Goal: Answer question/provide support: Share knowledge or assist other users

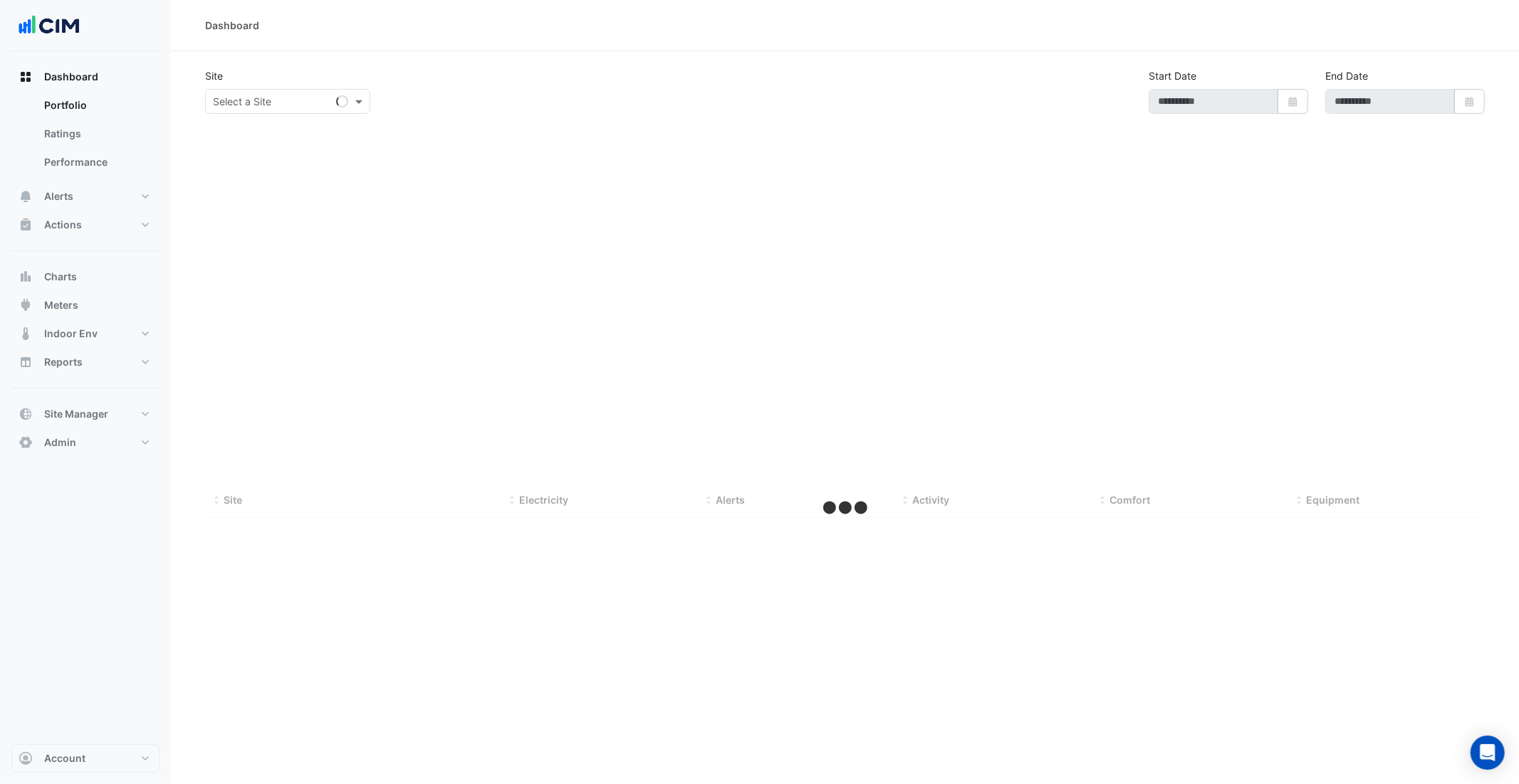
type input "**********"
select select "***"
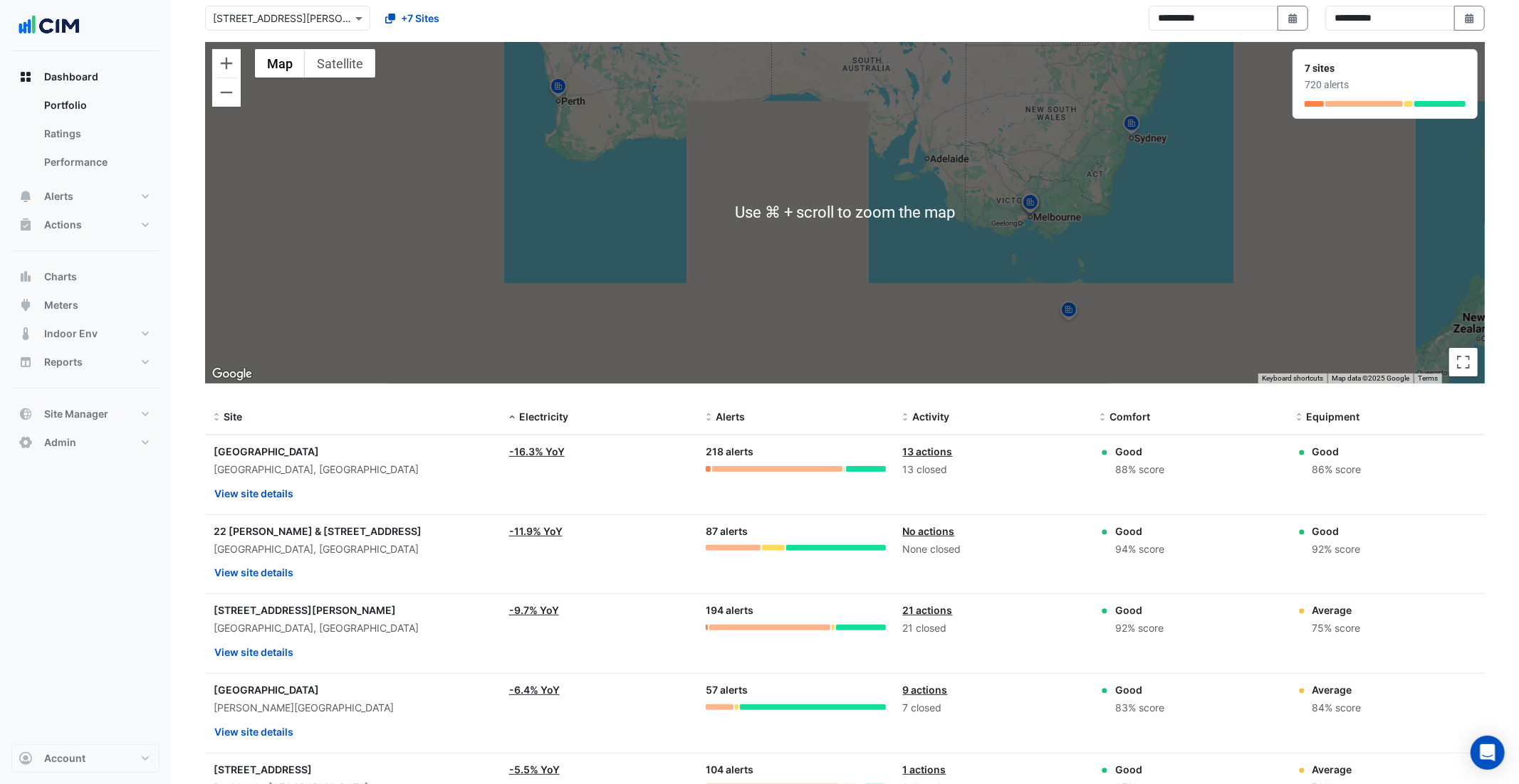
scroll to position [84, 0]
click at [82, 196] on button "Alerts" at bounding box center [85, 196] width 148 height 29
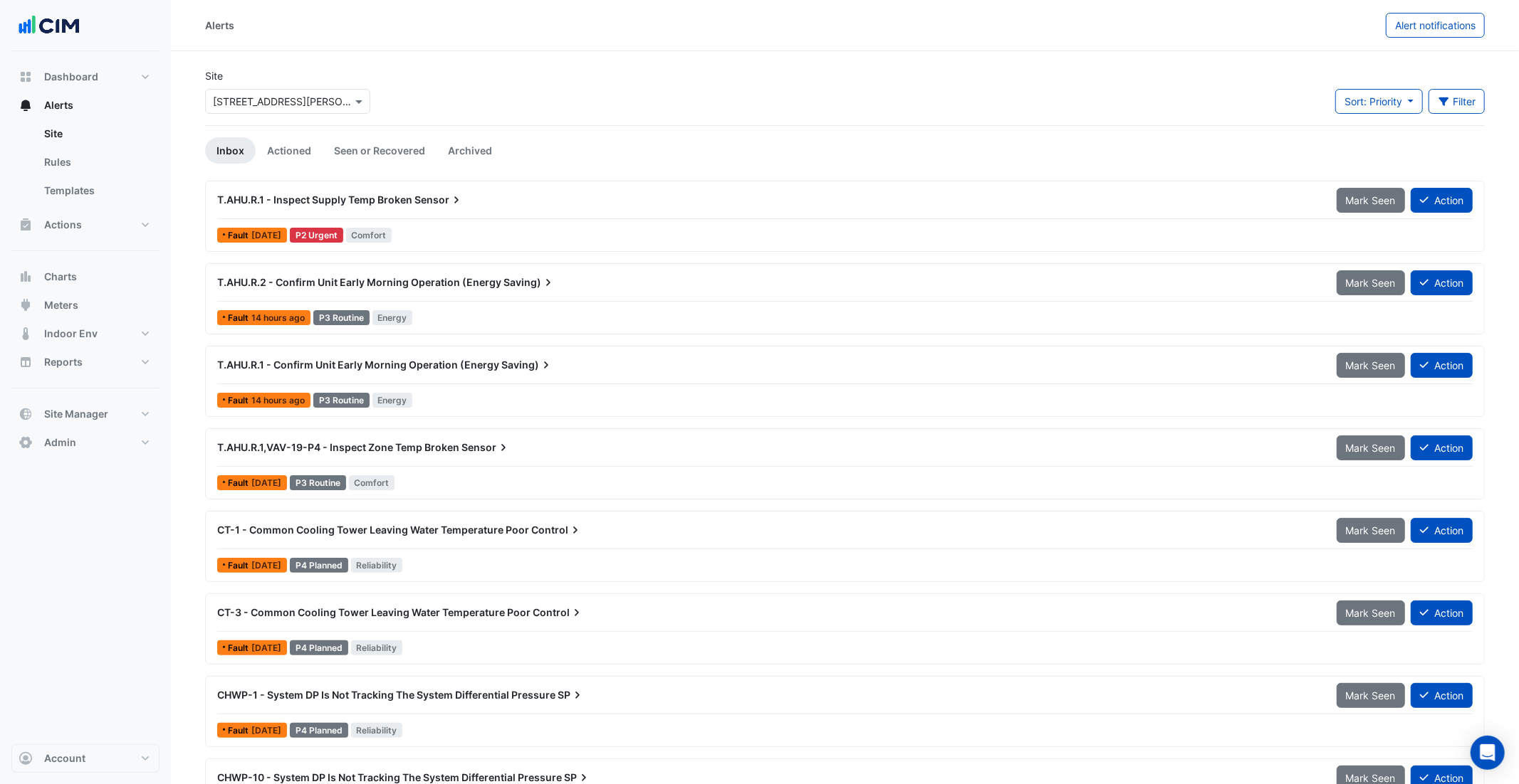
click at [450, 200] on icon at bounding box center [456, 199] width 14 height 14
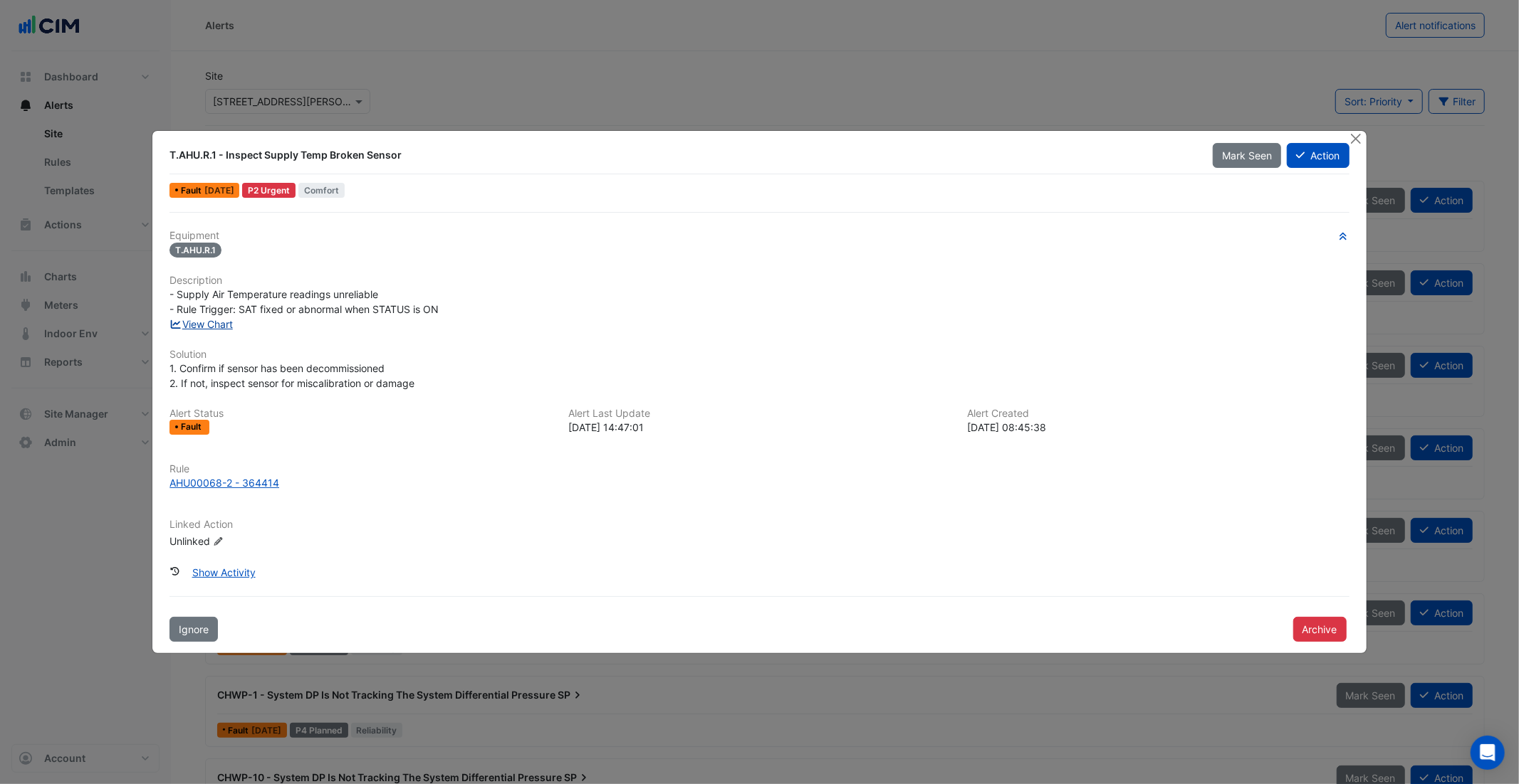
click at [209, 323] on link "View Chart" at bounding box center [201, 324] width 63 height 12
click at [1357, 138] on button "Close" at bounding box center [1357, 138] width 15 height 15
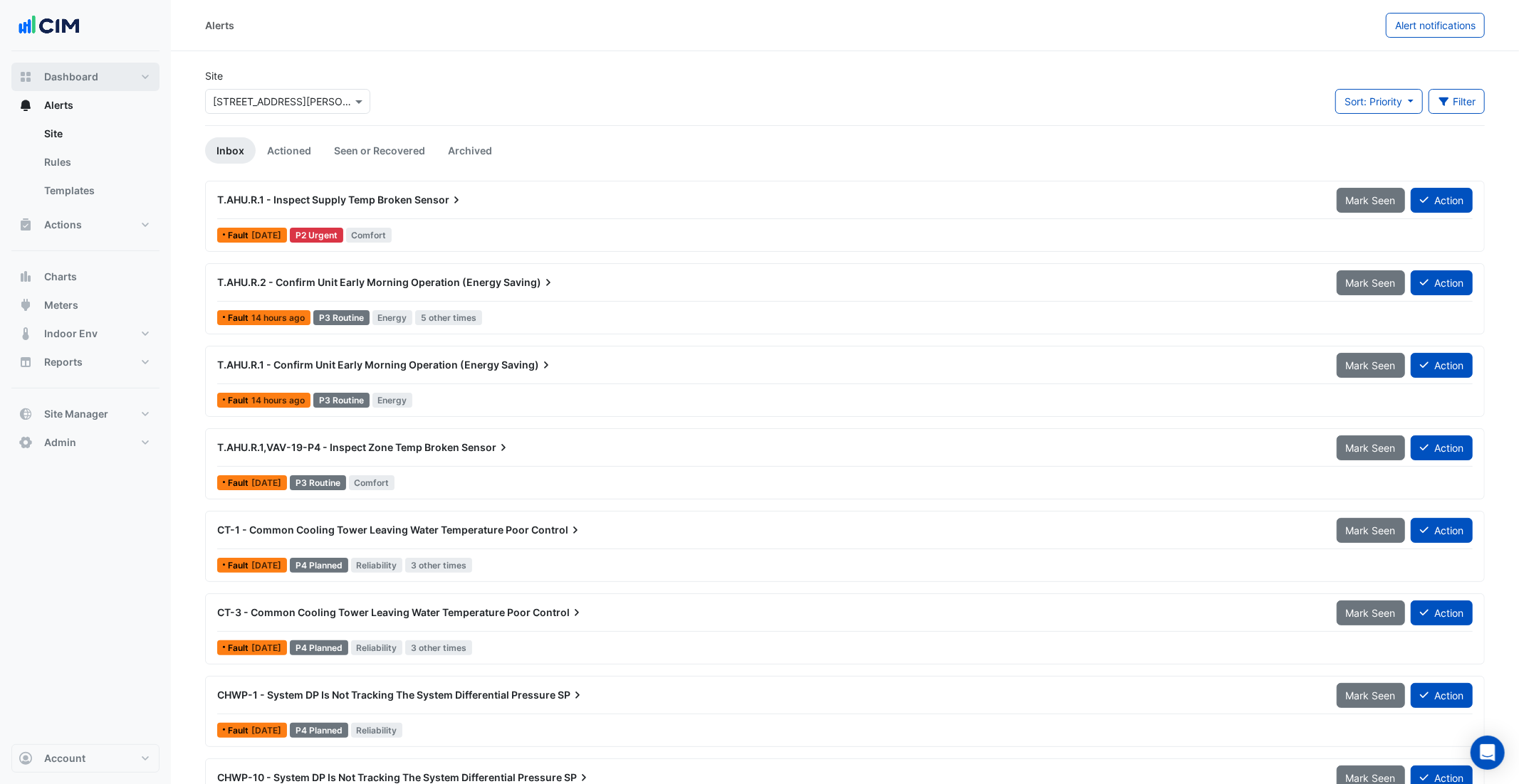
click at [75, 77] on span "Dashboard" at bounding box center [71, 76] width 54 height 14
select select "***"
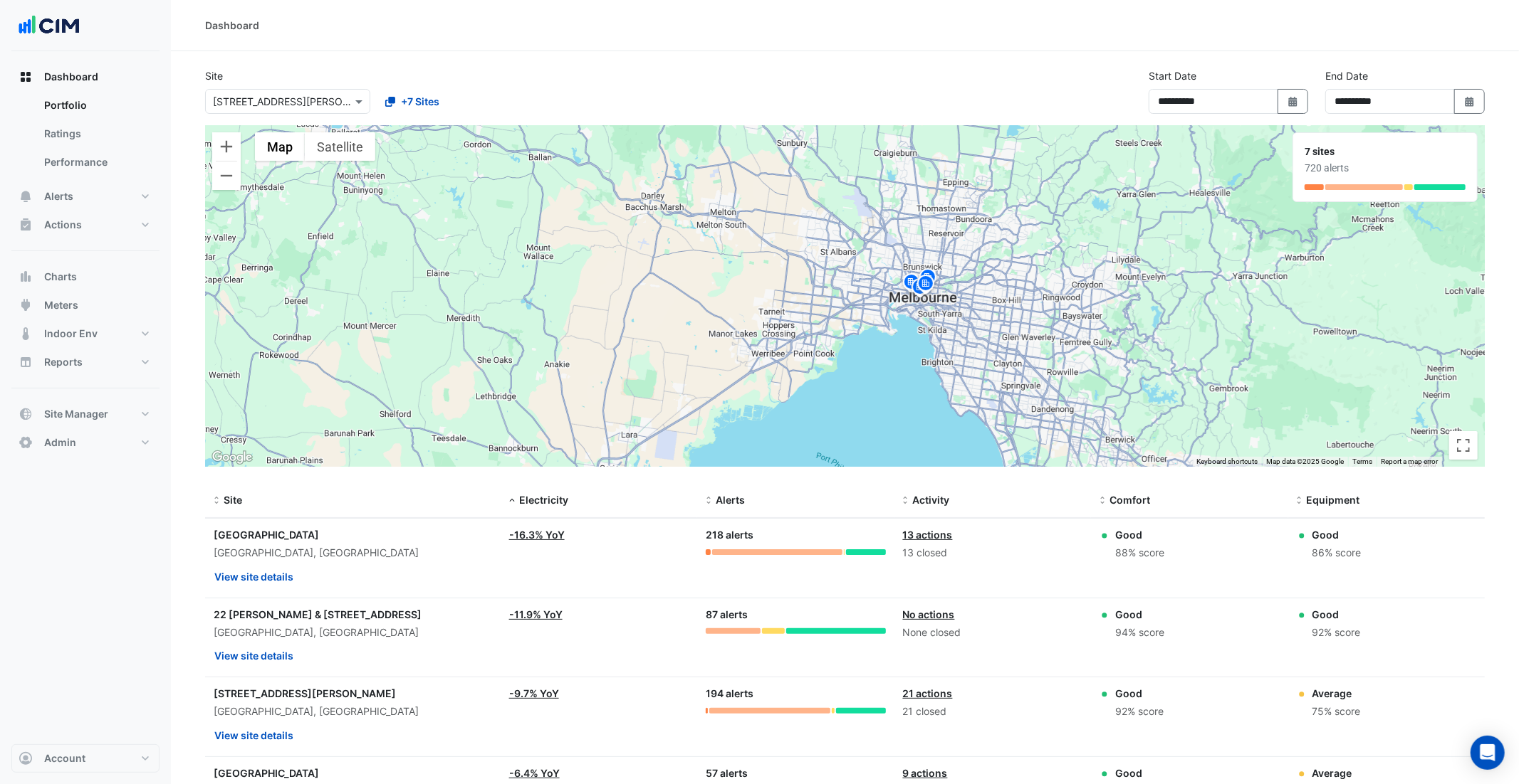
drag, startPoint x: 886, startPoint y: 305, endPoint x: 945, endPoint y: 335, distance: 66.2
click at [945, 335] on div "To activate drag with keyboard, press Alt + Enter. Once in keyboard drag state,…" at bounding box center [844, 296] width 1279 height 341
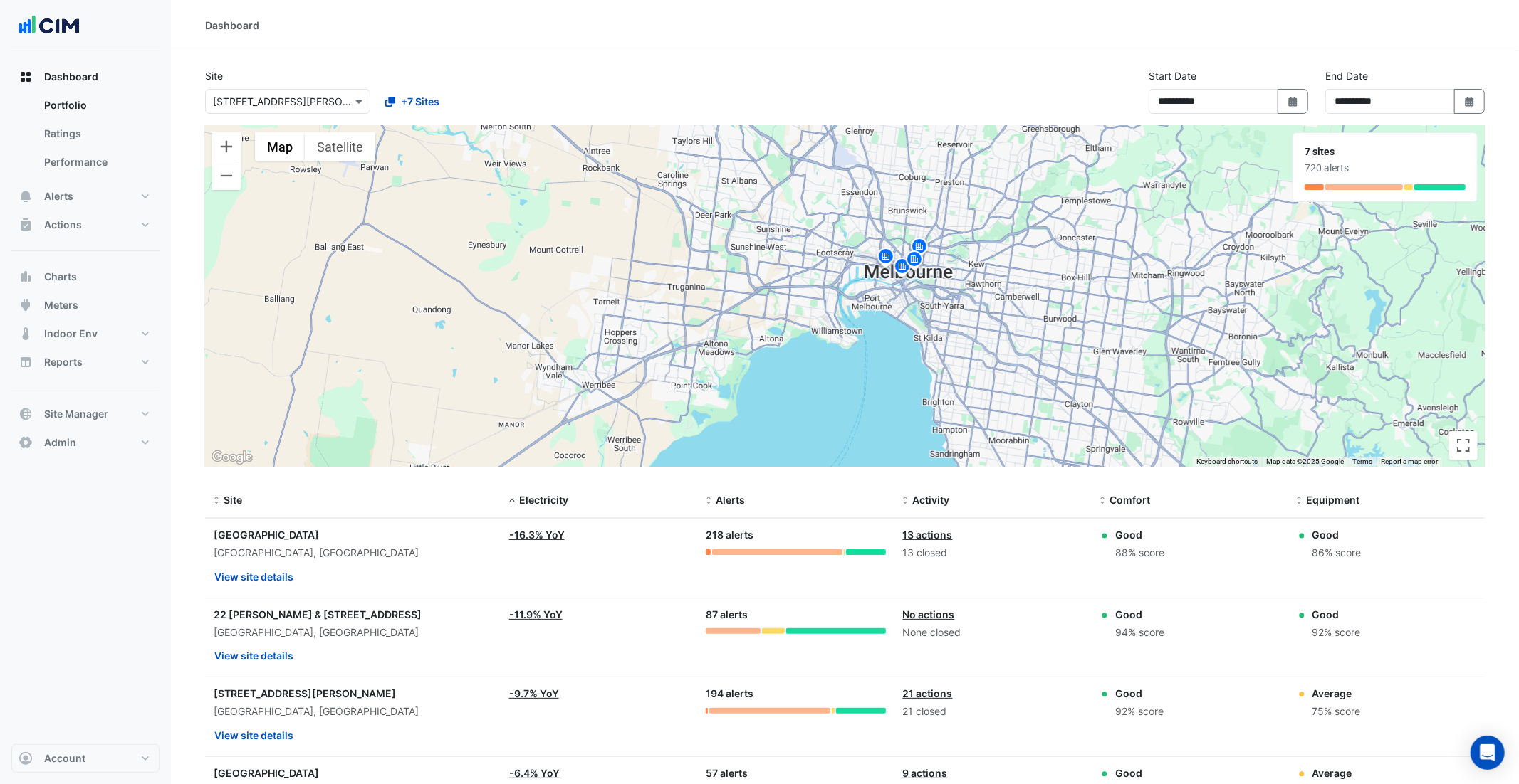
drag, startPoint x: 923, startPoint y: 303, endPoint x: 932, endPoint y: 315, distance: 15.0
click at [932, 315] on div "To activate drag with keyboard, press Alt + Enter. Once in keyboard drag state,…" at bounding box center [844, 296] width 1279 height 341
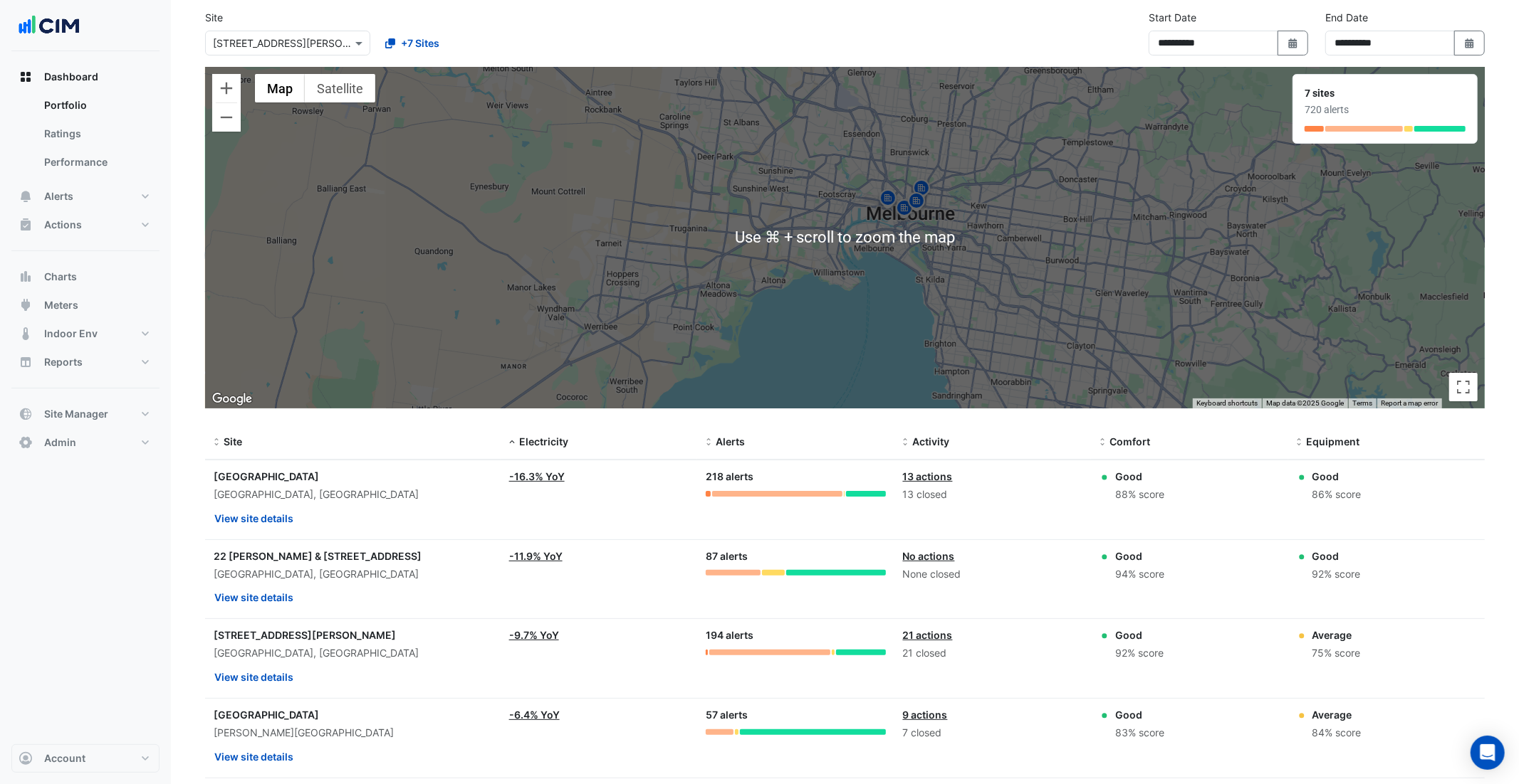
scroll to position [66, 0]
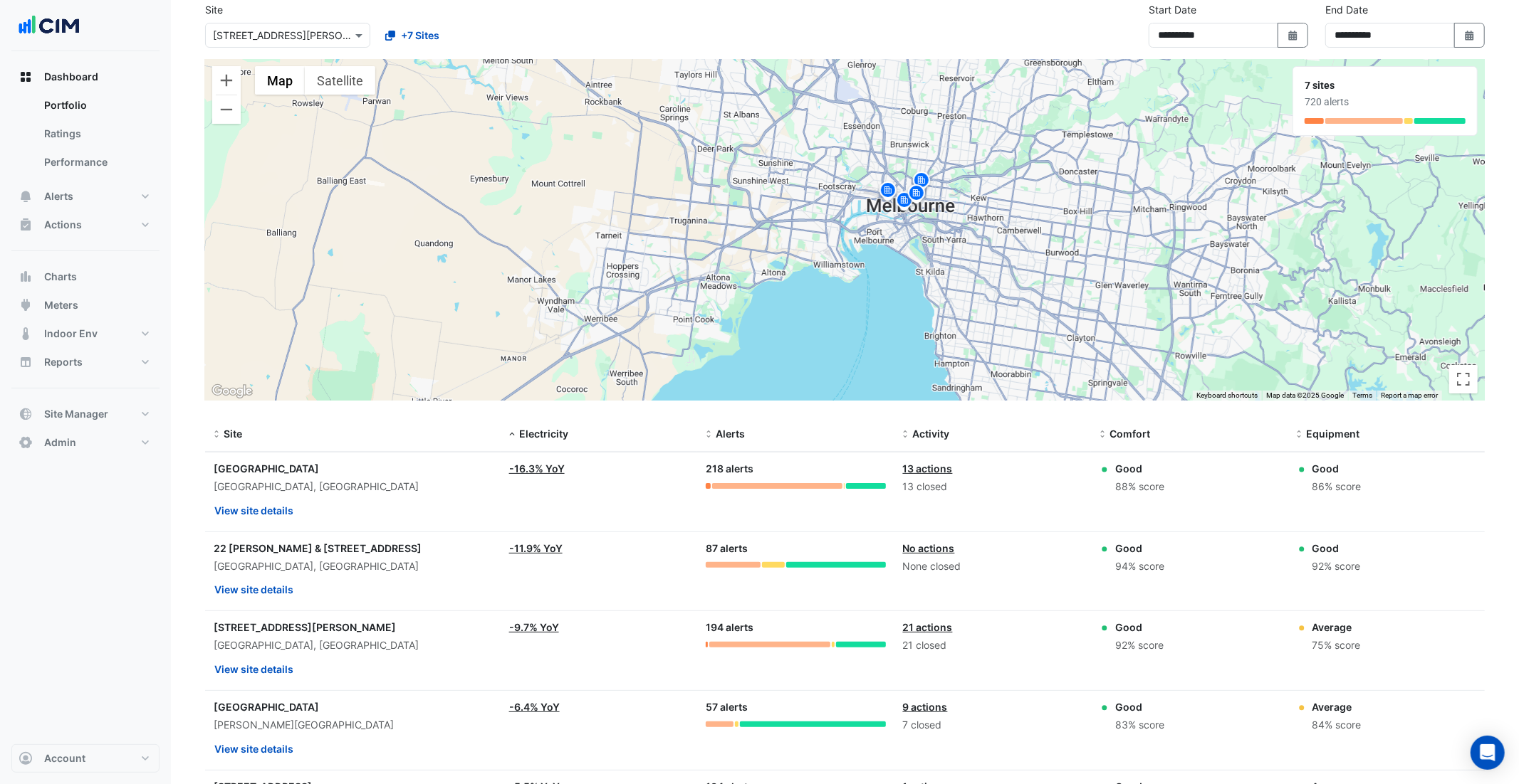
drag, startPoint x: 1170, startPoint y: 486, endPoint x: 1115, endPoint y: 486, distance: 55.0
click at [1115, 486] on div "Good 88% score" at bounding box center [1189, 478] width 179 height 34
drag, startPoint x: 1371, startPoint y: 488, endPoint x: 1307, endPoint y: 487, distance: 64.0
click at [1307, 487] on div "Good 86% score" at bounding box center [1386, 478] width 179 height 34
click at [1329, 433] on span "Equipment" at bounding box center [1333, 434] width 54 height 12
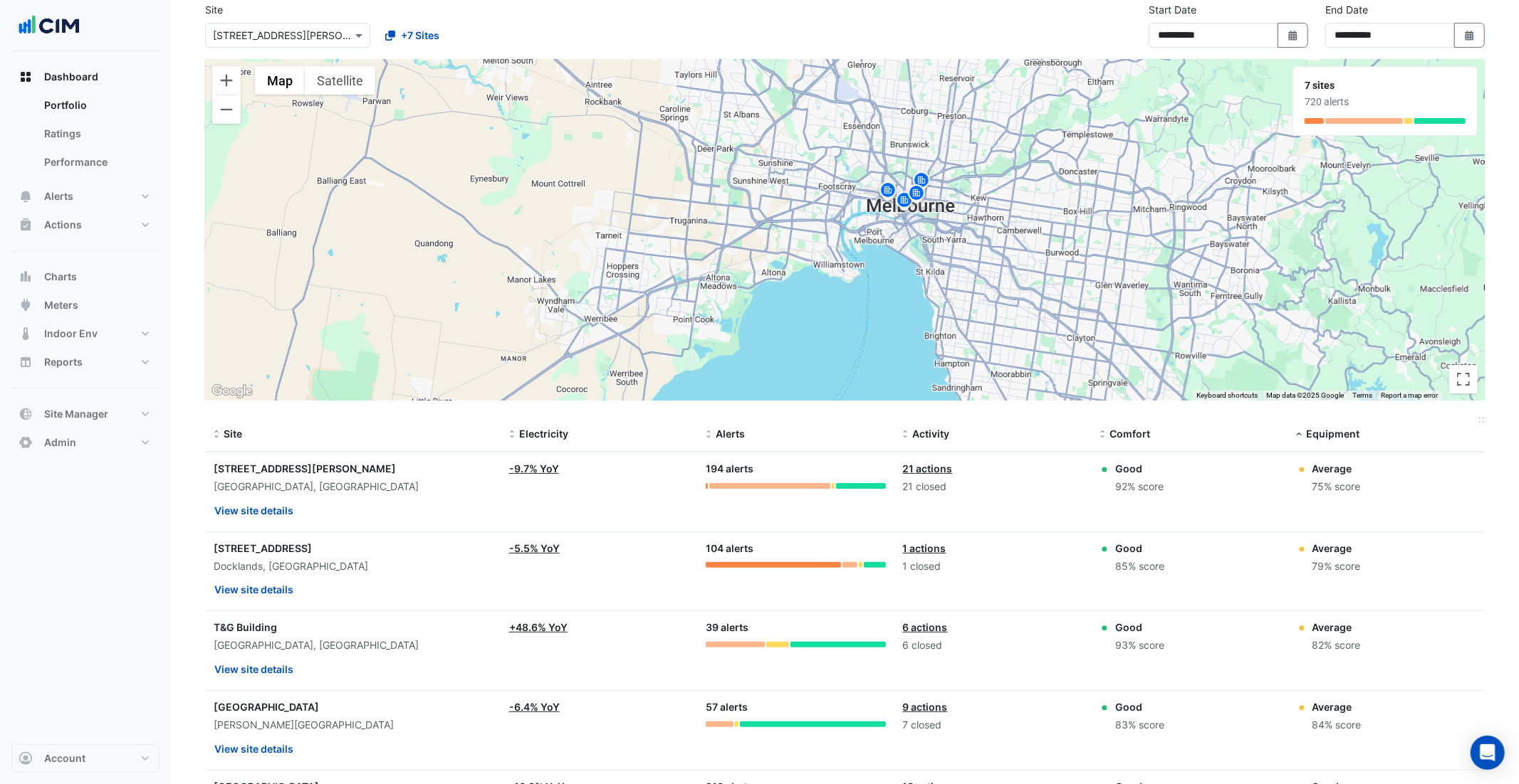
click at [1329, 433] on span "Equipment" at bounding box center [1333, 434] width 54 height 12
click at [1137, 435] on span "Comfort" at bounding box center [1130, 434] width 41 height 12
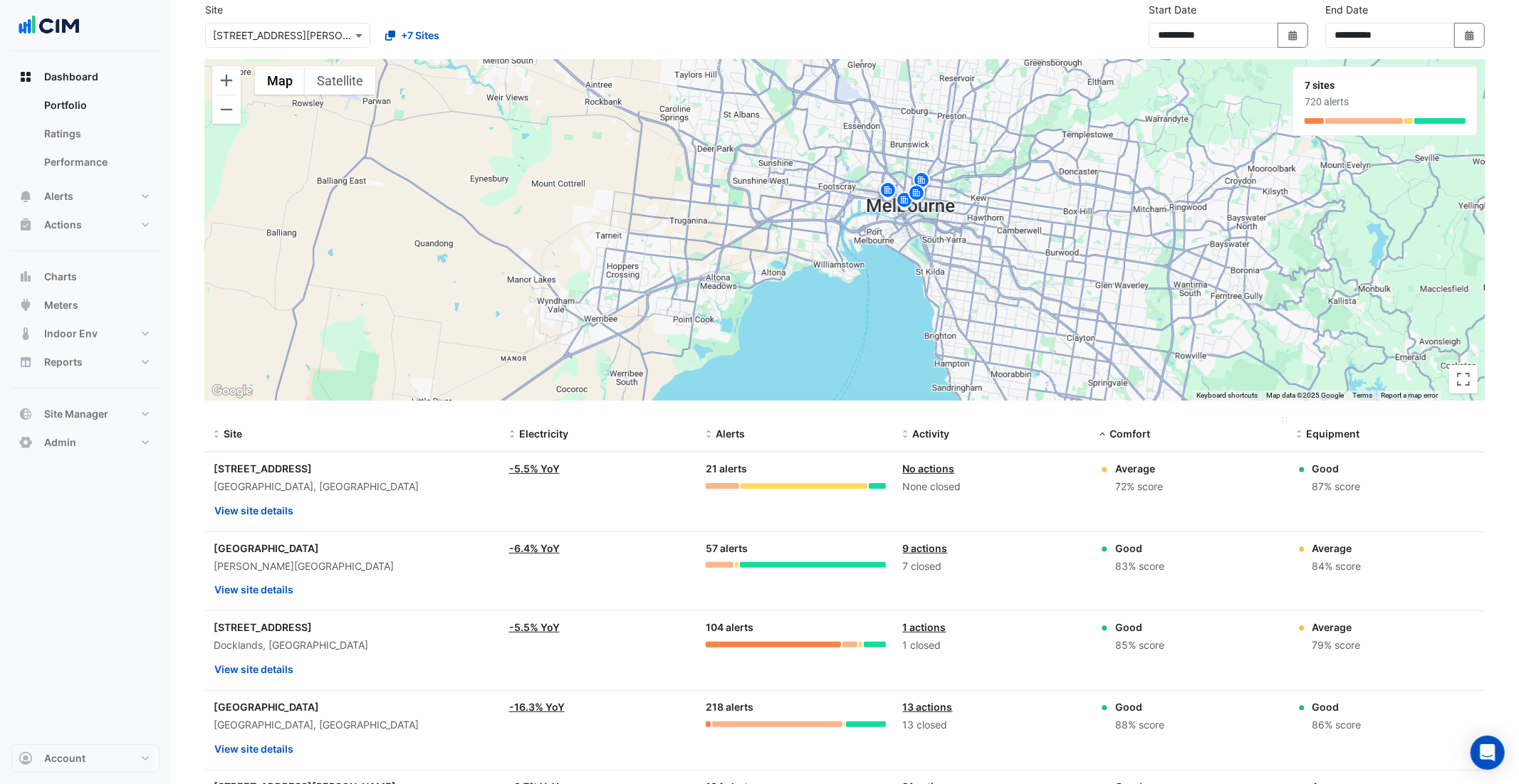
click at [1137, 435] on span "Comfort" at bounding box center [1130, 434] width 41 height 12
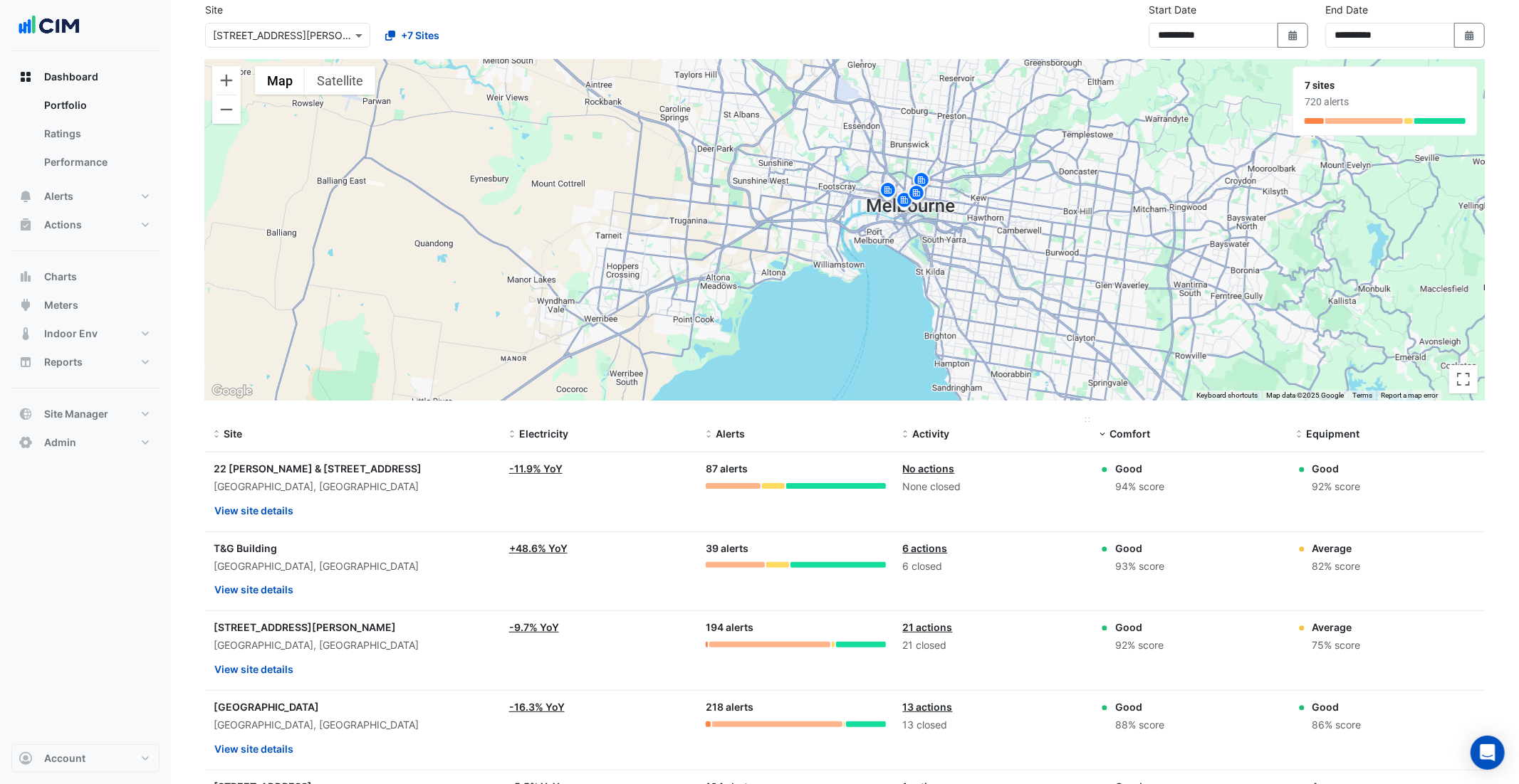
click at [929, 436] on span "Activity" at bounding box center [931, 434] width 37 height 12
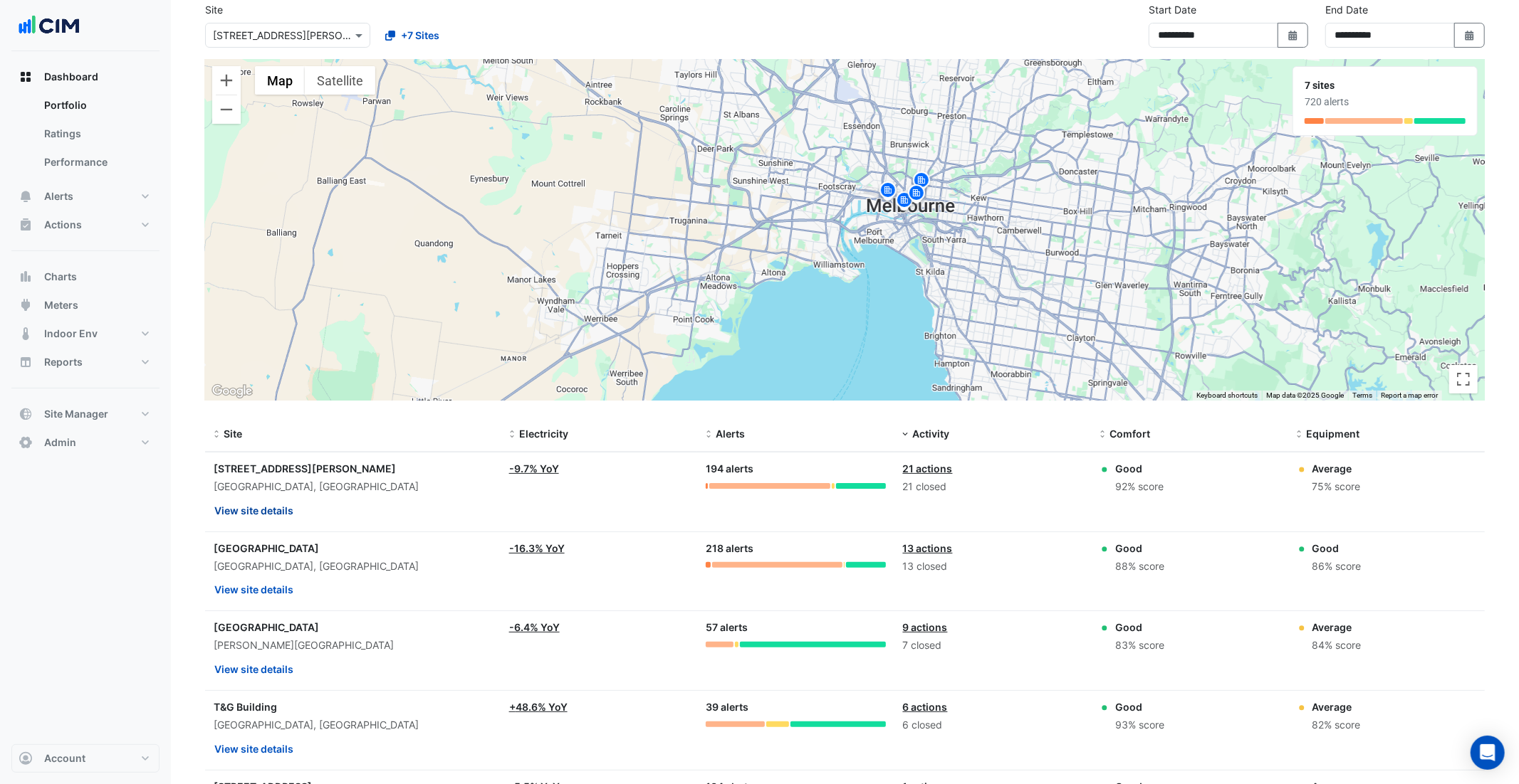
click at [246, 509] on button "View site details" at bounding box center [254, 511] width 80 height 25
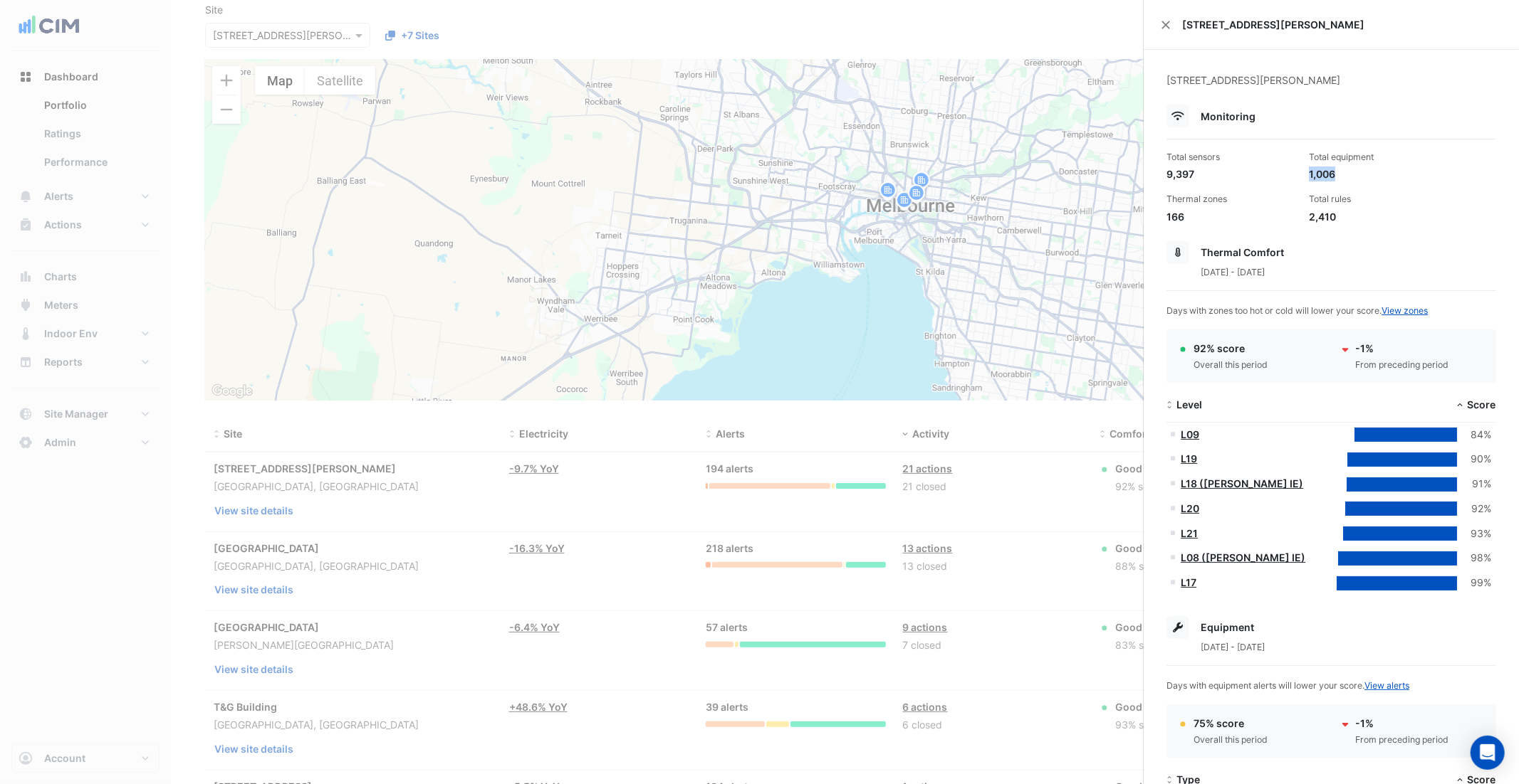
drag, startPoint x: 1345, startPoint y: 174, endPoint x: 1306, endPoint y: 173, distance: 39.0
click at [1307, 173] on div "Total equipment 1,006" at bounding box center [1375, 166] width 142 height 31
drag, startPoint x: 1202, startPoint y: 175, endPoint x: 1165, endPoint y: 173, distance: 37.1
click at [1165, 173] on div "Total sensors 9,397" at bounding box center [1232, 166] width 142 height 31
drag, startPoint x: 1346, startPoint y: 215, endPoint x: 1307, endPoint y: 203, distance: 40.8
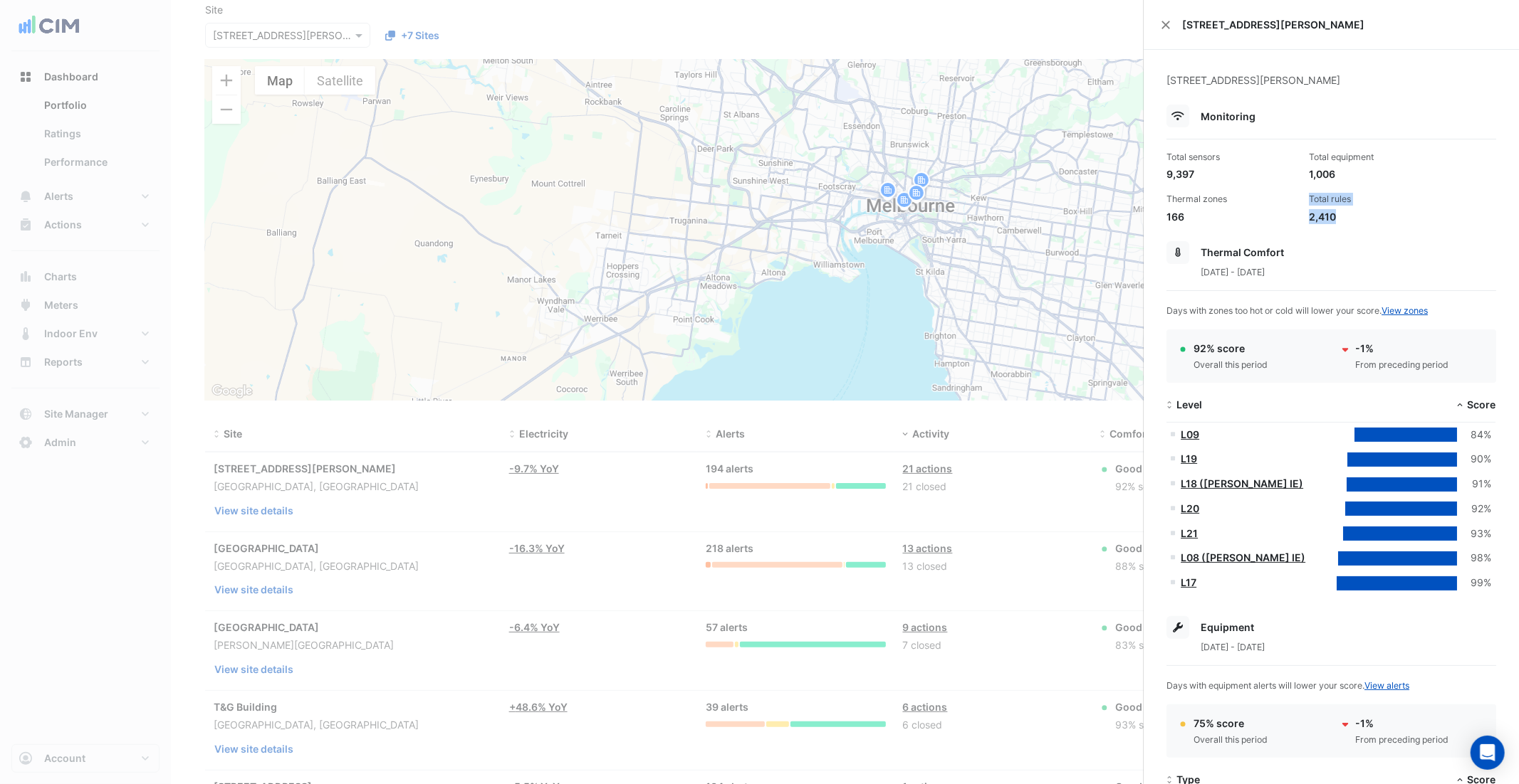
click at [1307, 203] on div "Total rules 2,410" at bounding box center [1375, 208] width 142 height 31
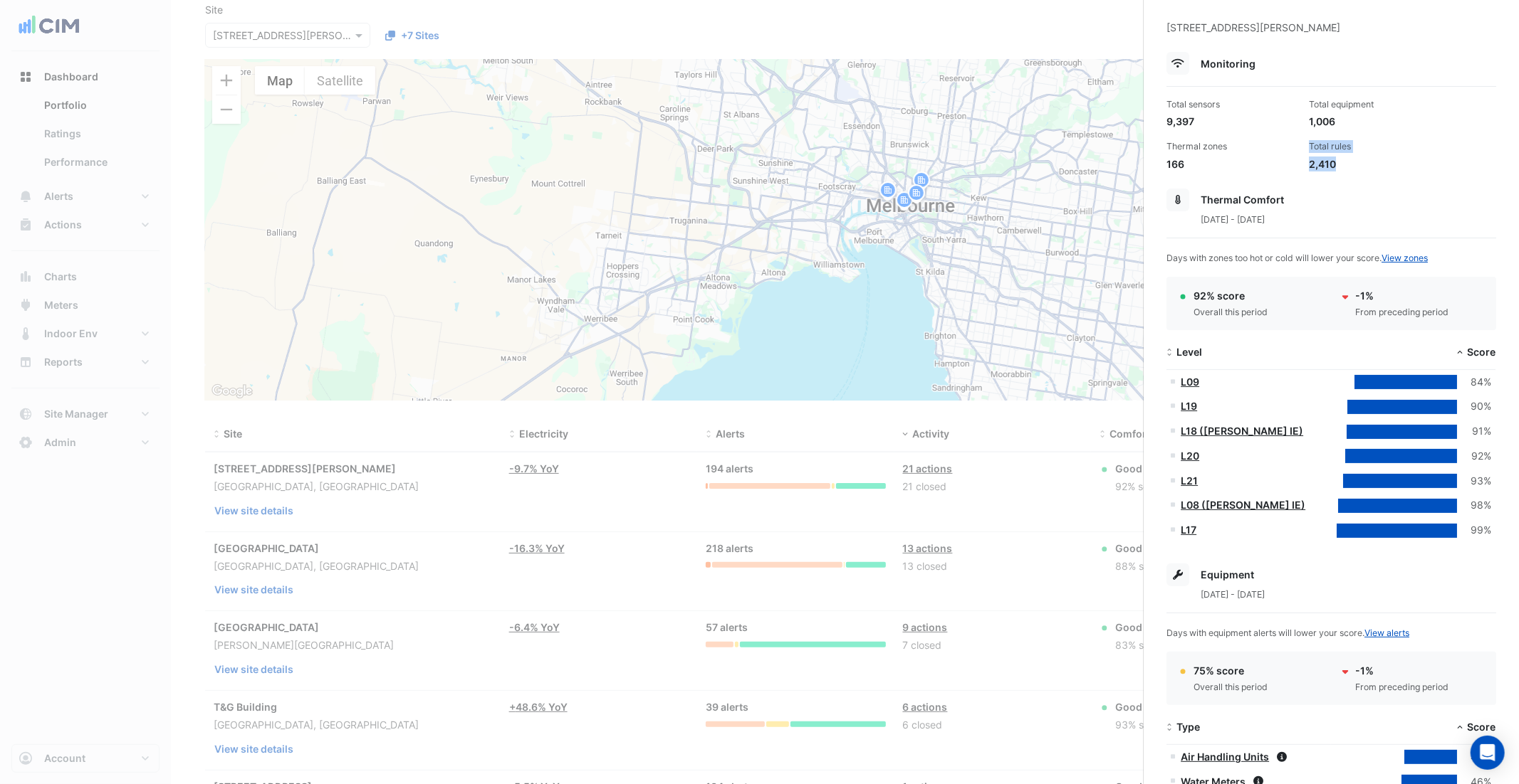
scroll to position [54, 0]
drag, startPoint x: 1296, startPoint y: 200, endPoint x: 1199, endPoint y: 196, distance: 97.1
click at [1199, 196] on div "Thermal Comfort" at bounding box center [1332, 199] width 329 height 23
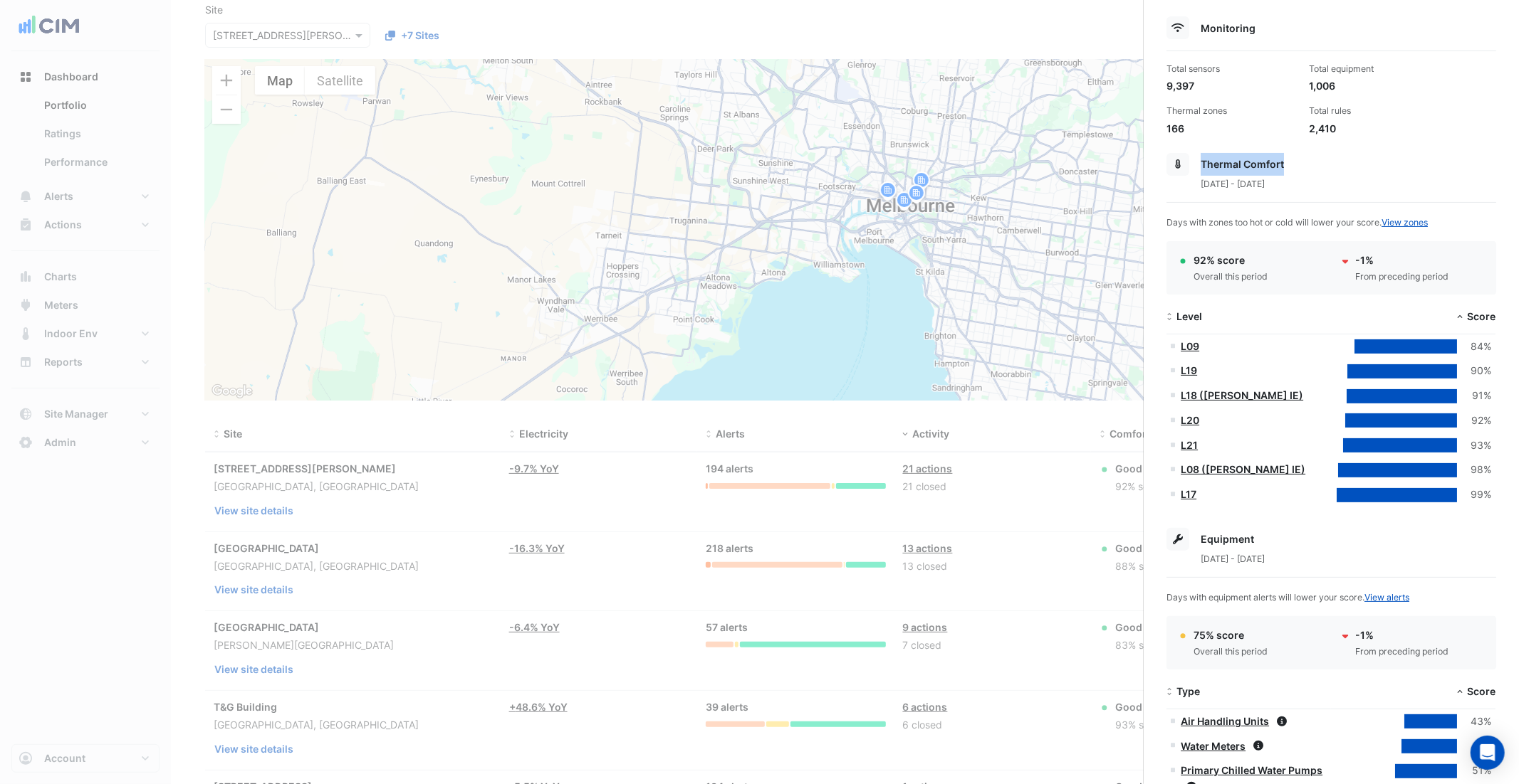
scroll to position [93, 0]
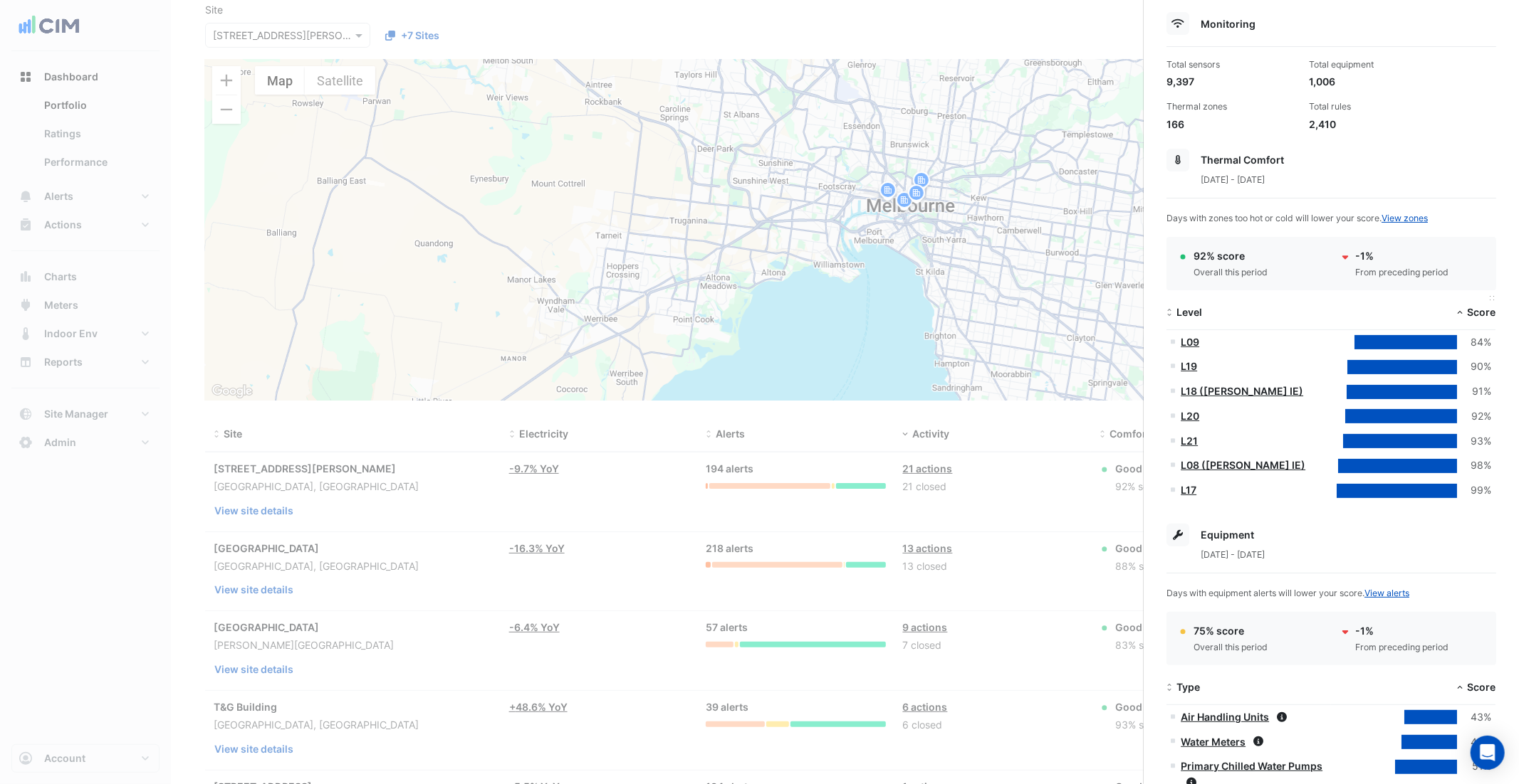
click at [1472, 310] on span "Score" at bounding box center [1481, 312] width 29 height 12
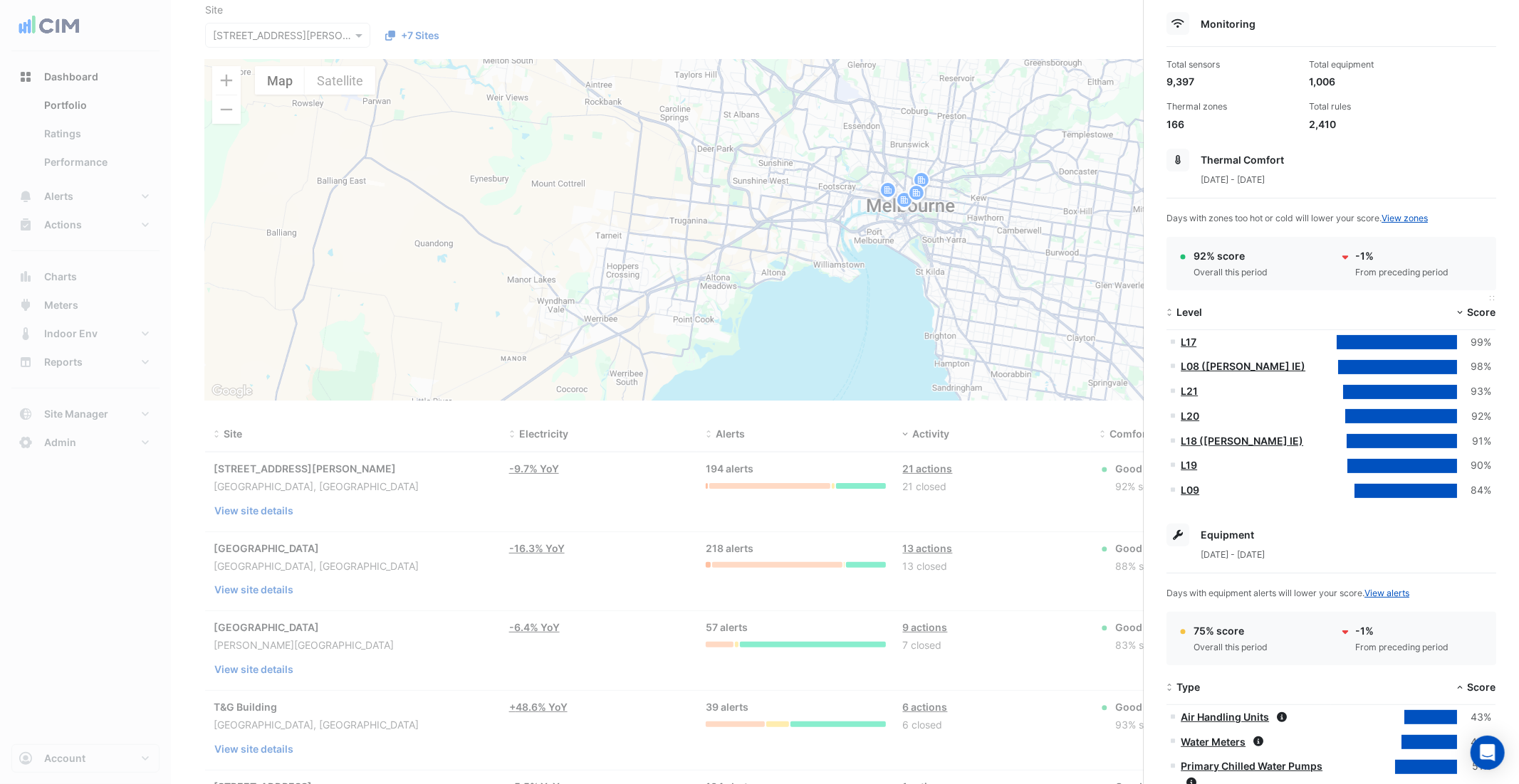
click at [1472, 310] on span "Score" at bounding box center [1481, 312] width 29 height 12
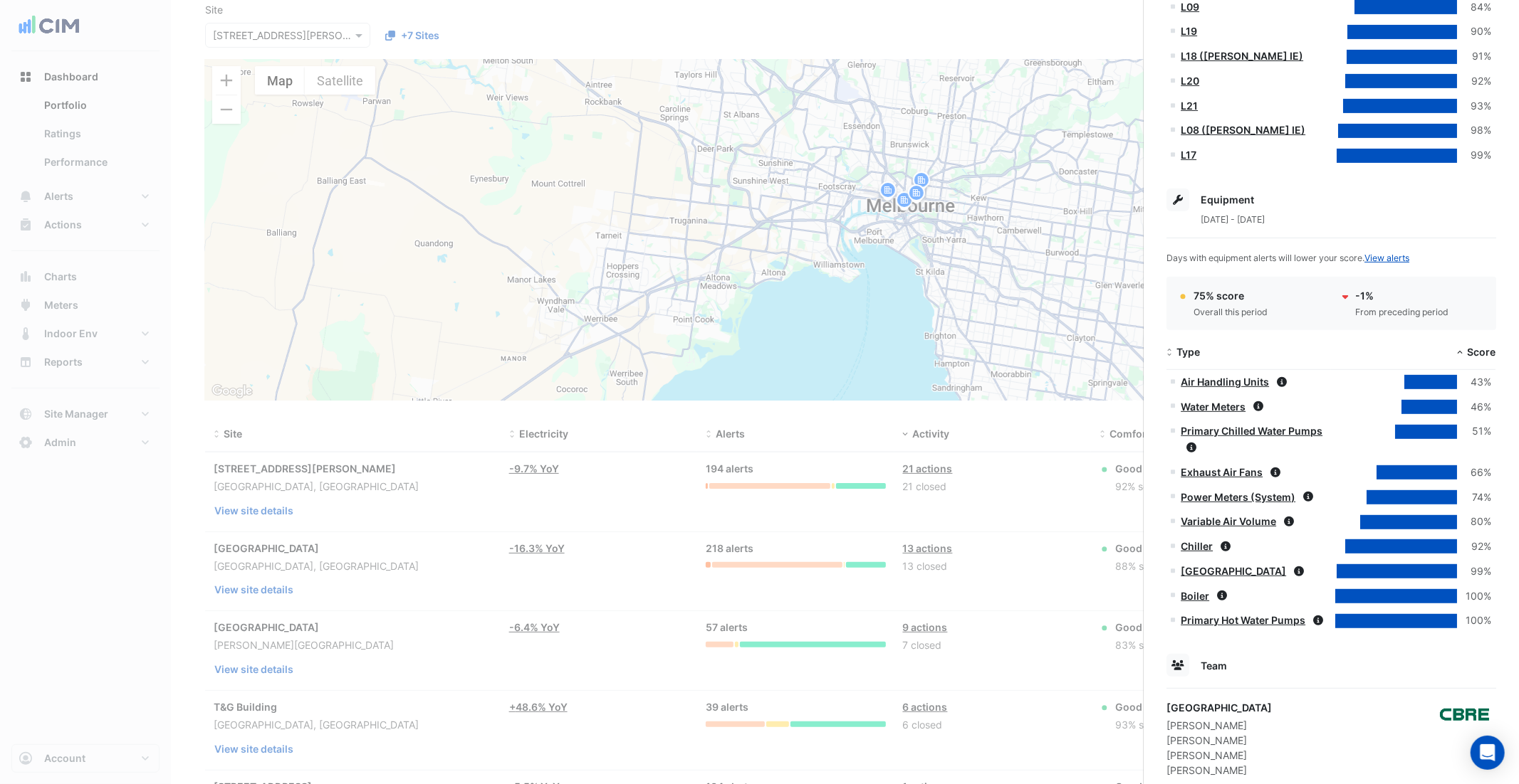
scroll to position [554, 0]
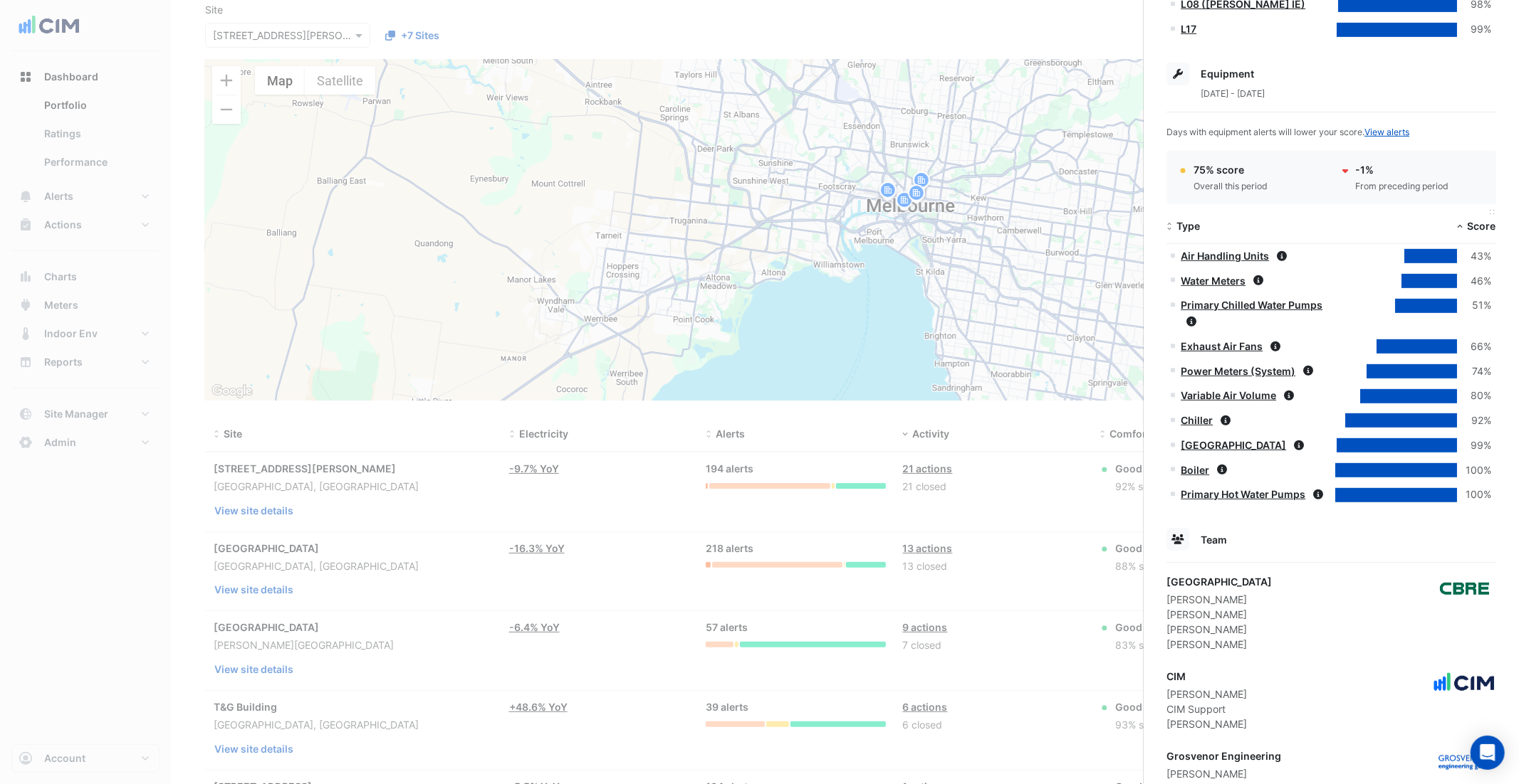
click at [1471, 222] on span "Score" at bounding box center [1481, 226] width 29 height 12
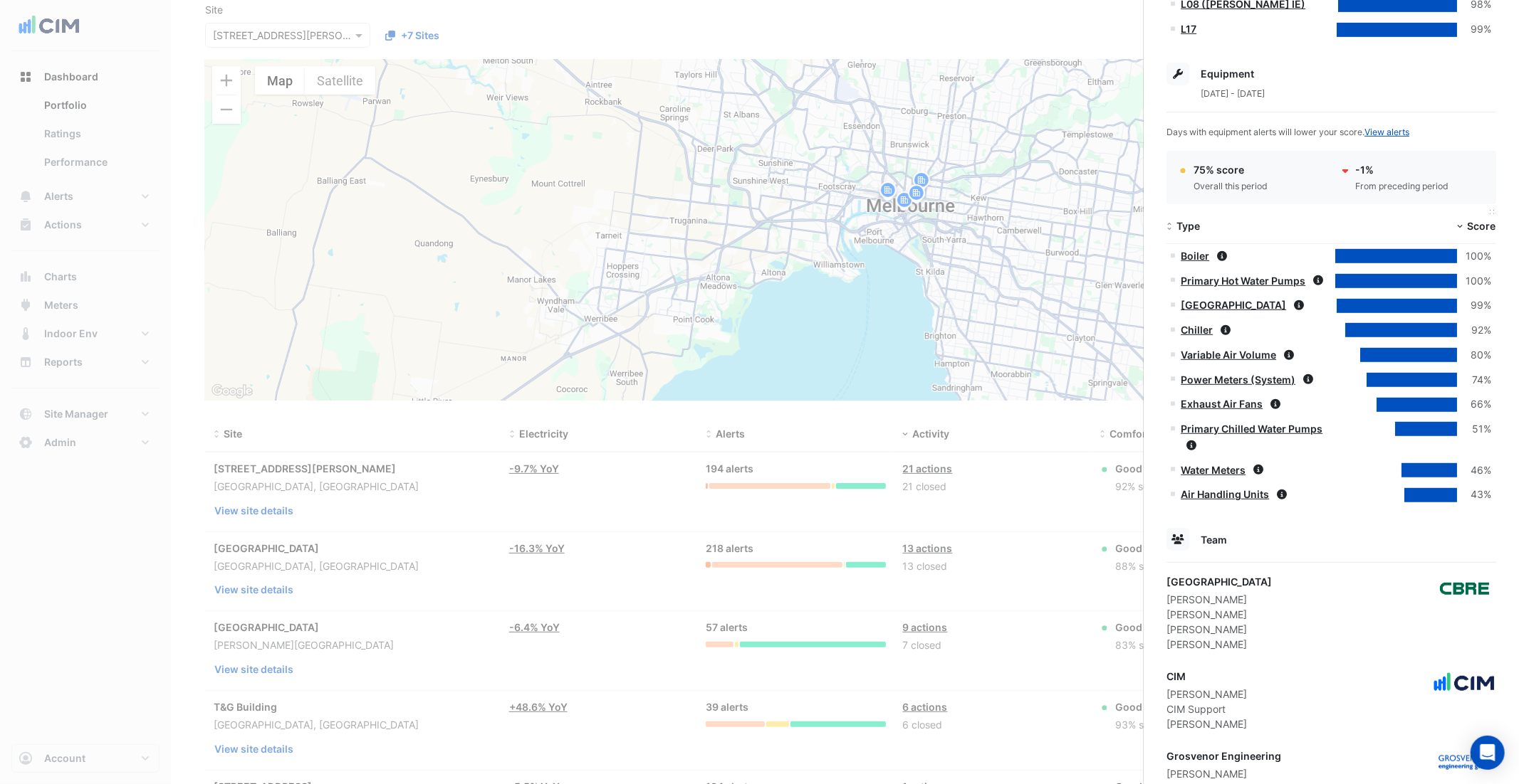
click at [1474, 224] on span "Score" at bounding box center [1481, 226] width 29 height 12
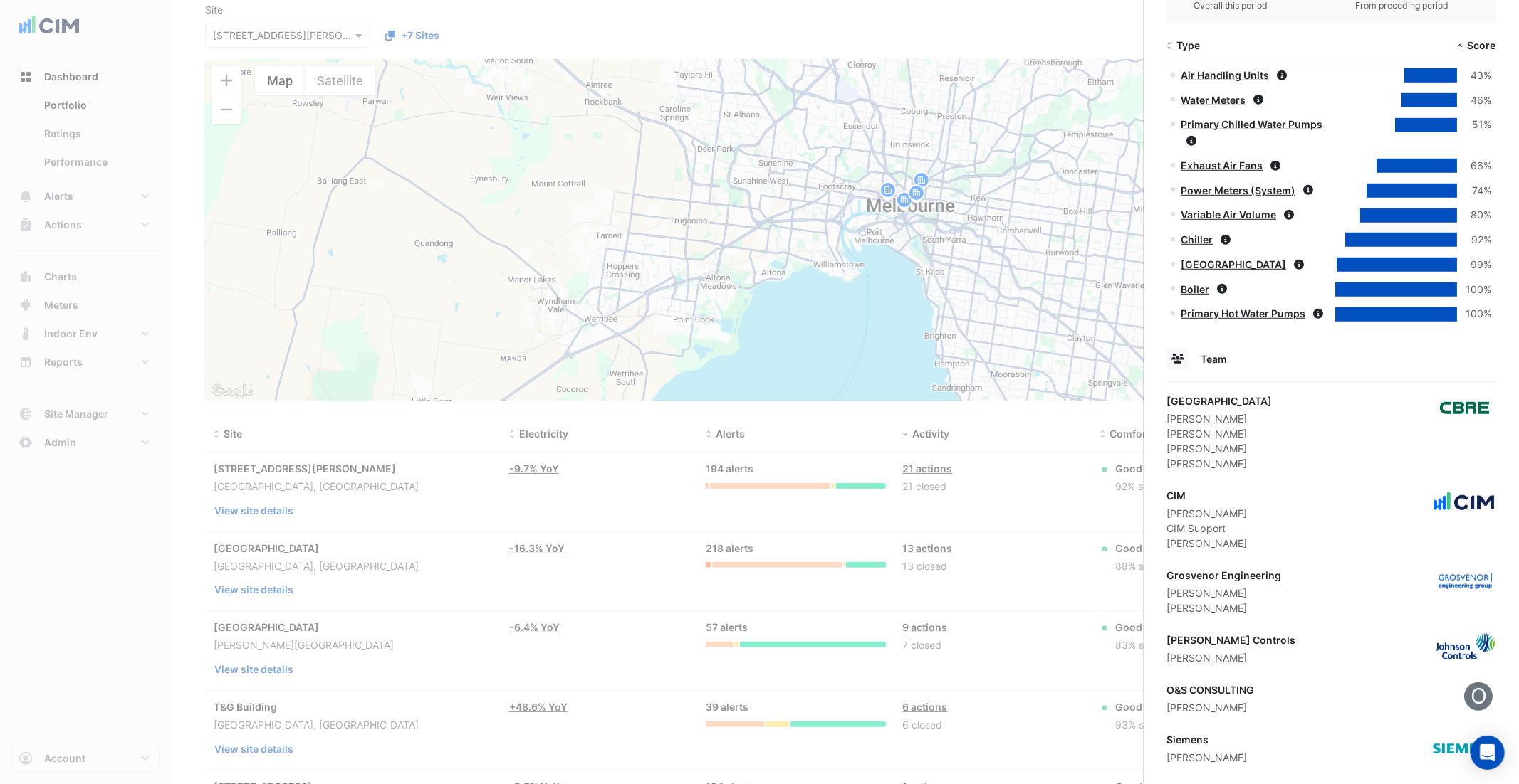
scroll to position [756, 0]
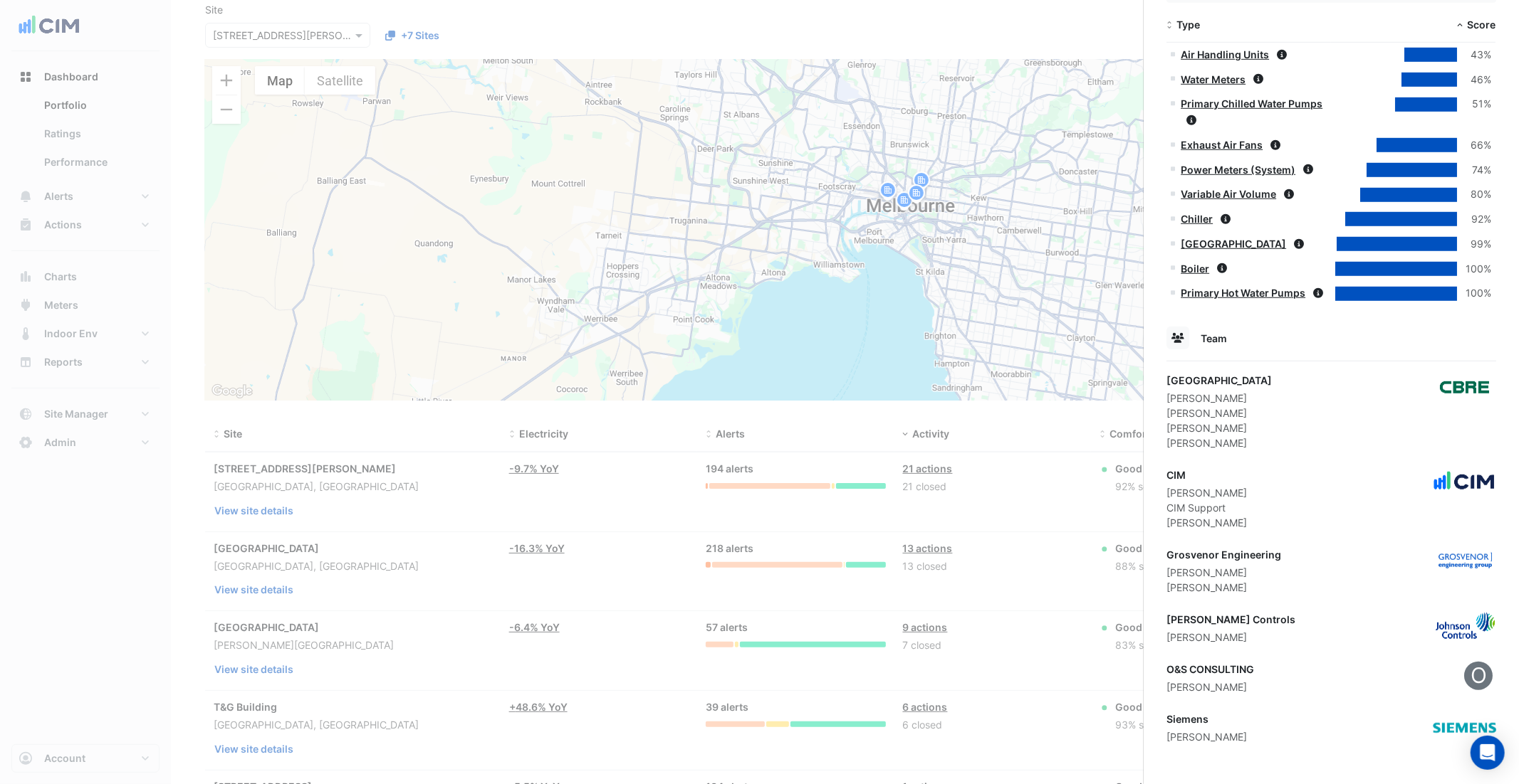
drag, startPoint x: 1500, startPoint y: 387, endPoint x: 1444, endPoint y: 391, distance: 56.1
click at [1444, 391] on div "1 Martin Place, Sydney, New South Wales Monitoring Total sensors 9,397 Total eq…" at bounding box center [1331, 39] width 376 height 1489
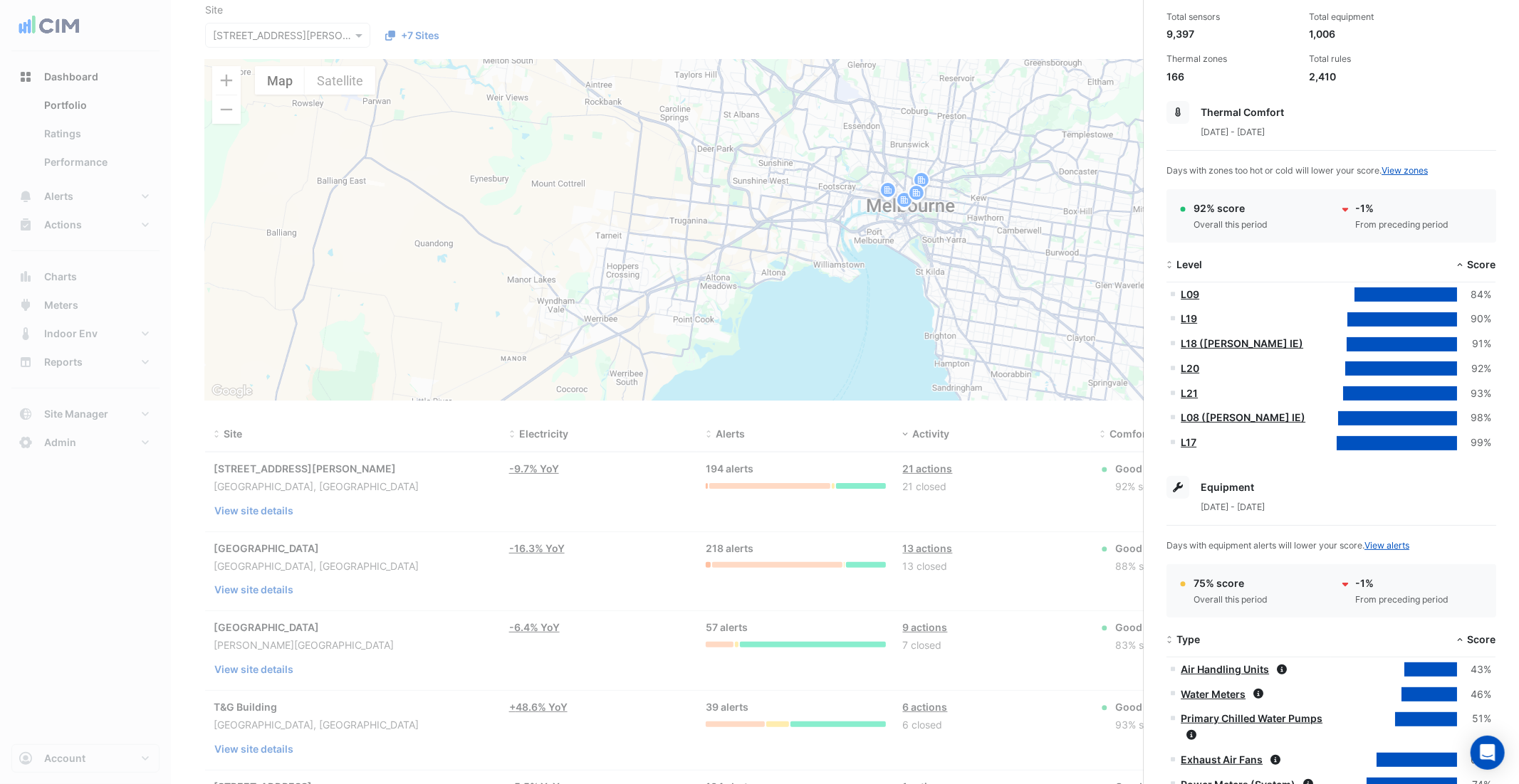
scroll to position [0, 0]
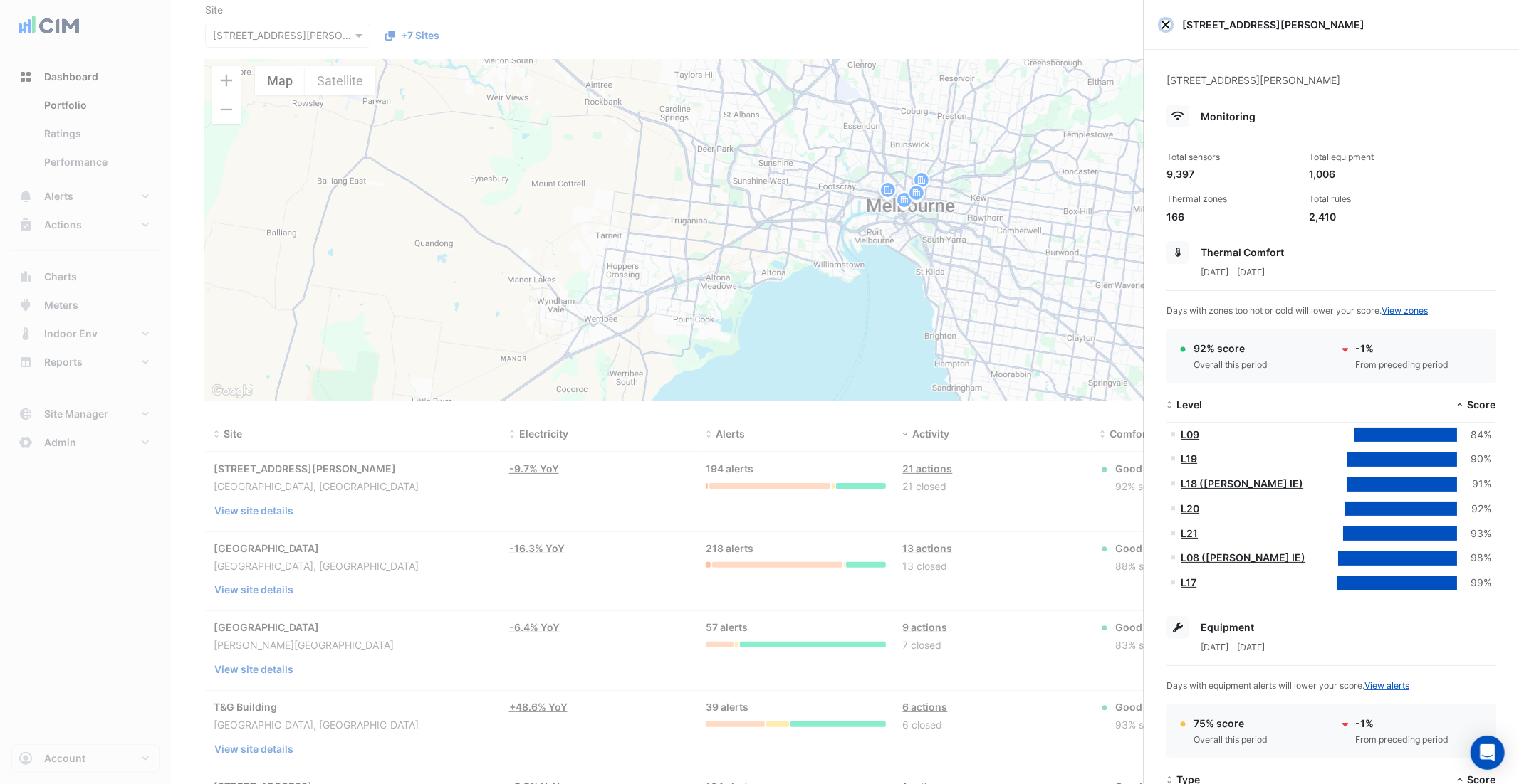
click at [1165, 24] on button "Close" at bounding box center [1165, 24] width 10 height 10
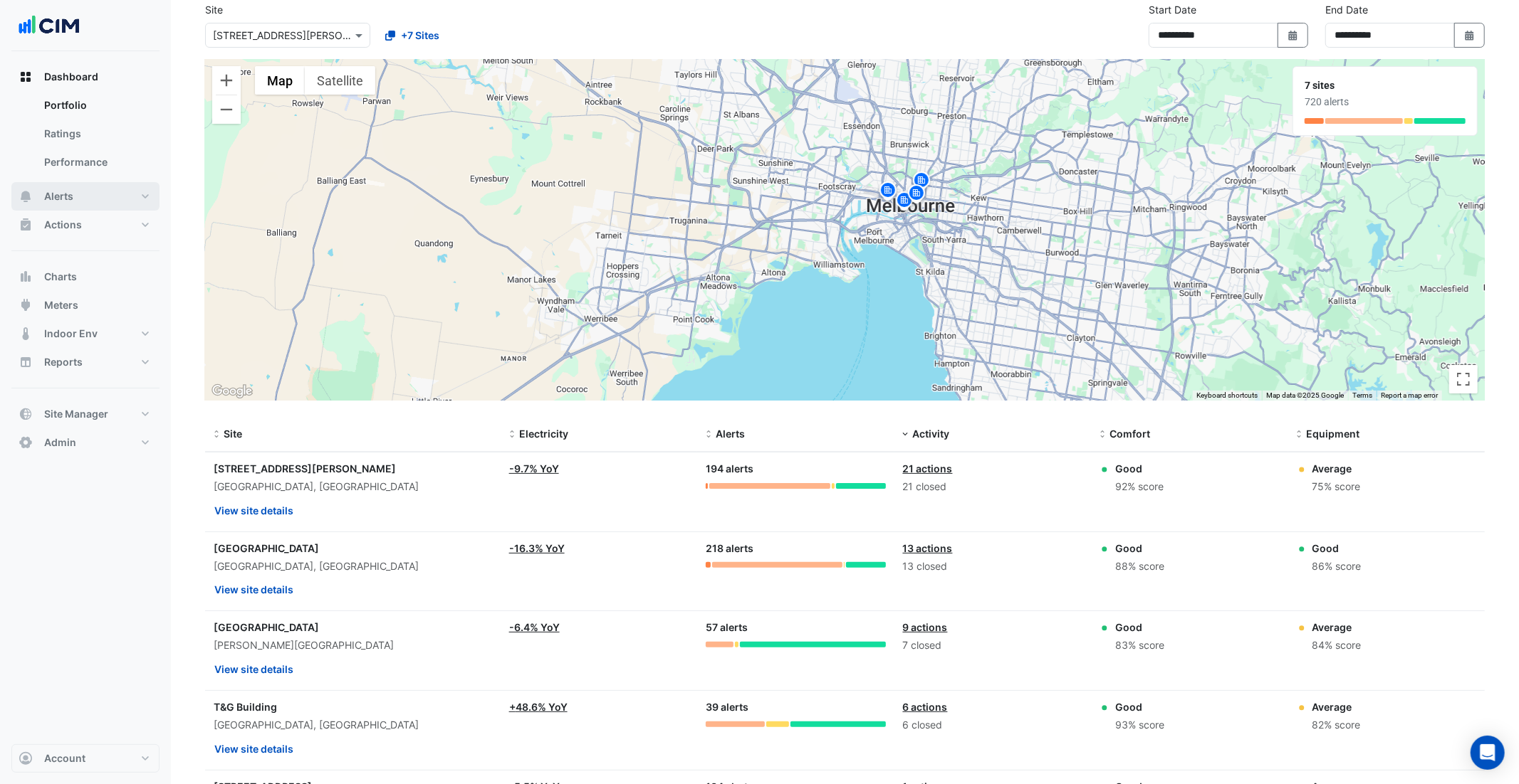
click at [91, 195] on button "Alerts" at bounding box center [85, 196] width 148 height 29
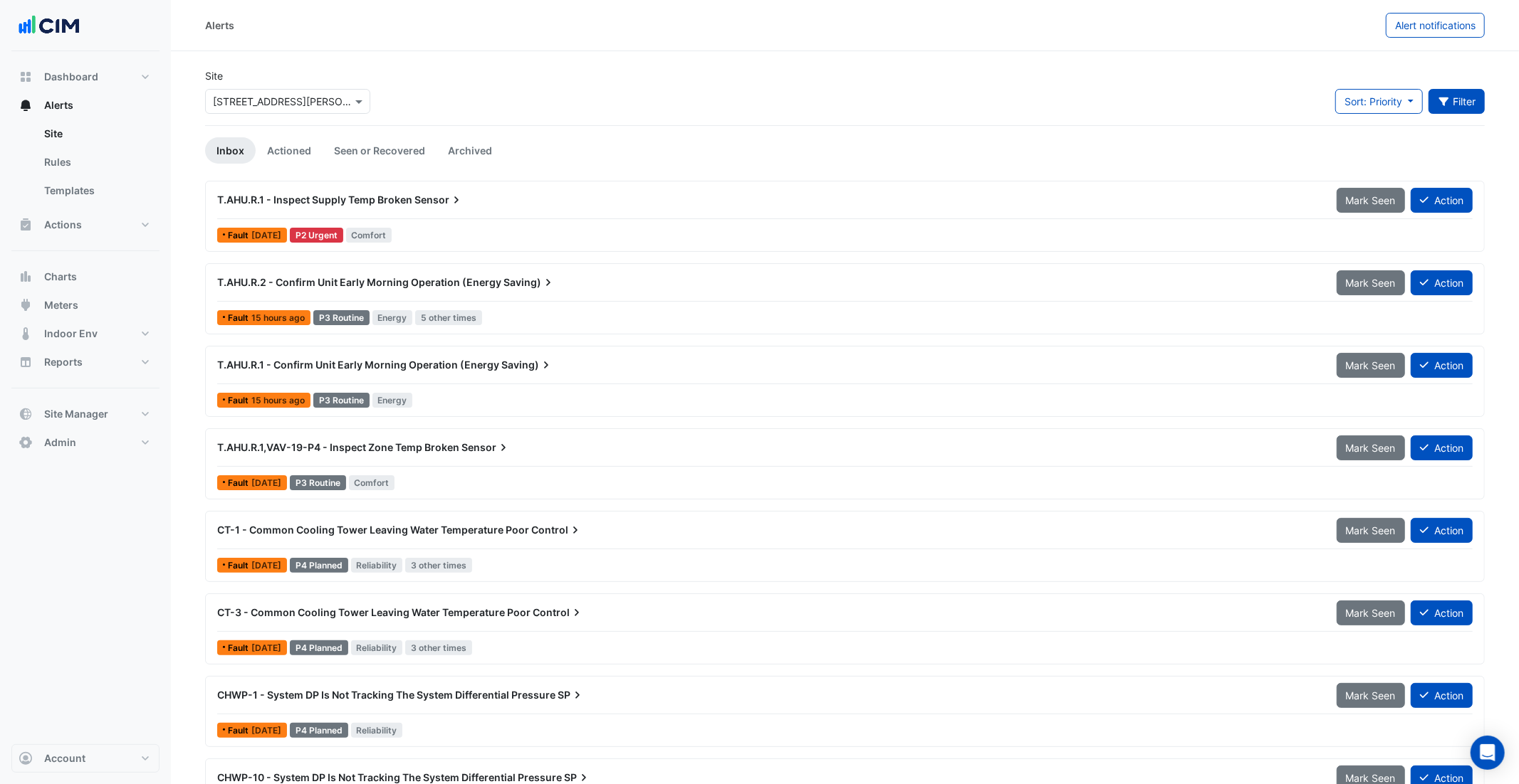
click at [1469, 100] on button "Filter" at bounding box center [1456, 101] width 57 height 25
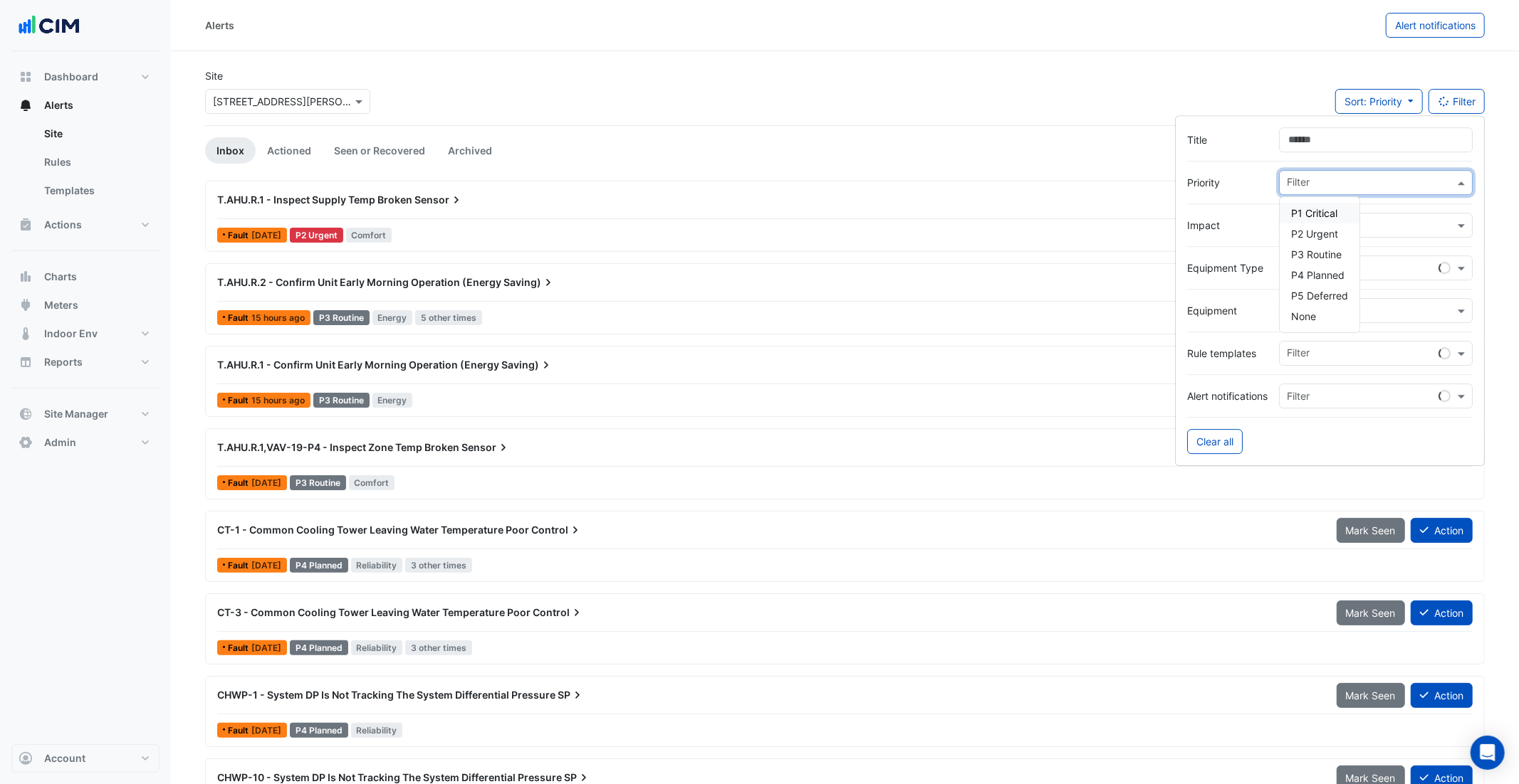
click at [1341, 182] on input "text" at bounding box center [1370, 184] width 167 height 15
click at [1256, 228] on label "Impact" at bounding box center [1227, 225] width 80 height 15
click at [1363, 224] on input "text" at bounding box center [1370, 227] width 167 height 15
click at [760, 140] on ul "Inbox Actioned Seen or Recovered Archived" at bounding box center [844, 150] width 1279 height 26
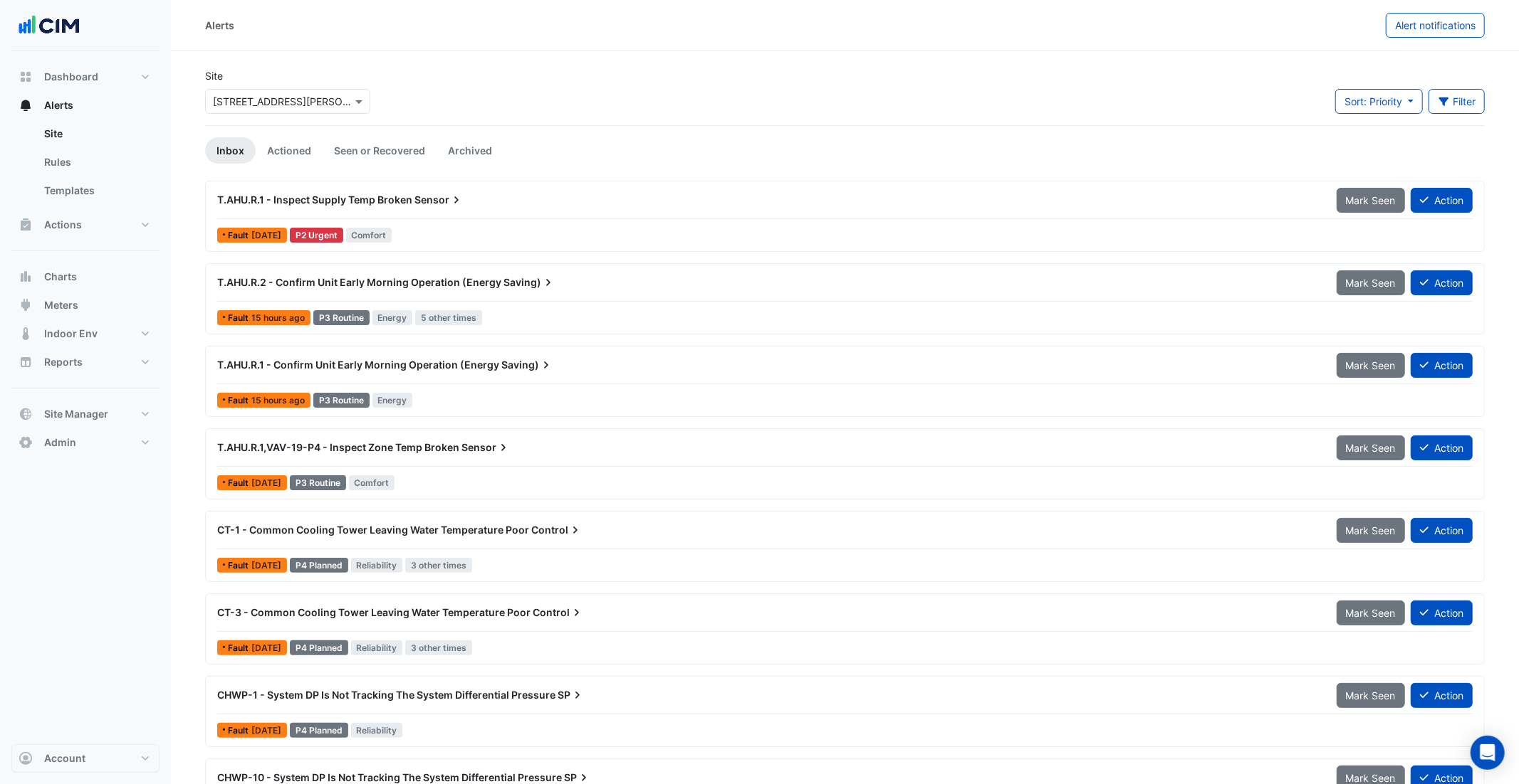
click at [520, 199] on div "T.AHU.R.1 - Inspect Supply Temp Broken Sensor" at bounding box center [768, 199] width 1103 height 14
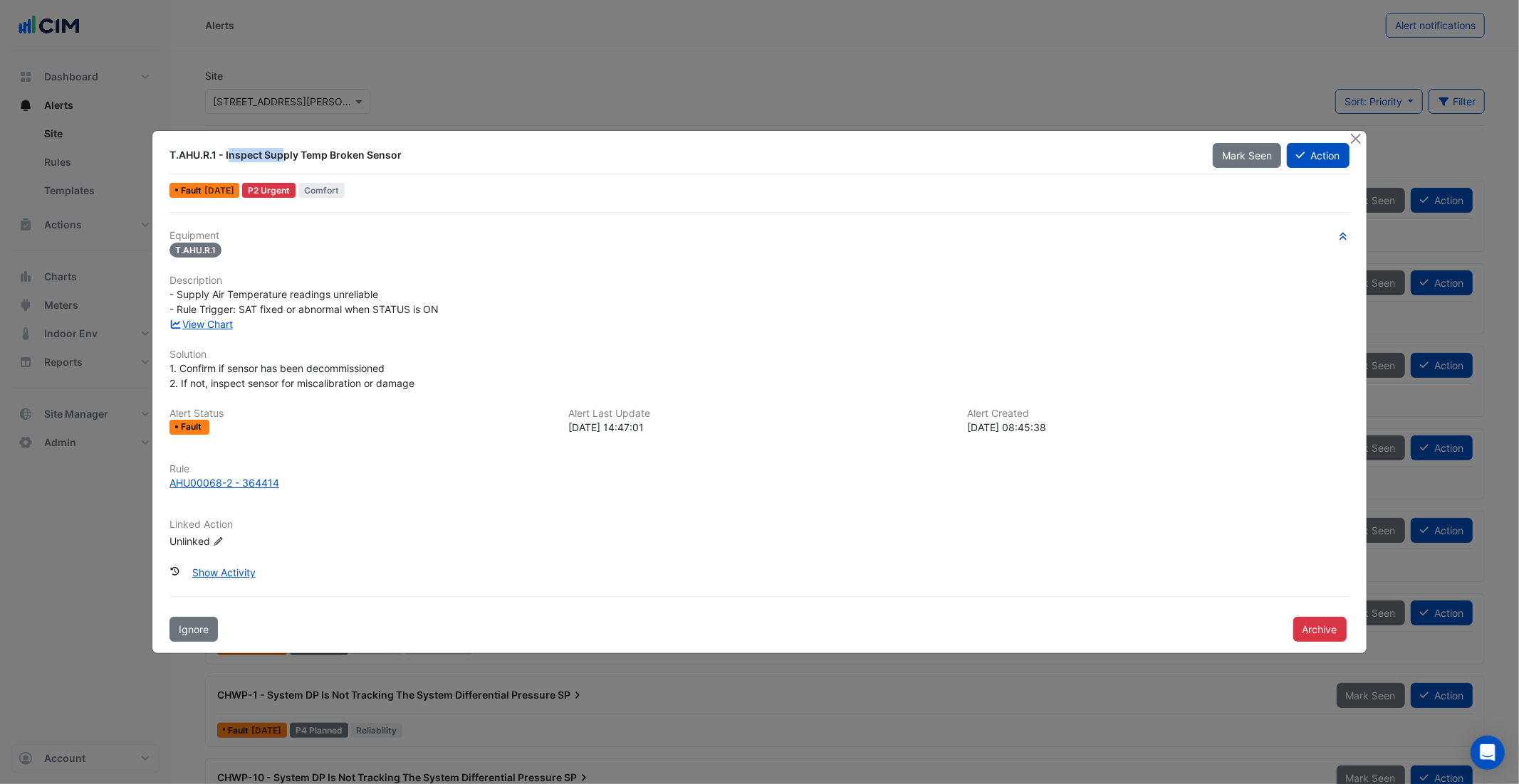
drag, startPoint x: 221, startPoint y: 154, endPoint x: 168, endPoint y: 154, distance: 53.0
click at [168, 154] on div "T.AHU.R.1 - Inspect Supply Temp Broken Sensor" at bounding box center [682, 155] width 1044 height 26
drag, startPoint x: 403, startPoint y: 158, endPoint x: 224, endPoint y: 156, distance: 179.0
click at [224, 156] on div "T.AHU.R.1 - Inspect Supply Temp Broken Sensor" at bounding box center [682, 155] width 1026 height 14
click at [218, 322] on link "View Chart" at bounding box center [201, 324] width 63 height 12
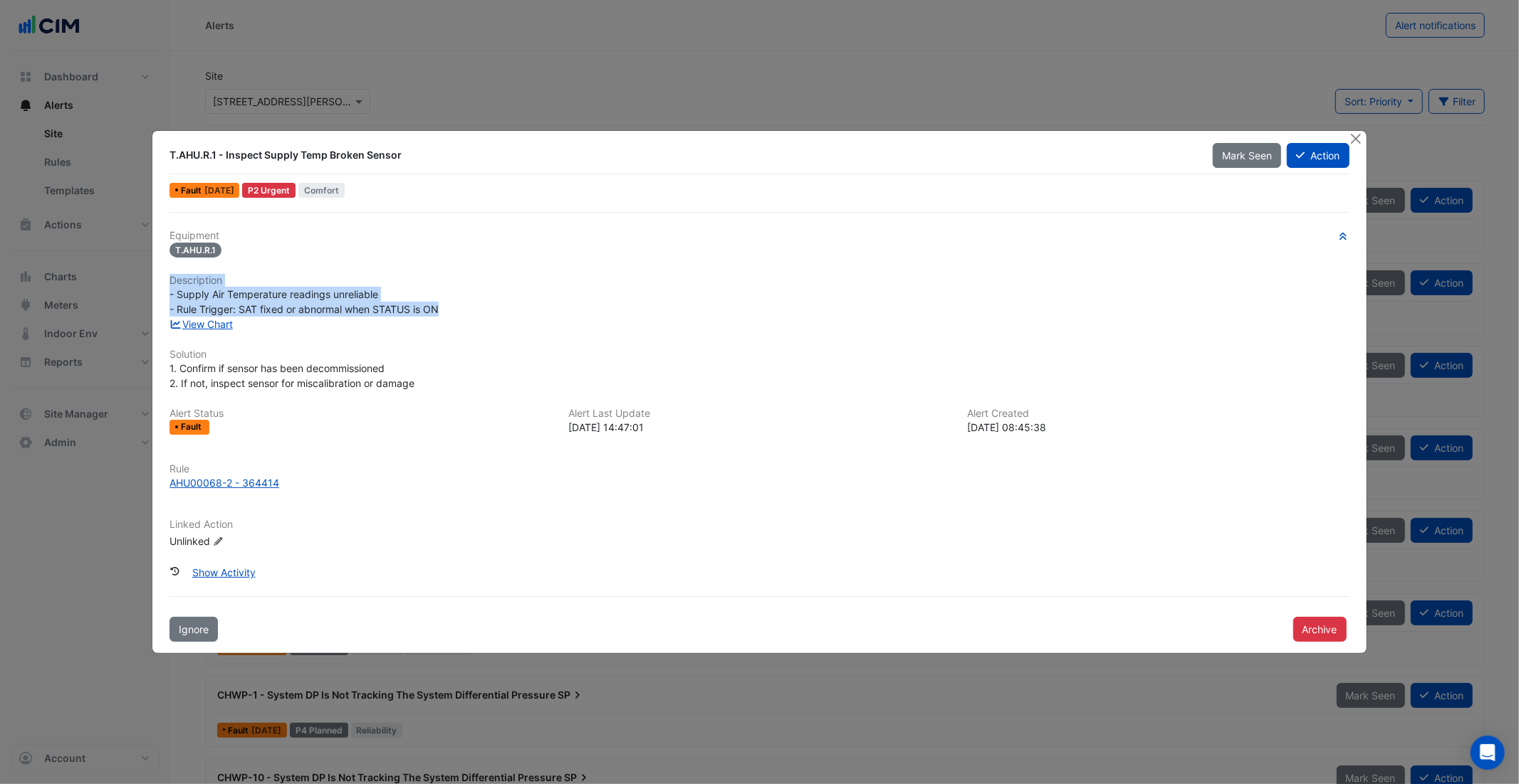
drag, startPoint x: 456, startPoint y: 306, endPoint x: 169, endPoint y: 282, distance: 288.0
click at [169, 282] on div "Equipment T.AHU.R.1 Description - Supply Air Temperature readings unreliable - …" at bounding box center [759, 394] width 1180 height 330
click at [373, 292] on span "- Supply Air Temperature readings unreliable - Rule Trigger: SAT fixed or abnor…" at bounding box center [304, 302] width 269 height 27
drag, startPoint x: 386, startPoint y: 291, endPoint x: 187, endPoint y: 303, distance: 199.4
click at [166, 295] on div "- Supply Air Temperature readings unreliable - Rule Trigger: SAT fixed or abnor…" at bounding box center [759, 302] width 1196 height 30
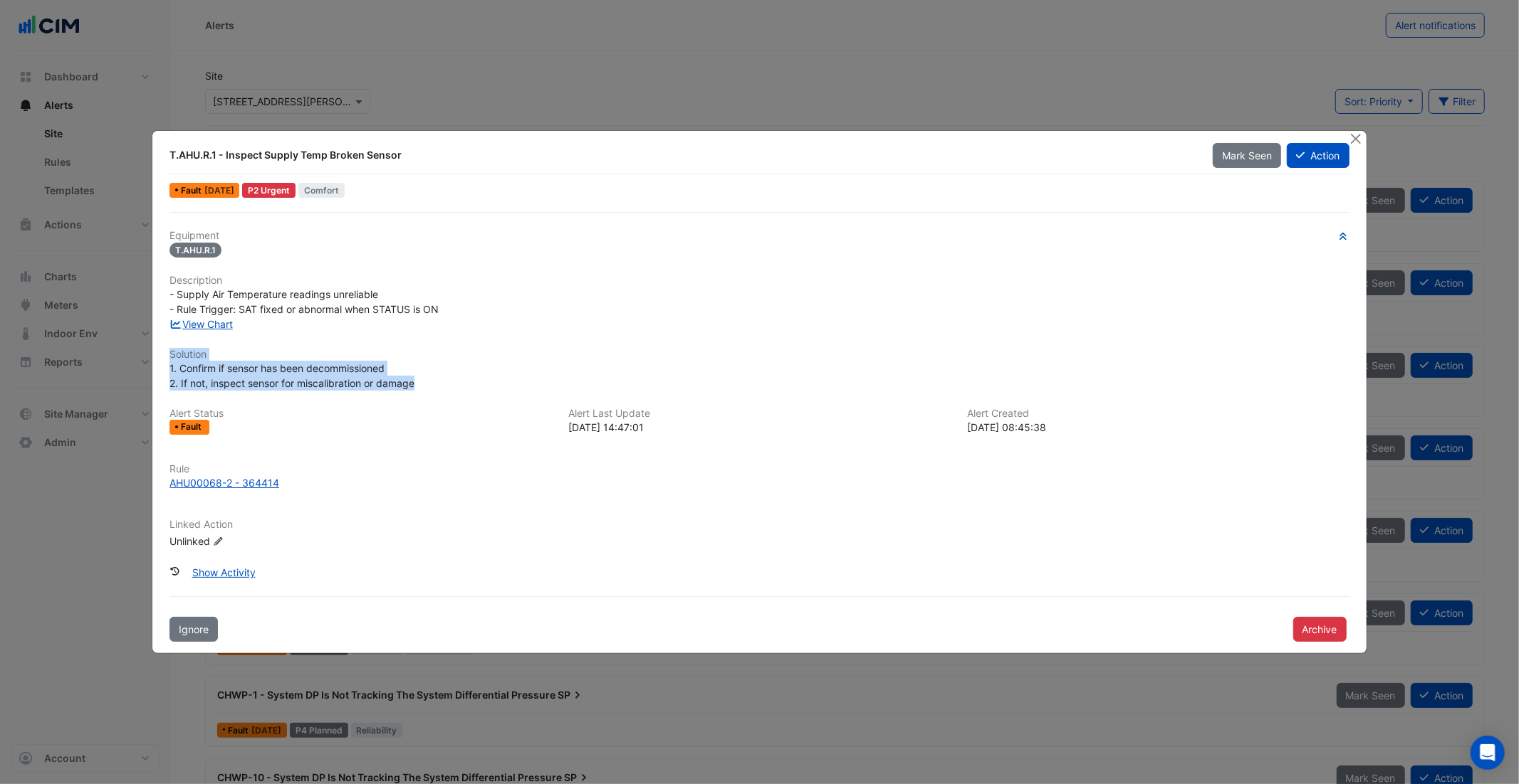
drag, startPoint x: 419, startPoint y: 384, endPoint x: 162, endPoint y: 357, distance: 258.4
click at [162, 357] on div "T.AHU.R.1 - Inspect Supply Temp Broken Sensor Mark Seen Action Fault 1 week ago…" at bounding box center [760, 392] width 1214 height 523
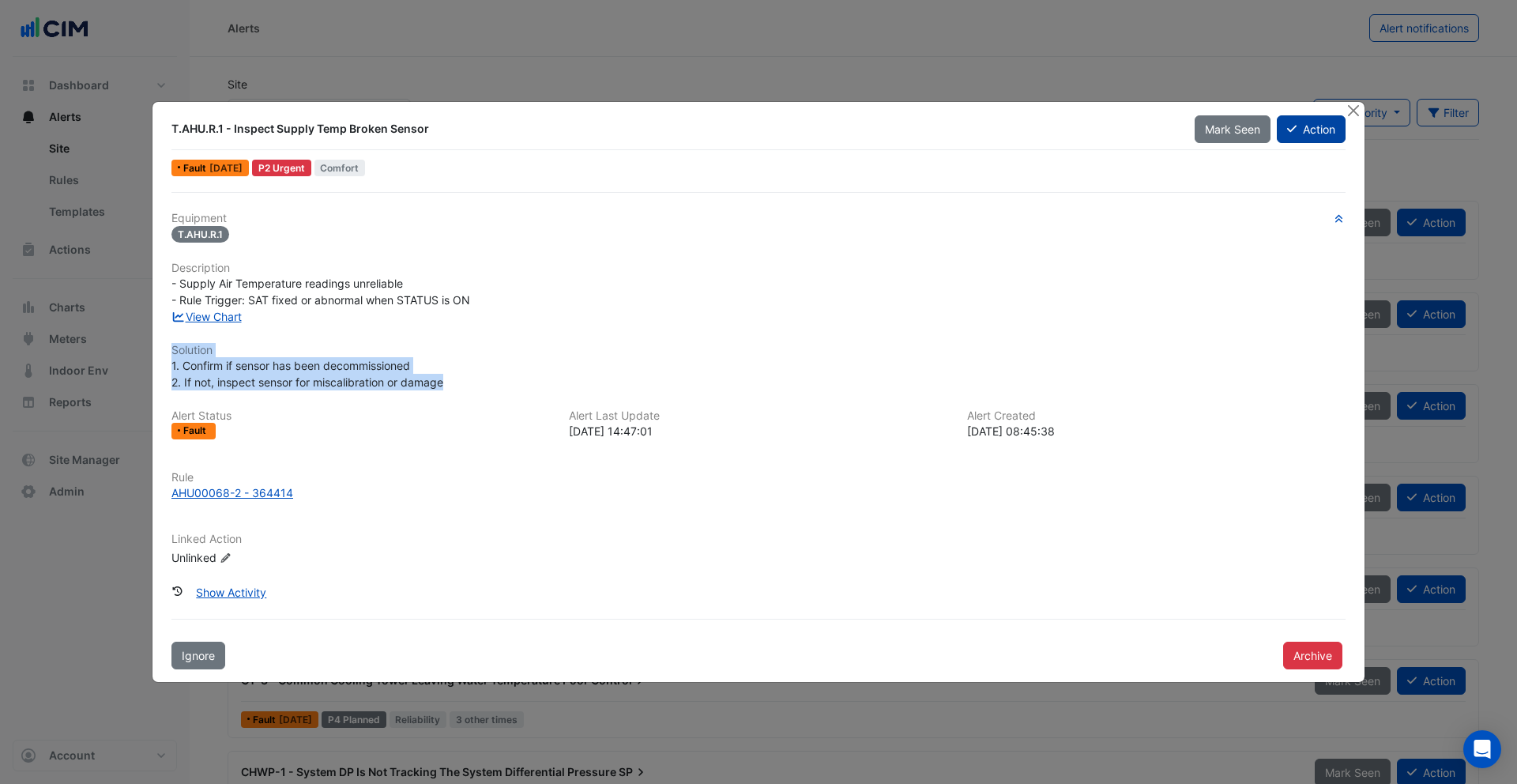
click at [1310, 129] on button "Action" at bounding box center [1312, 129] width 69 height 28
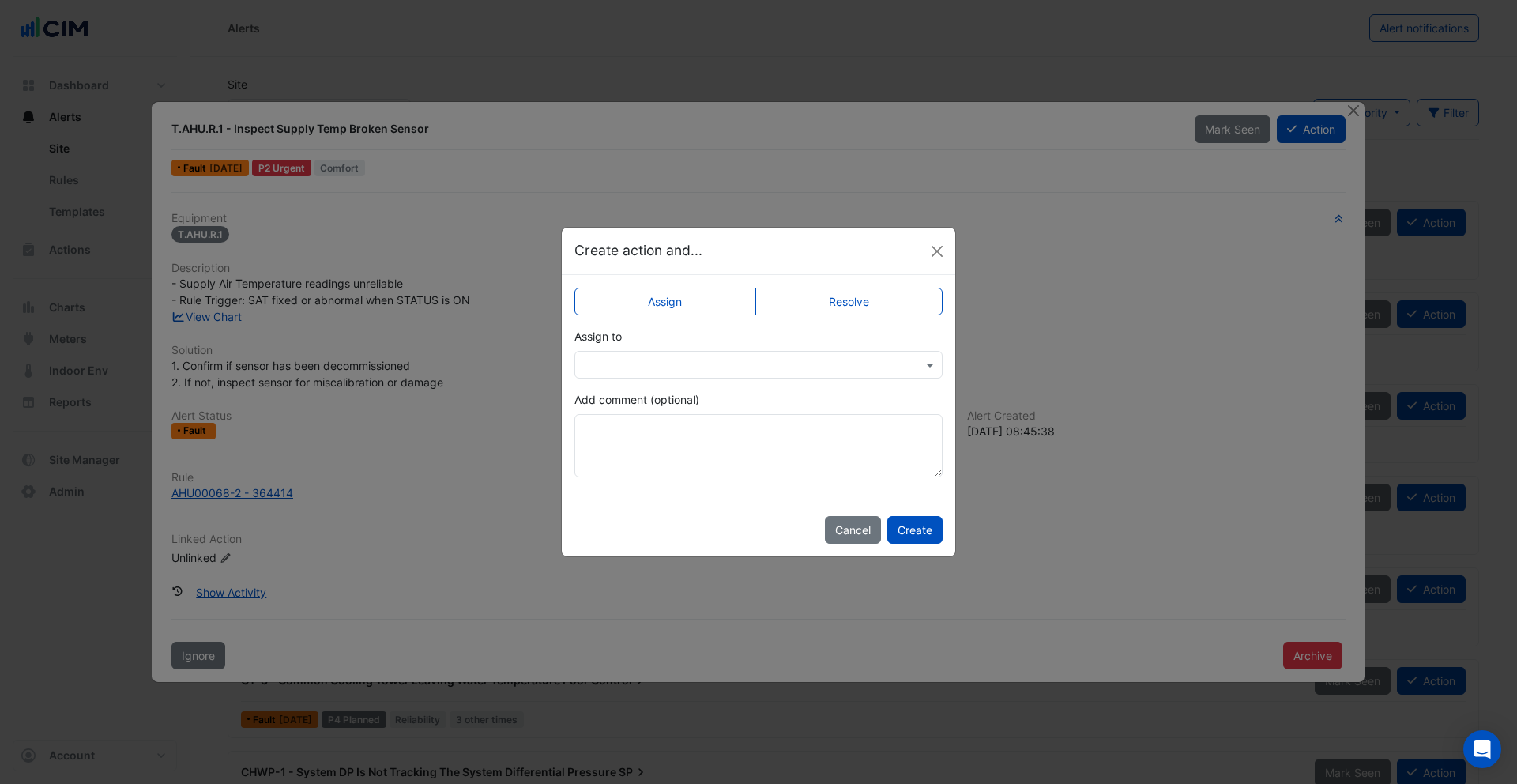
click at [774, 374] on div at bounding box center [758, 364] width 368 height 28
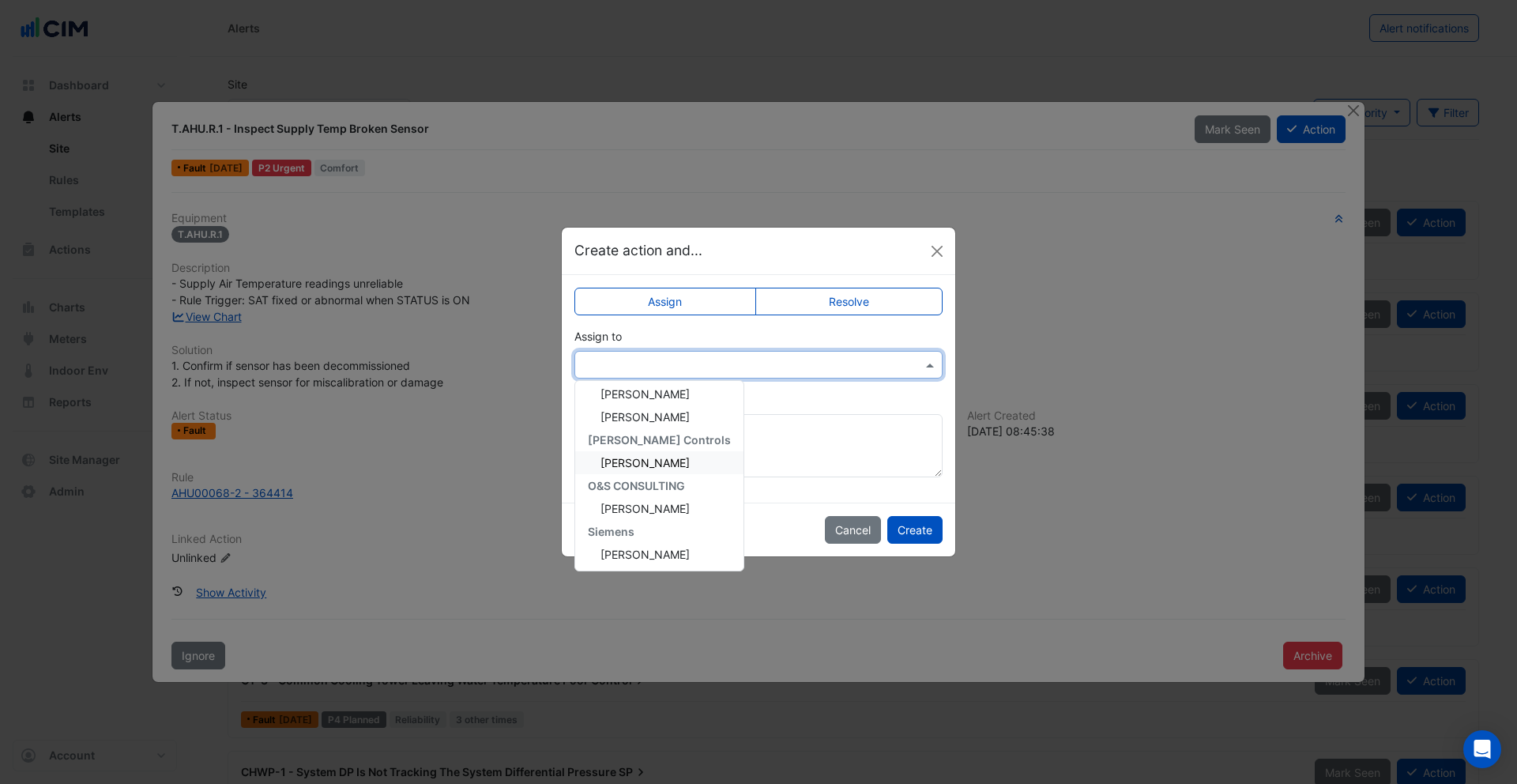
scroll to position [236, 0]
click at [652, 554] on span "Daniel Coghill" at bounding box center [645, 553] width 89 height 13
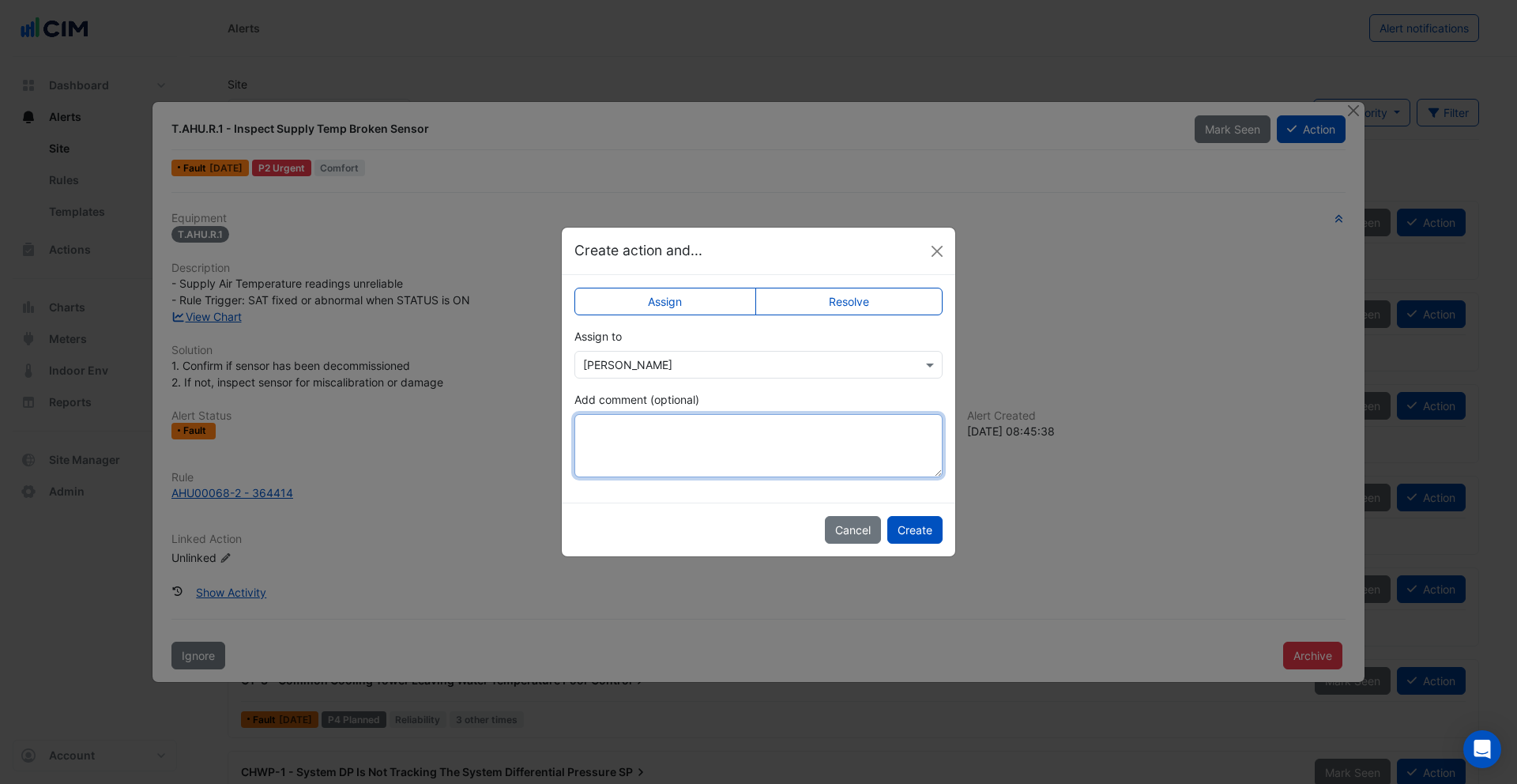
click at [742, 439] on textarea "Add comment (optional)" at bounding box center [758, 445] width 368 height 63
type textarea "********"
click at [1353, 111] on ngb-modal-window "Create action and... Assign Resolve Assign to × Daniel Coghill Add comment (opt…" at bounding box center [758, 392] width 1517 height 784
click at [938, 255] on button "Close" at bounding box center [937, 252] width 23 height 23
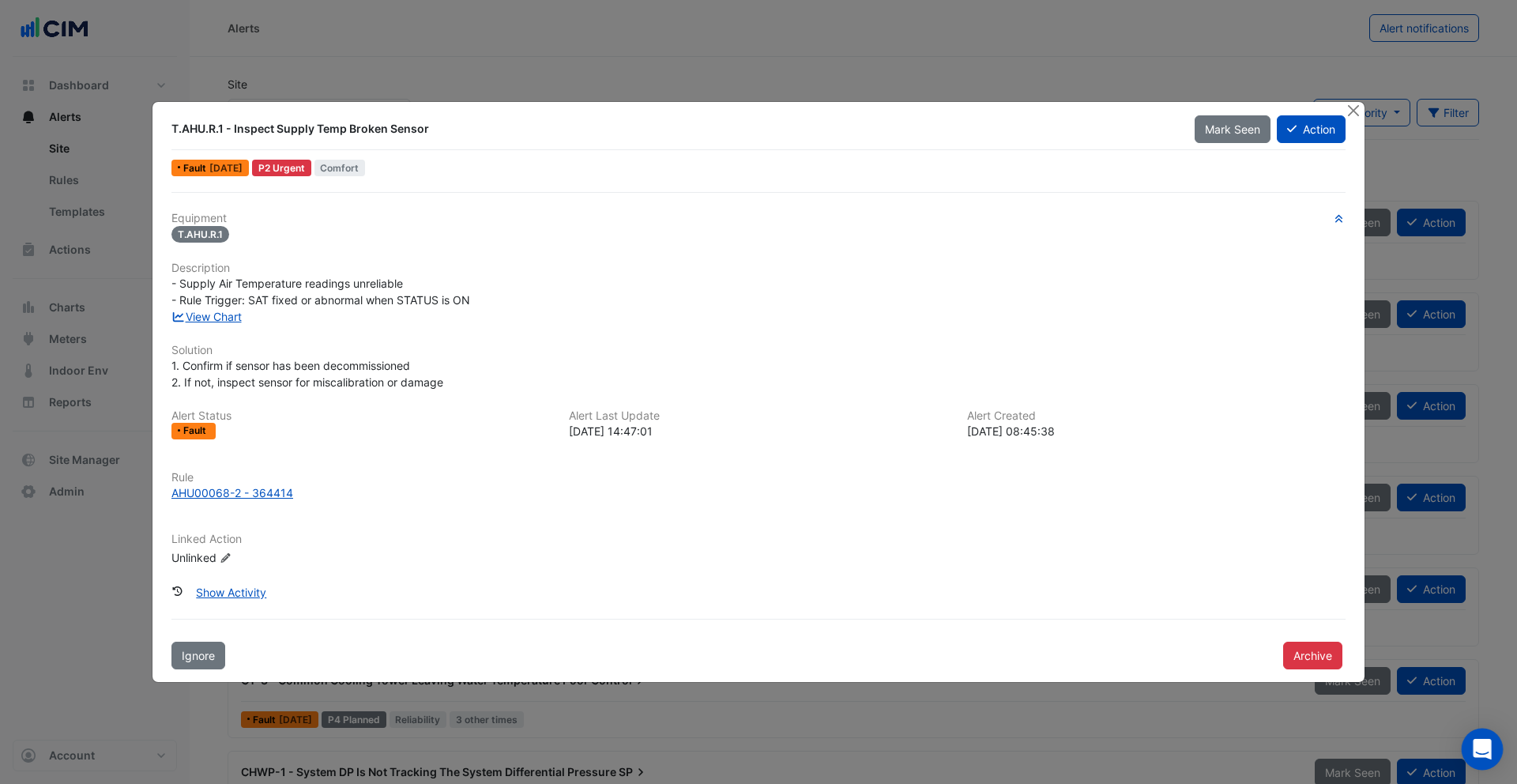
click at [1489, 750] on icon "Open Intercom Messenger" at bounding box center [1483, 749] width 21 height 21
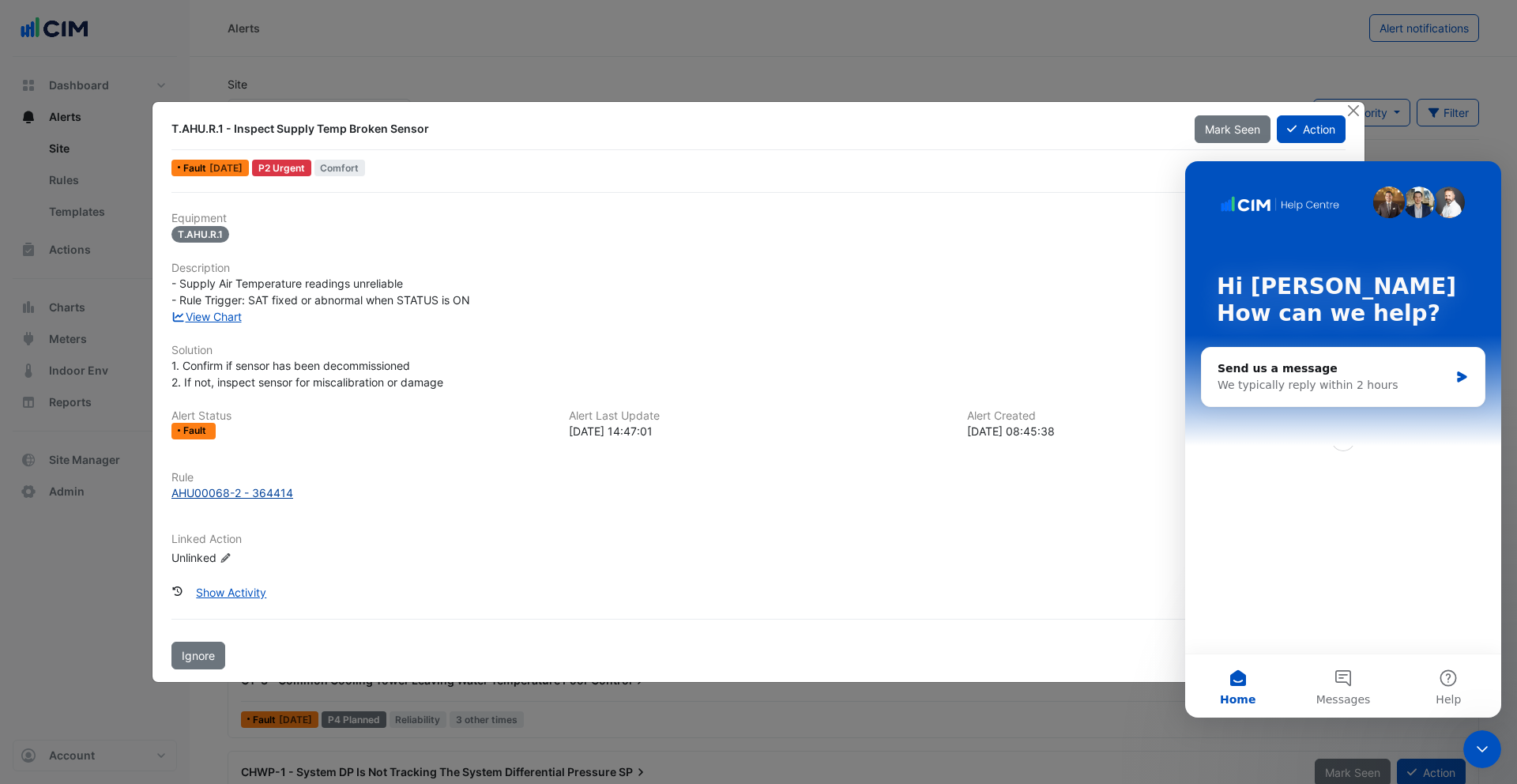
scroll to position [0, 0]
click at [1491, 740] on icon "Close Intercom Messenger" at bounding box center [1483, 749] width 19 height 19
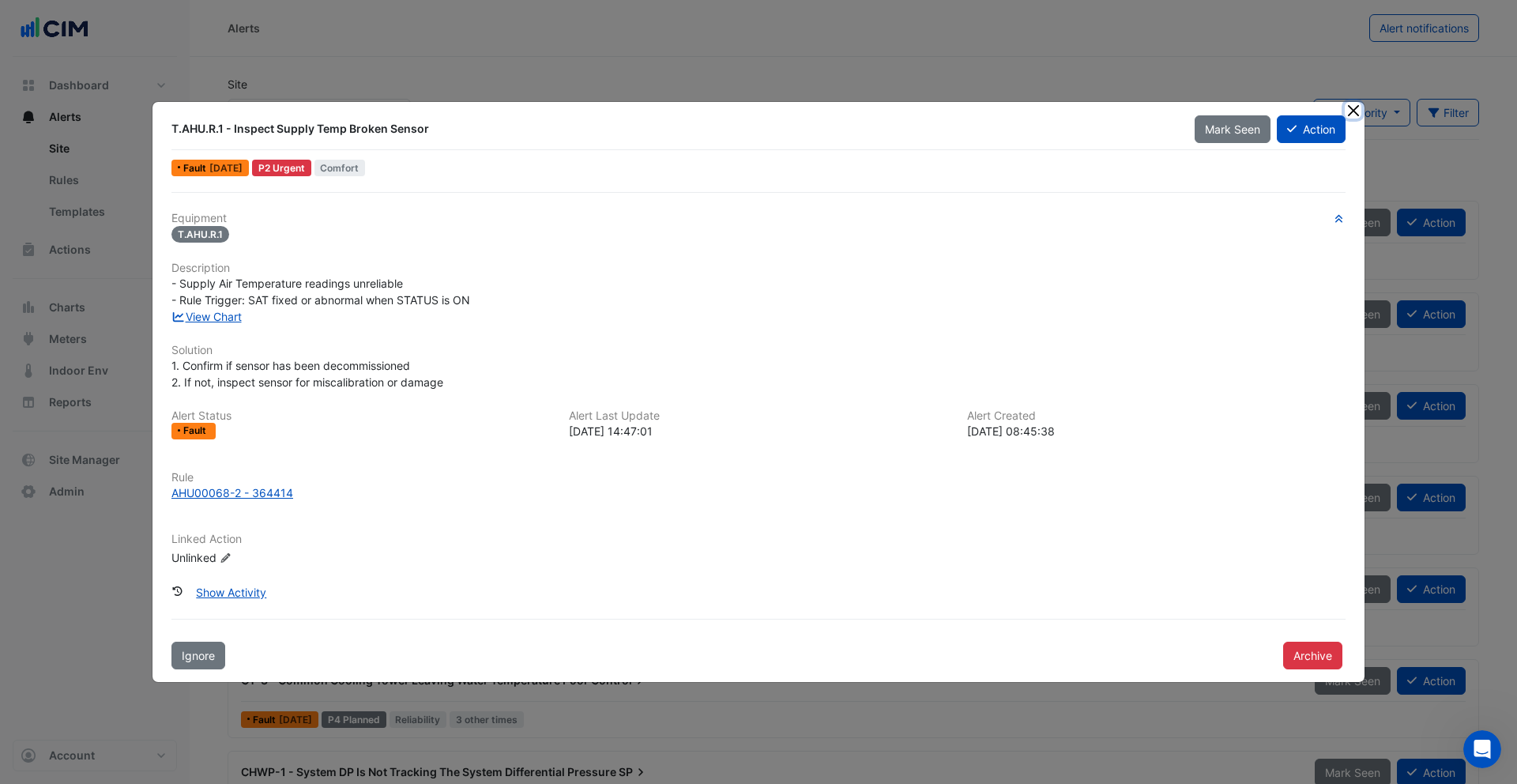
click at [1356, 114] on button "Close" at bounding box center [1353, 111] width 17 height 17
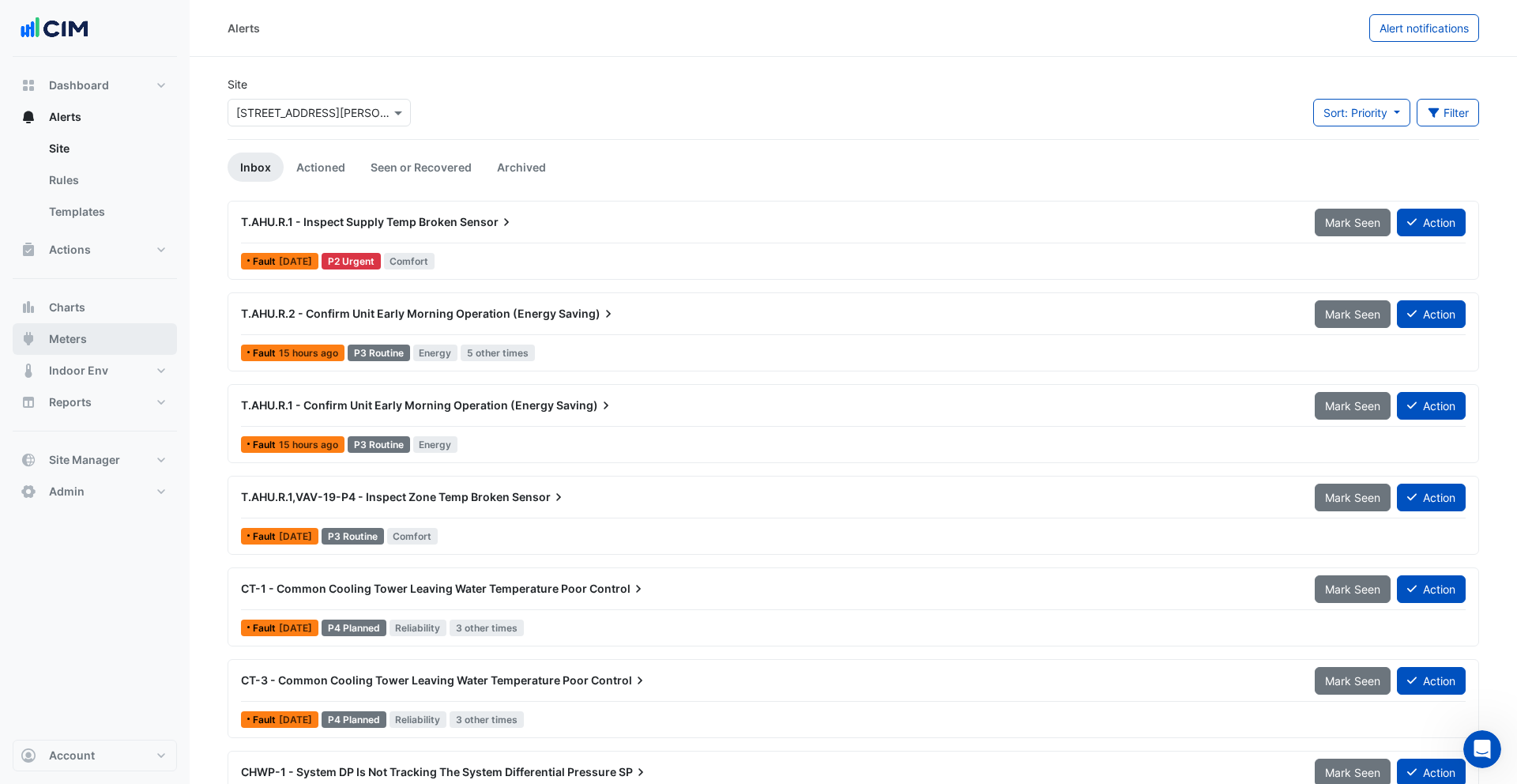
click at [116, 340] on button "Meters" at bounding box center [95, 339] width 164 height 32
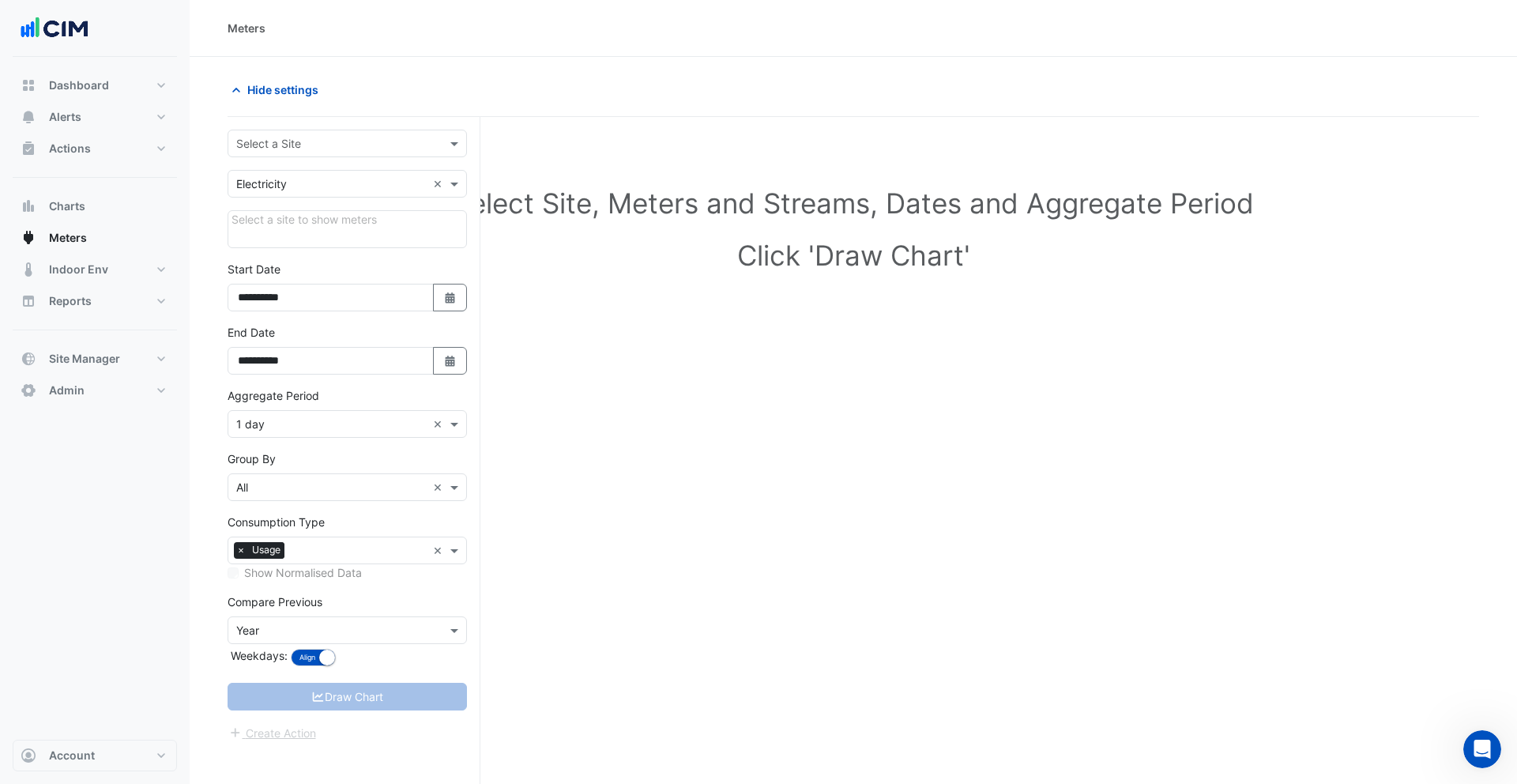
click at [404, 143] on input "text" at bounding box center [331, 144] width 190 height 17
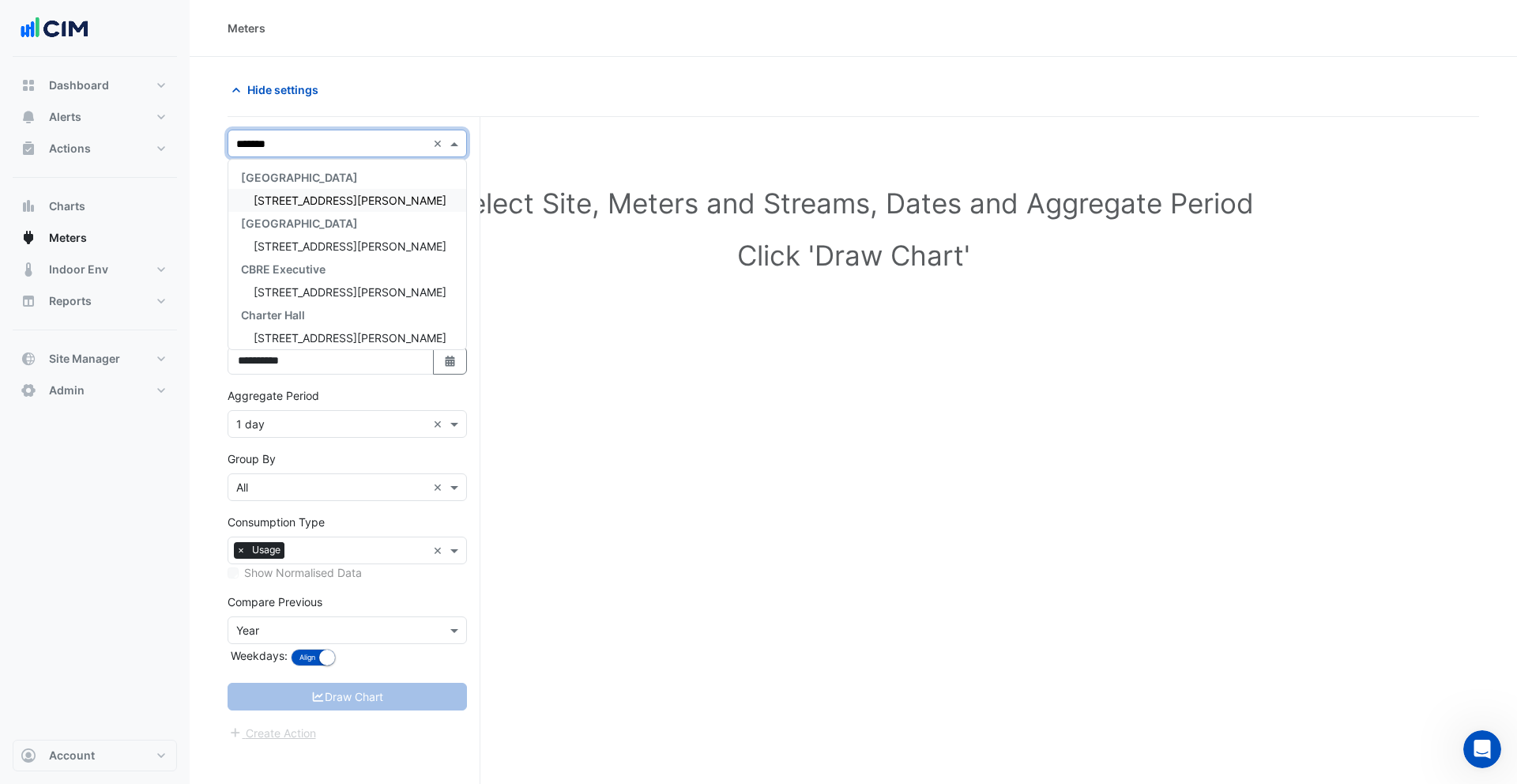
type input "********"
click at [364, 193] on div "1 Martin Place" at bounding box center [347, 200] width 238 height 23
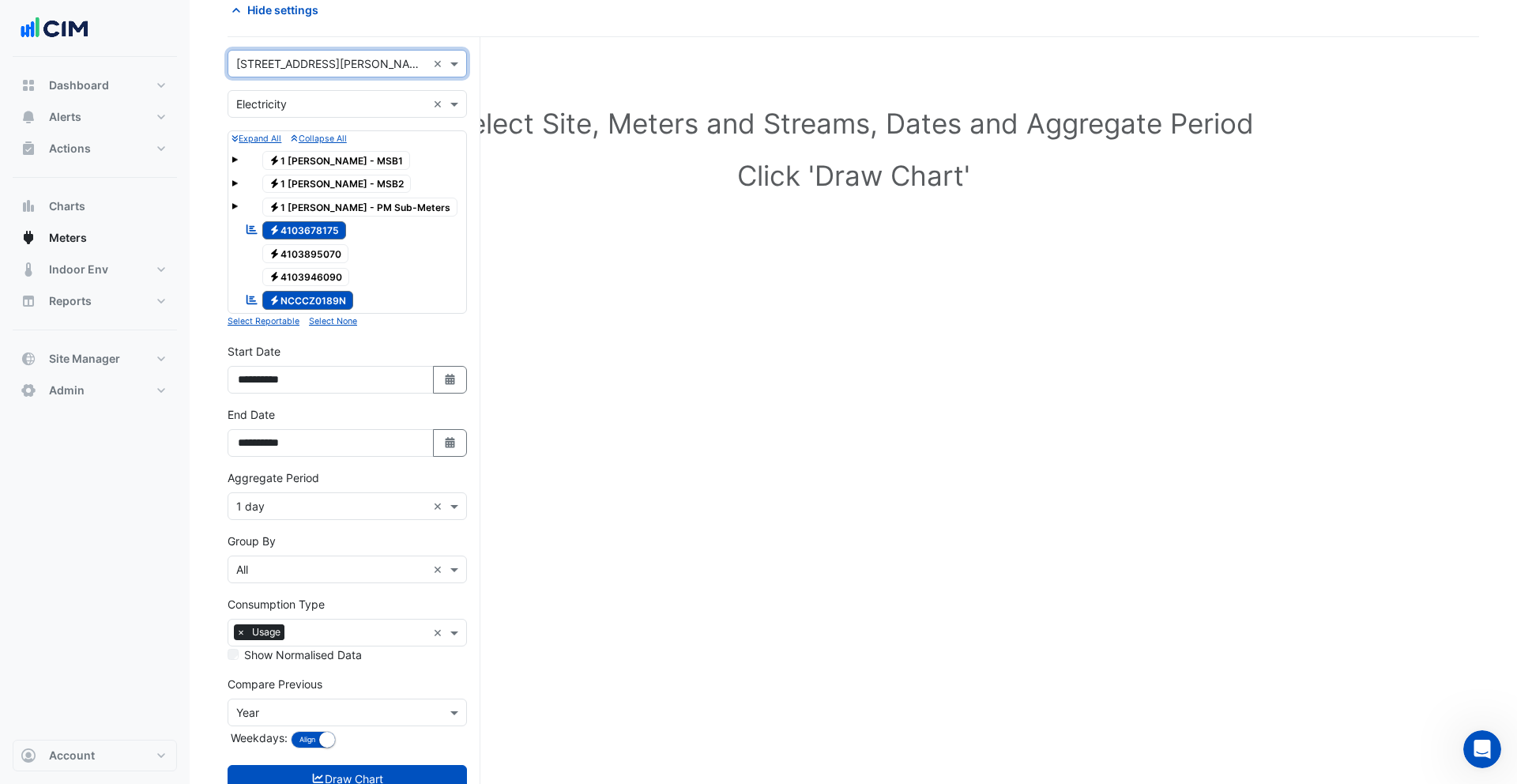
scroll to position [132, 0]
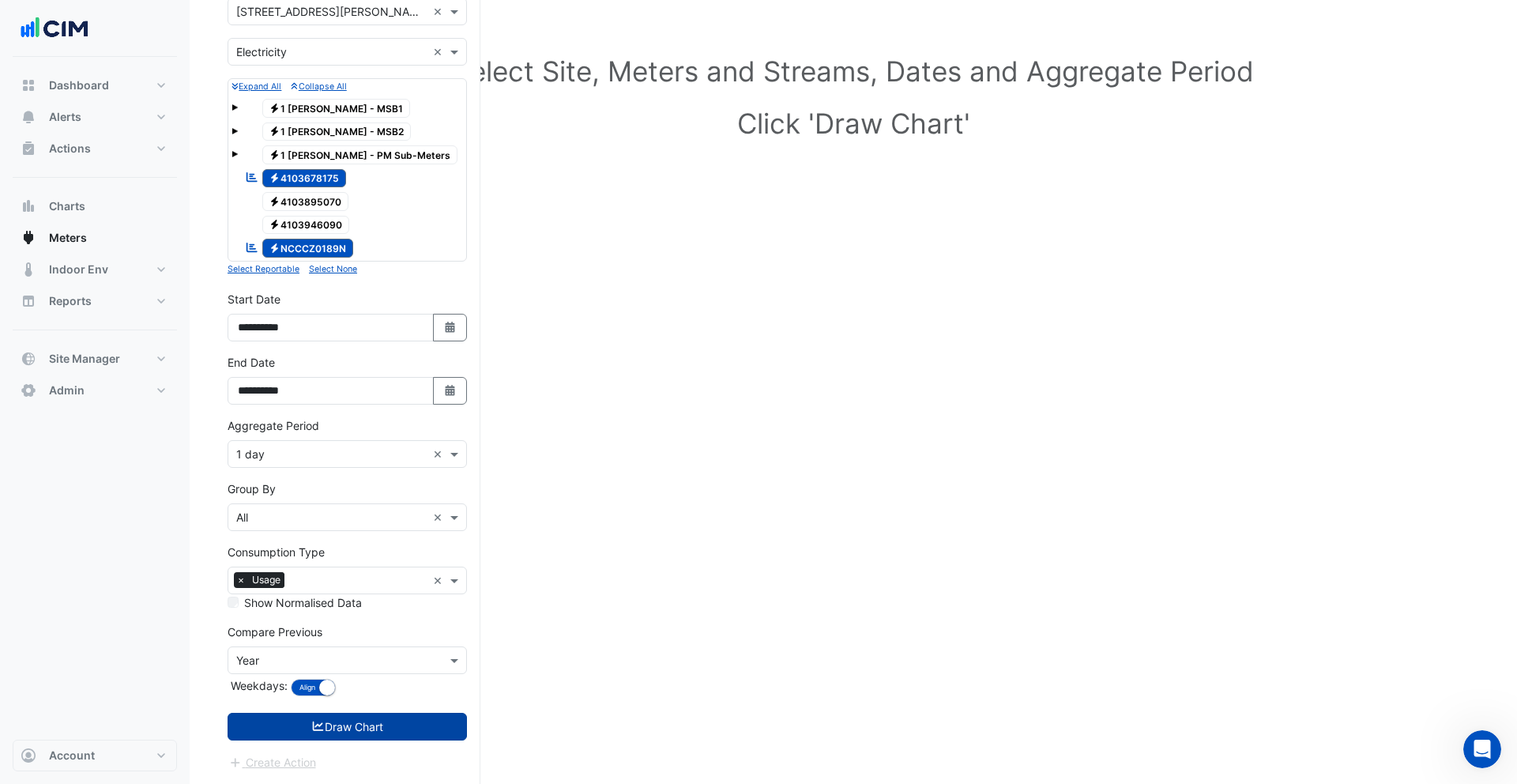
click at [380, 730] on button "Draw Chart" at bounding box center [347, 726] width 240 height 28
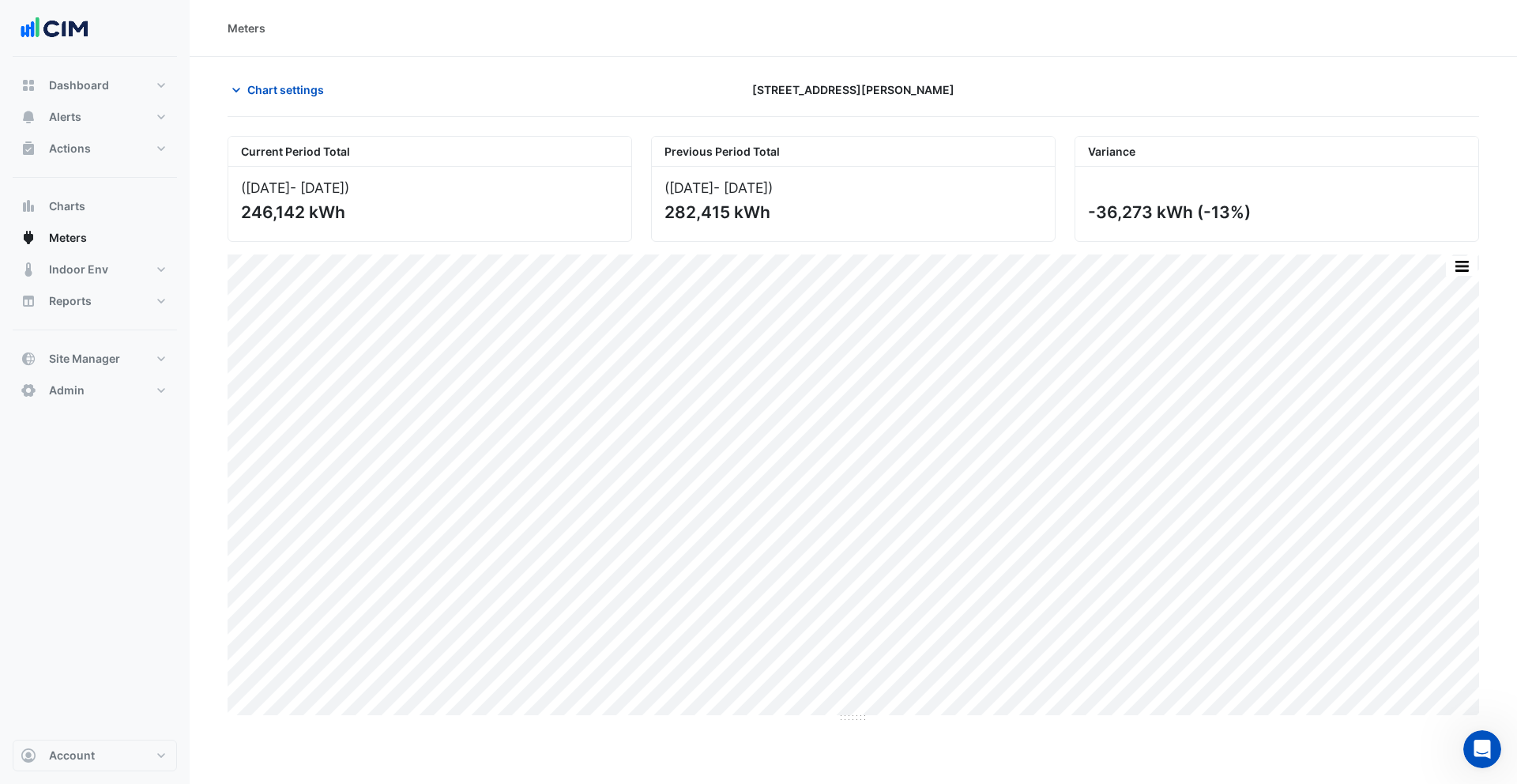
drag, startPoint x: 1270, startPoint y: 212, endPoint x: 1078, endPoint y: 214, distance: 192.0
click at [1078, 214] on div "-36,273 kWh (-13%)" at bounding box center [1277, 204] width 403 height 75
click at [302, 94] on span "Chart settings" at bounding box center [285, 90] width 76 height 17
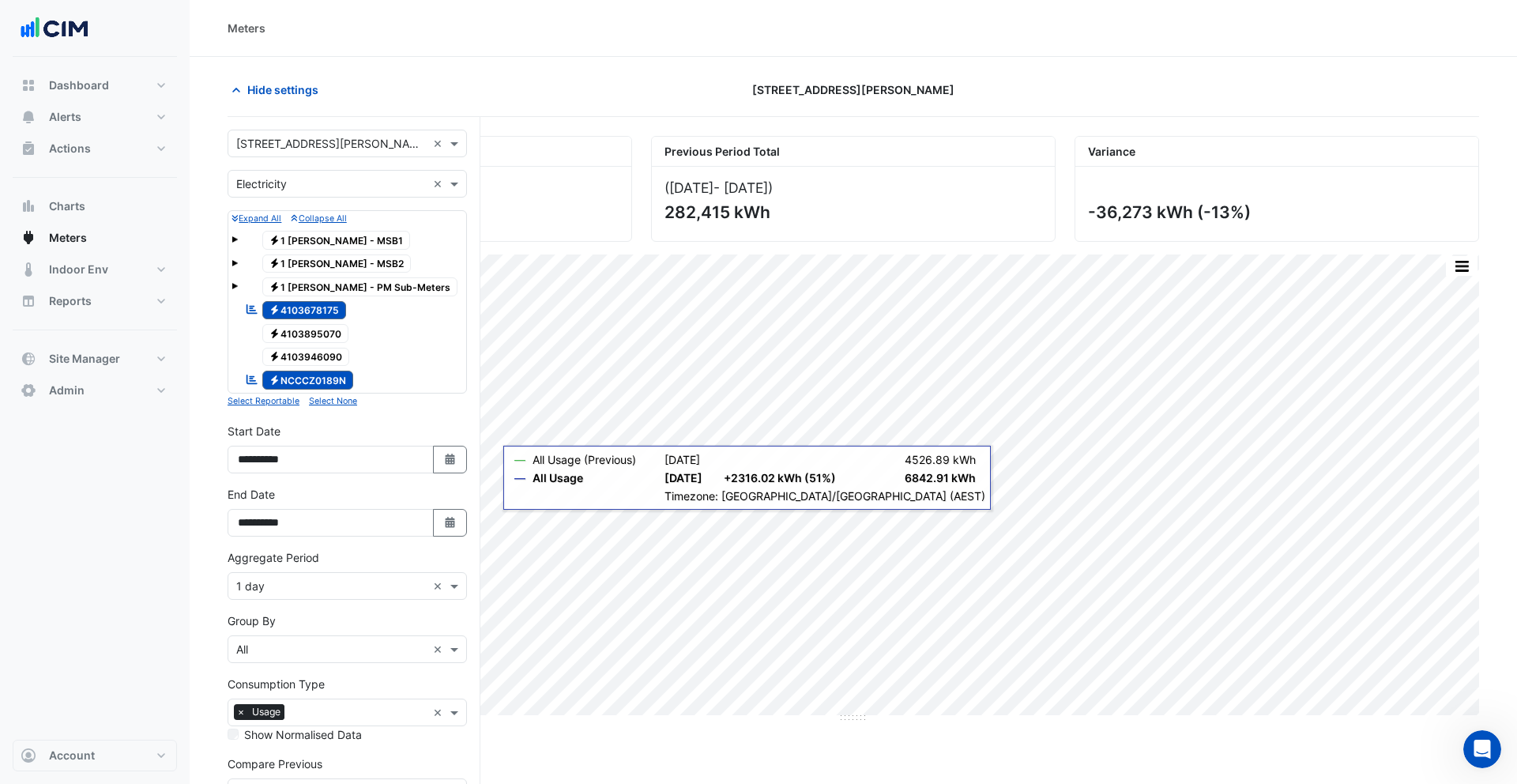
click at [345, 707] on input "text" at bounding box center [359, 714] width 136 height 17
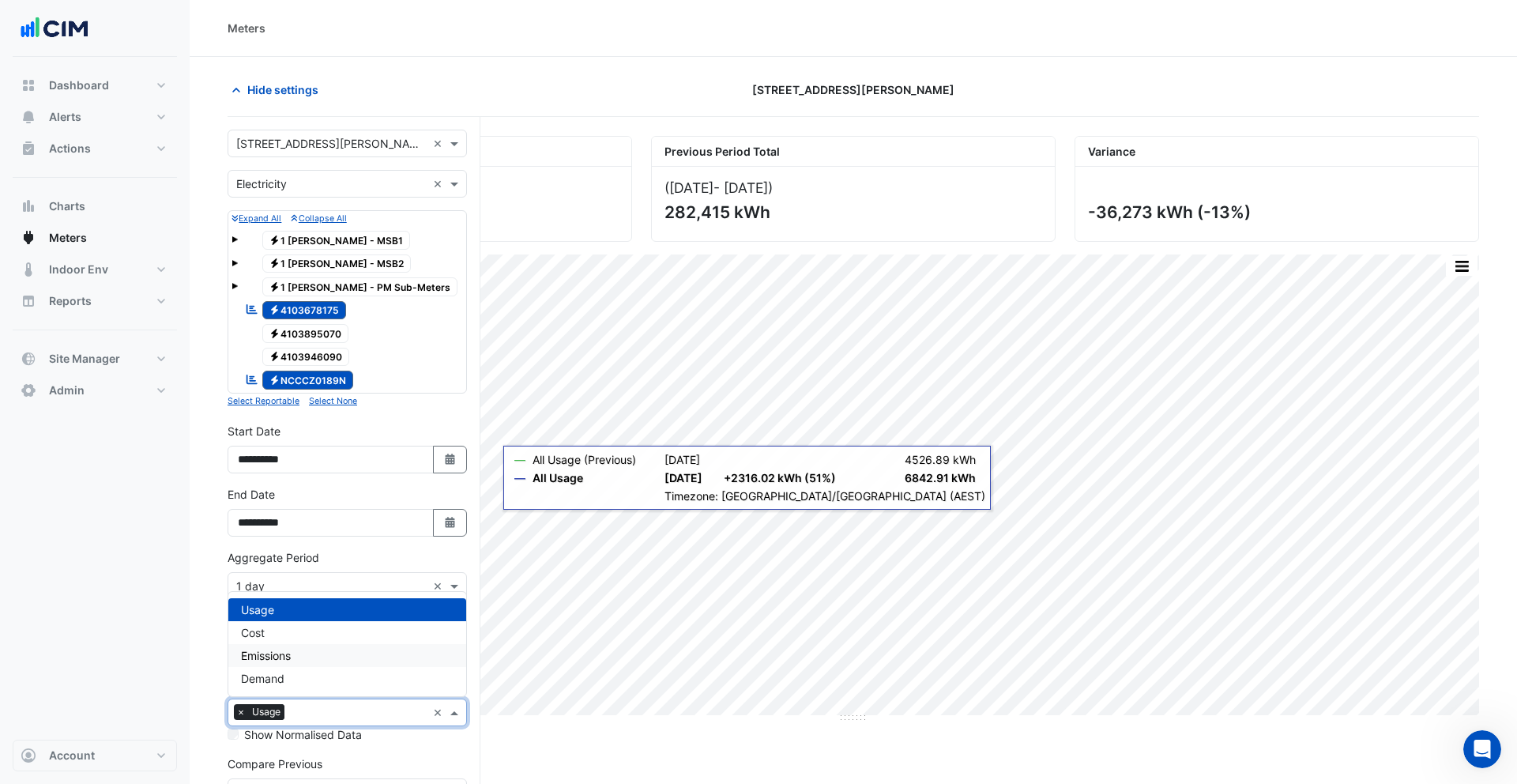
click at [323, 660] on div "Emissions" at bounding box center [347, 655] width 238 height 23
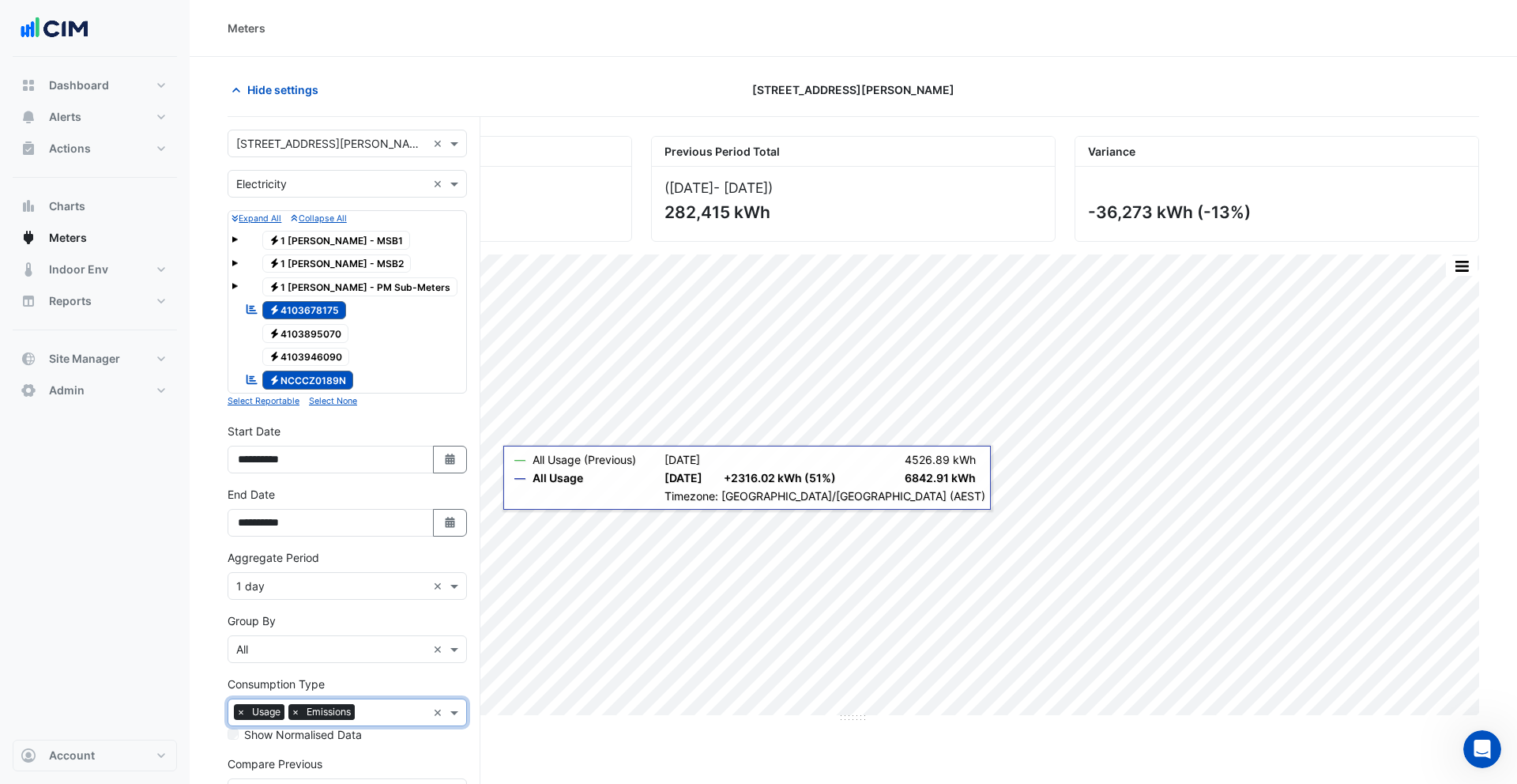
click at [377, 714] on input "text" at bounding box center [394, 714] width 65 height 17
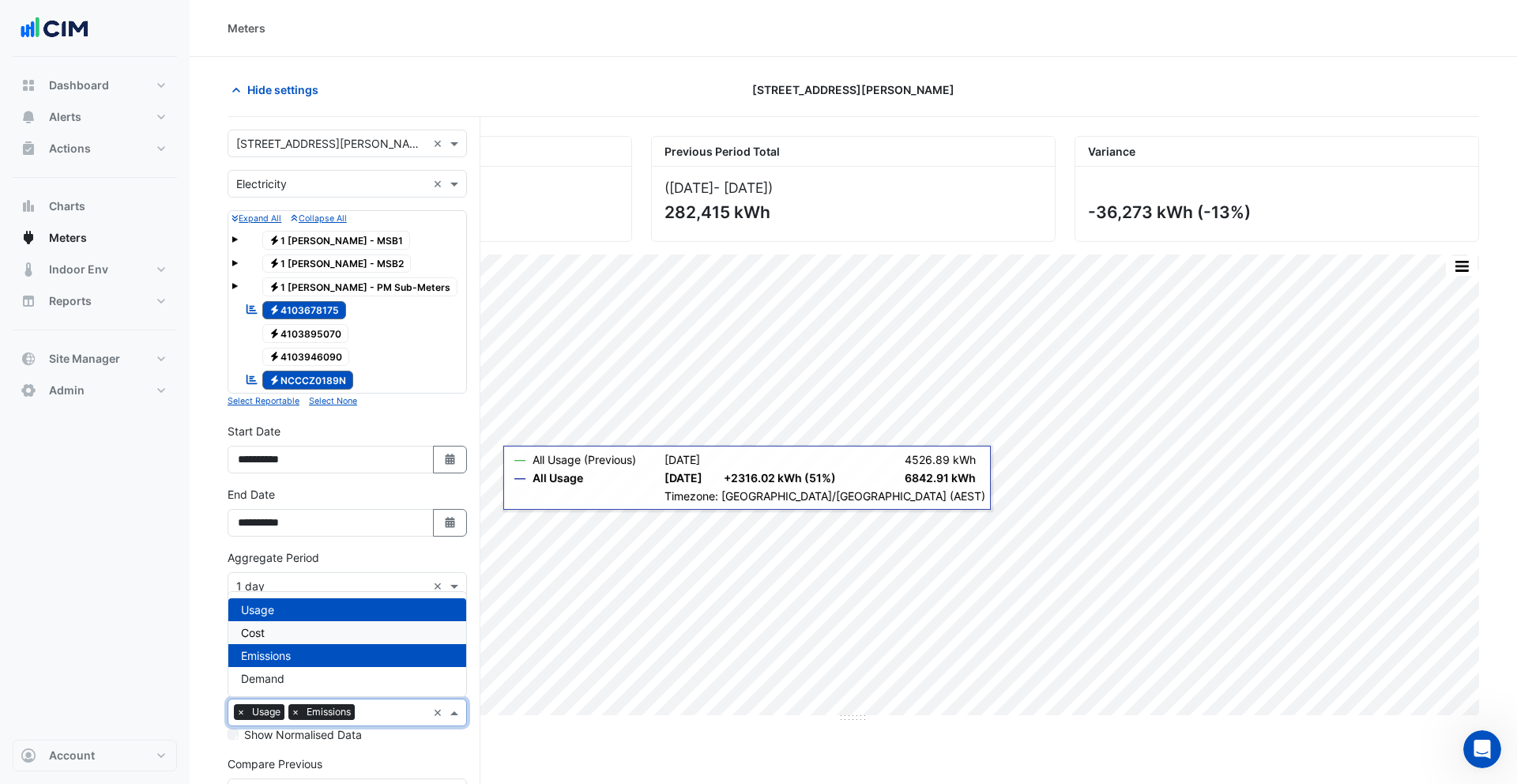
click at [361, 632] on div "Cost" at bounding box center [347, 632] width 238 height 23
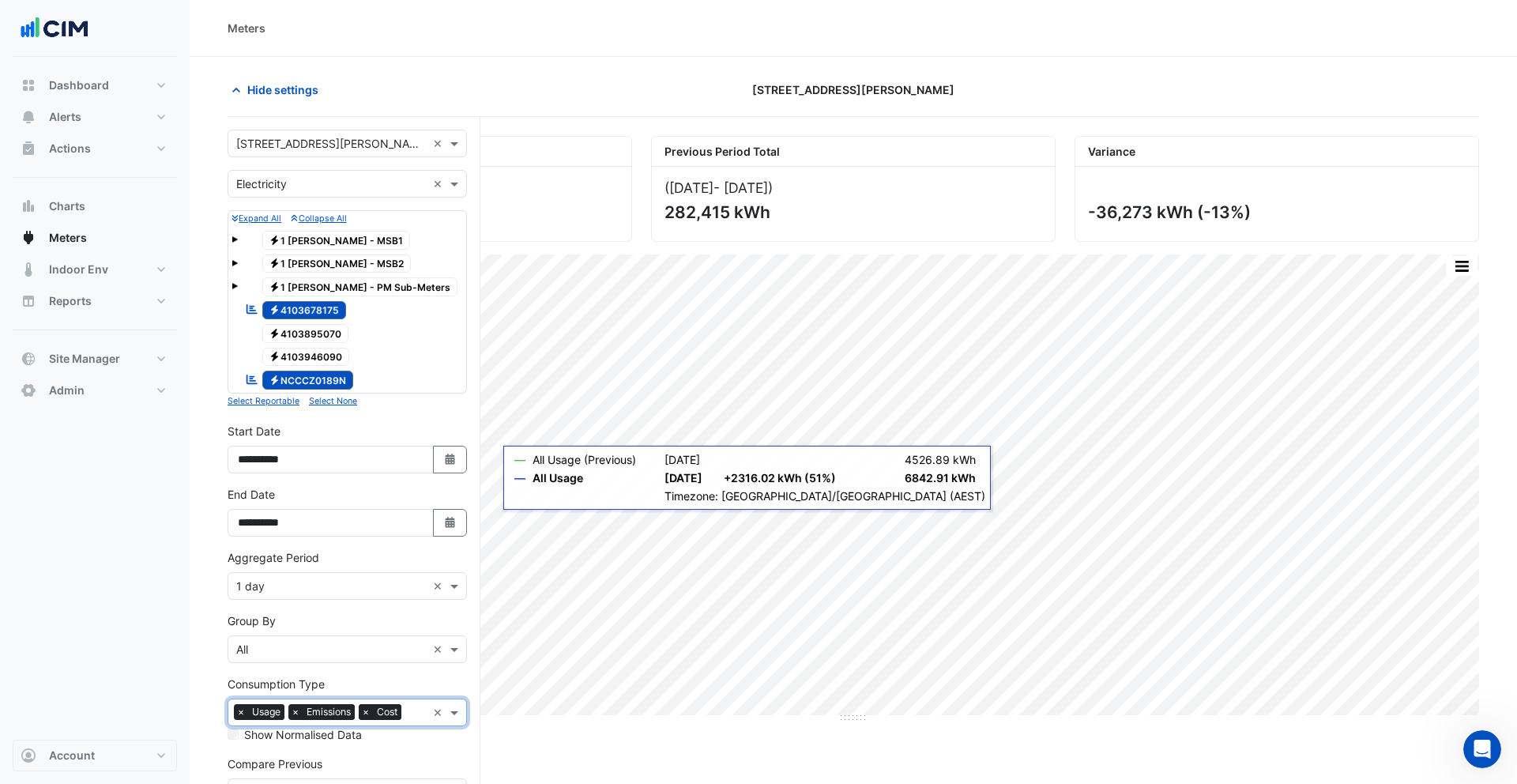
click at [365, 711] on span "×" at bounding box center [366, 712] width 14 height 16
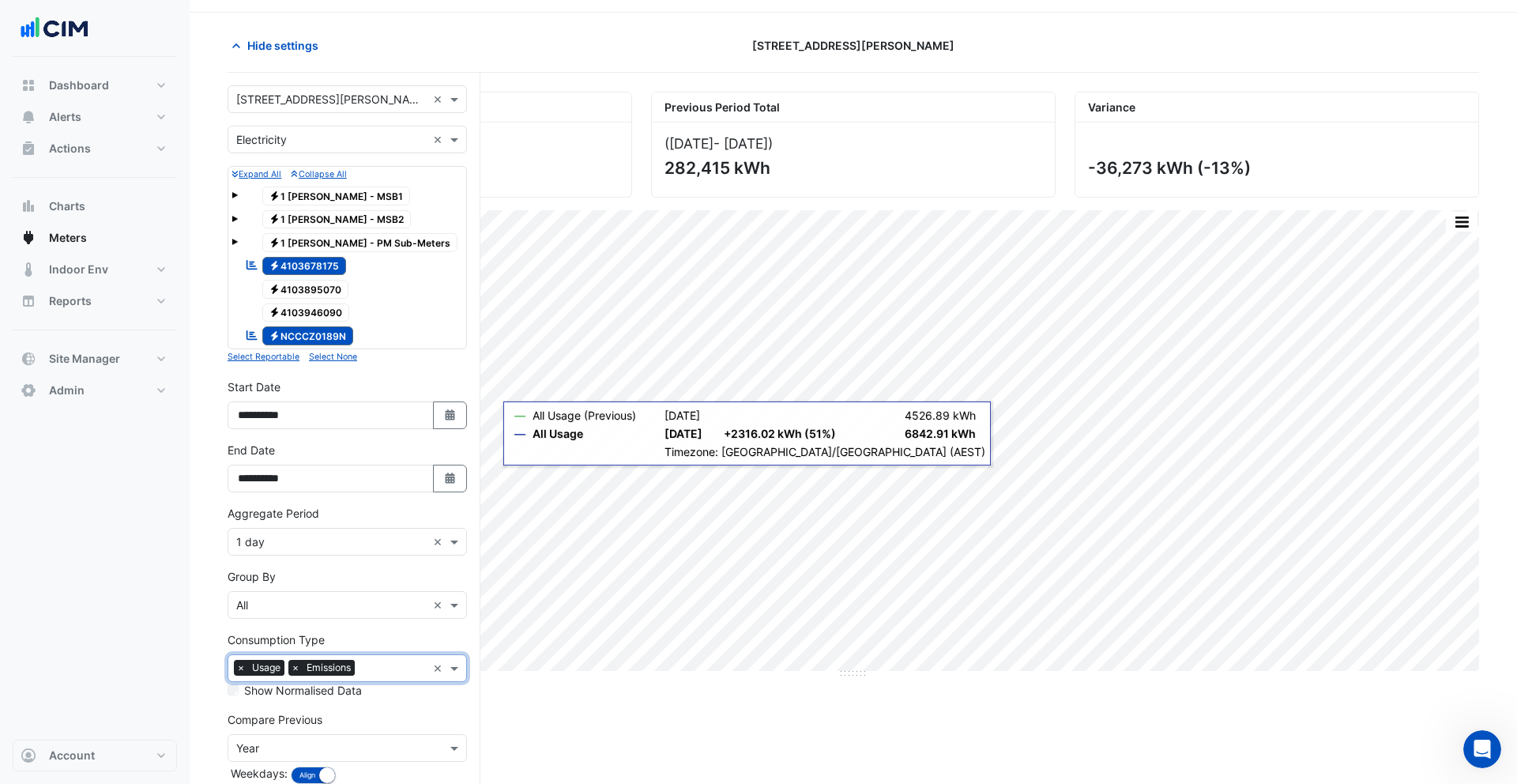
scroll to position [95, 0]
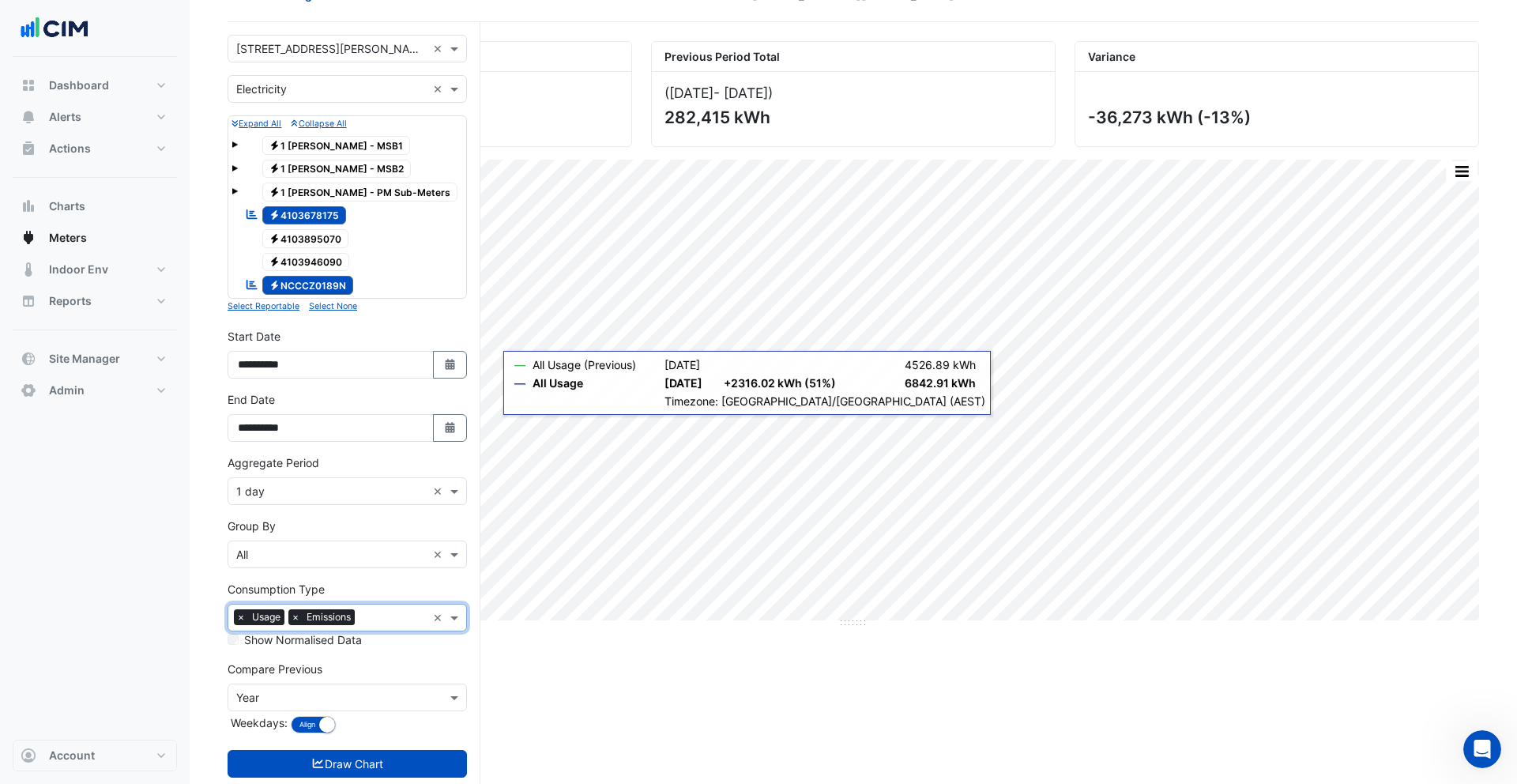
click at [380, 619] on input "text" at bounding box center [394, 619] width 65 height 17
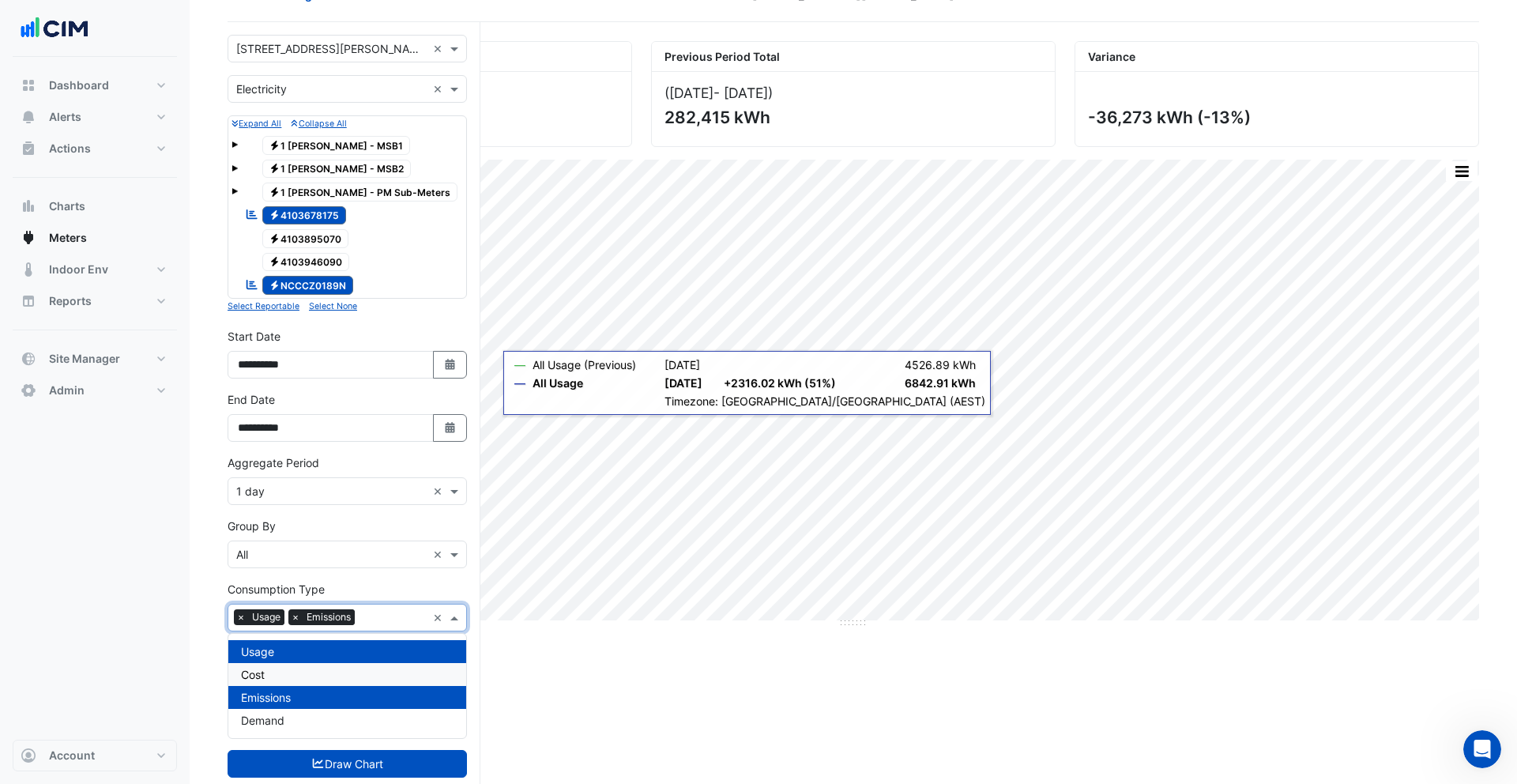
click at [331, 666] on div "Cost" at bounding box center [347, 674] width 238 height 23
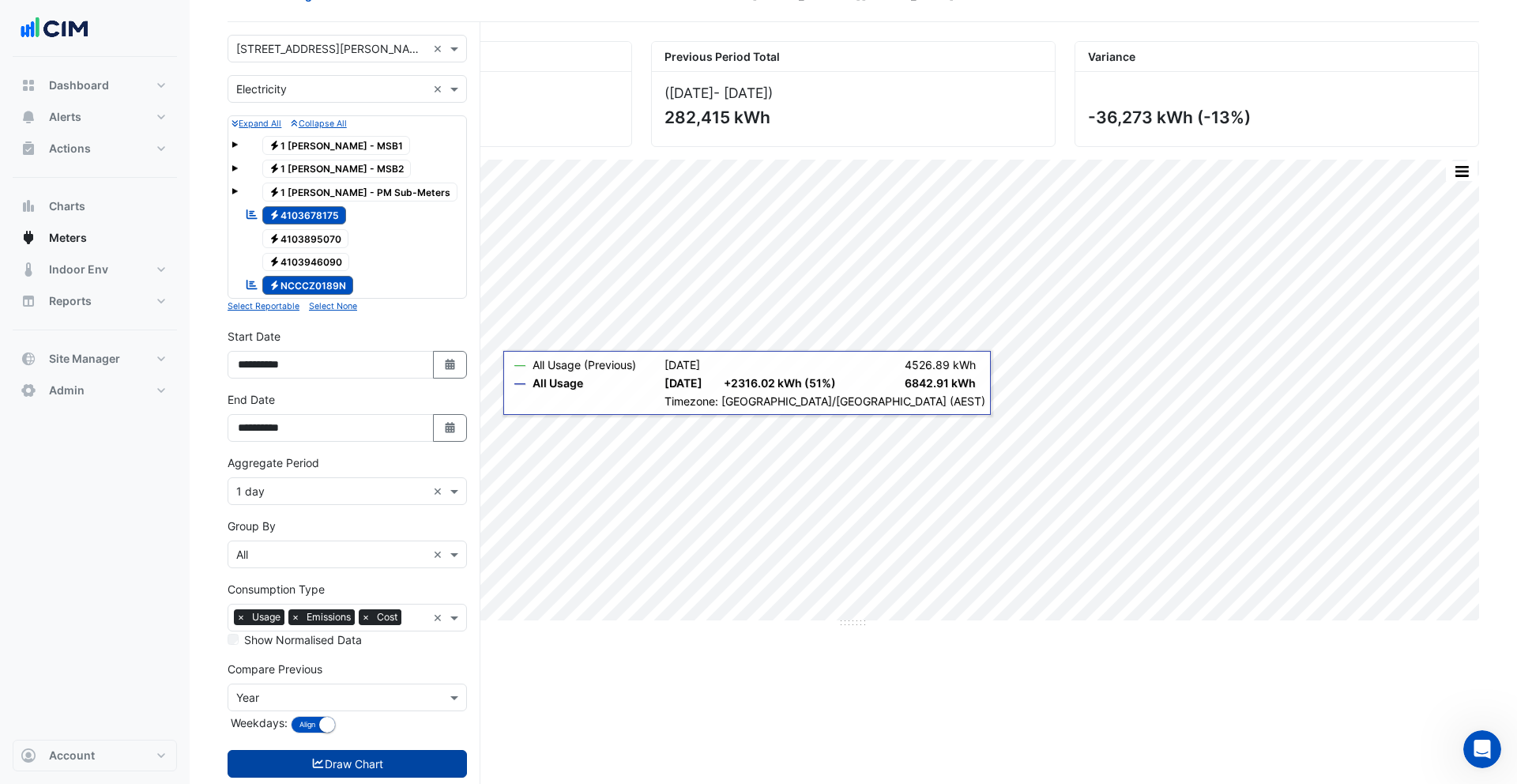
click at [359, 762] on button "Draw Chart" at bounding box center [347, 763] width 240 height 28
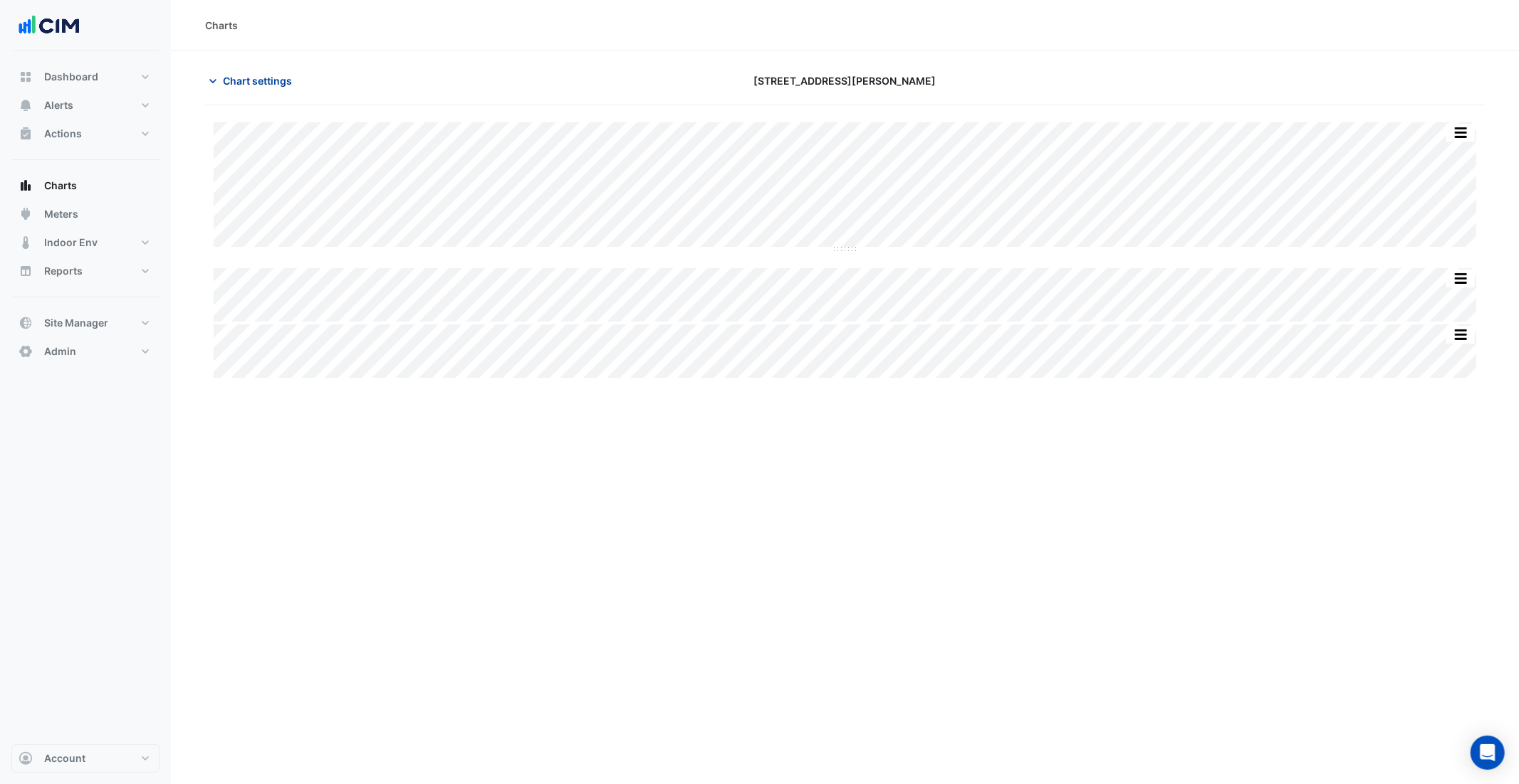
click at [221, 76] on button "Chart settings" at bounding box center [252, 80] width 96 height 25
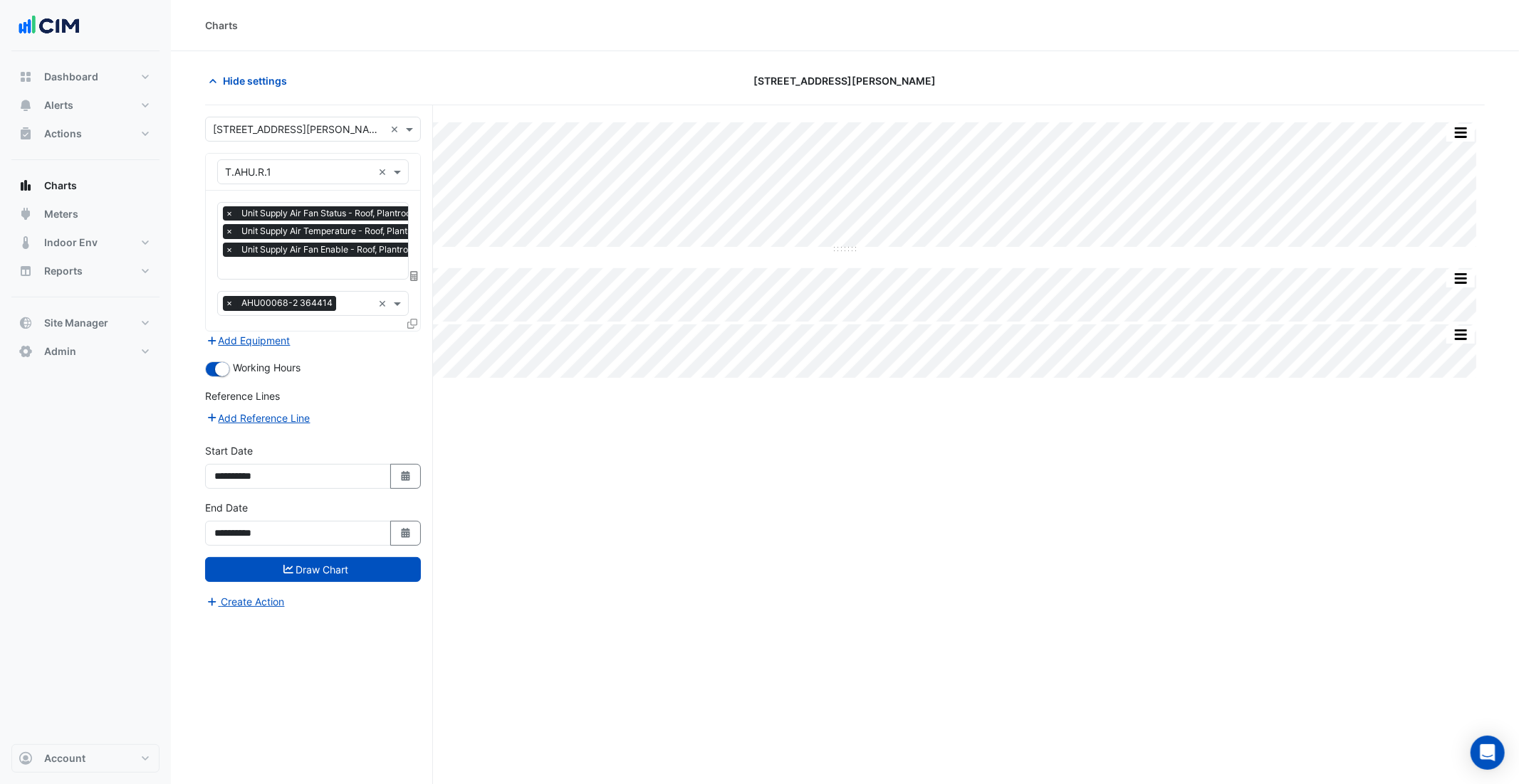
click at [492, 119] on div "Split All Split None Print Save as JPEG Save as PNG Pivot Data Table Export CSV…" at bounding box center [844, 471] width 1279 height 733
click at [241, 79] on span "Hide settings" at bounding box center [255, 81] width 64 height 15
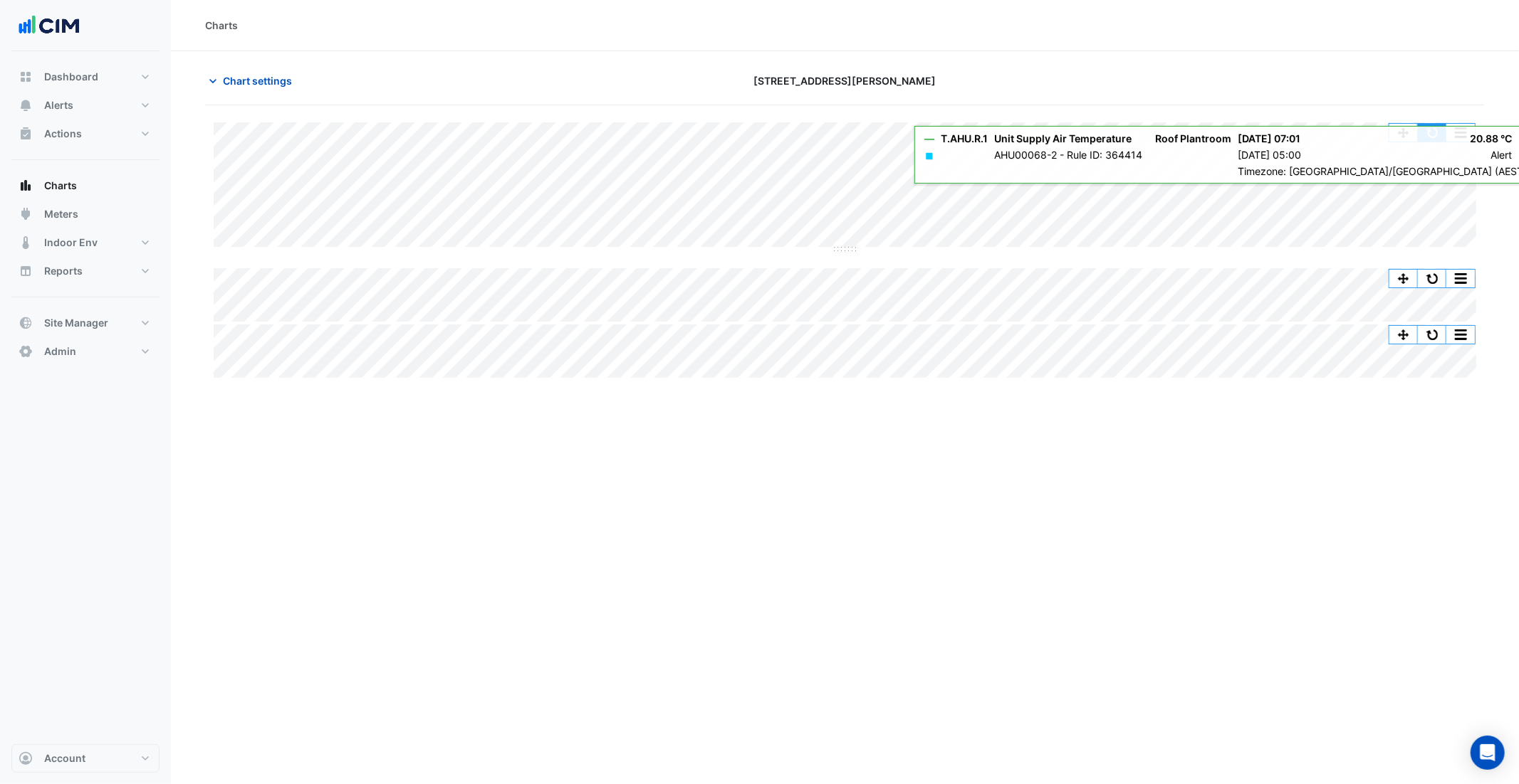
click at [1436, 137] on button "button" at bounding box center [1432, 133] width 29 height 18
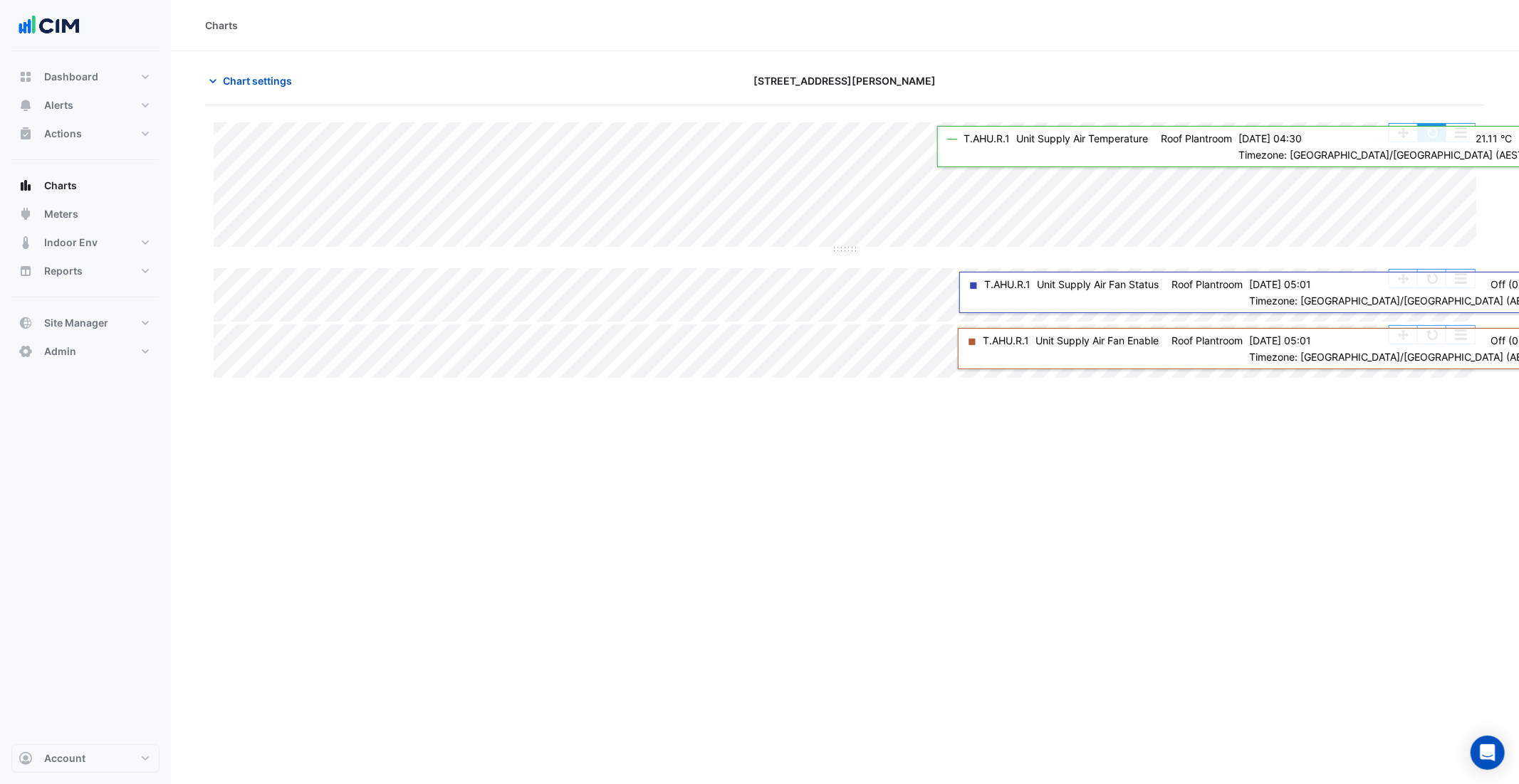
click at [1429, 140] on button "button" at bounding box center [1432, 133] width 29 height 18
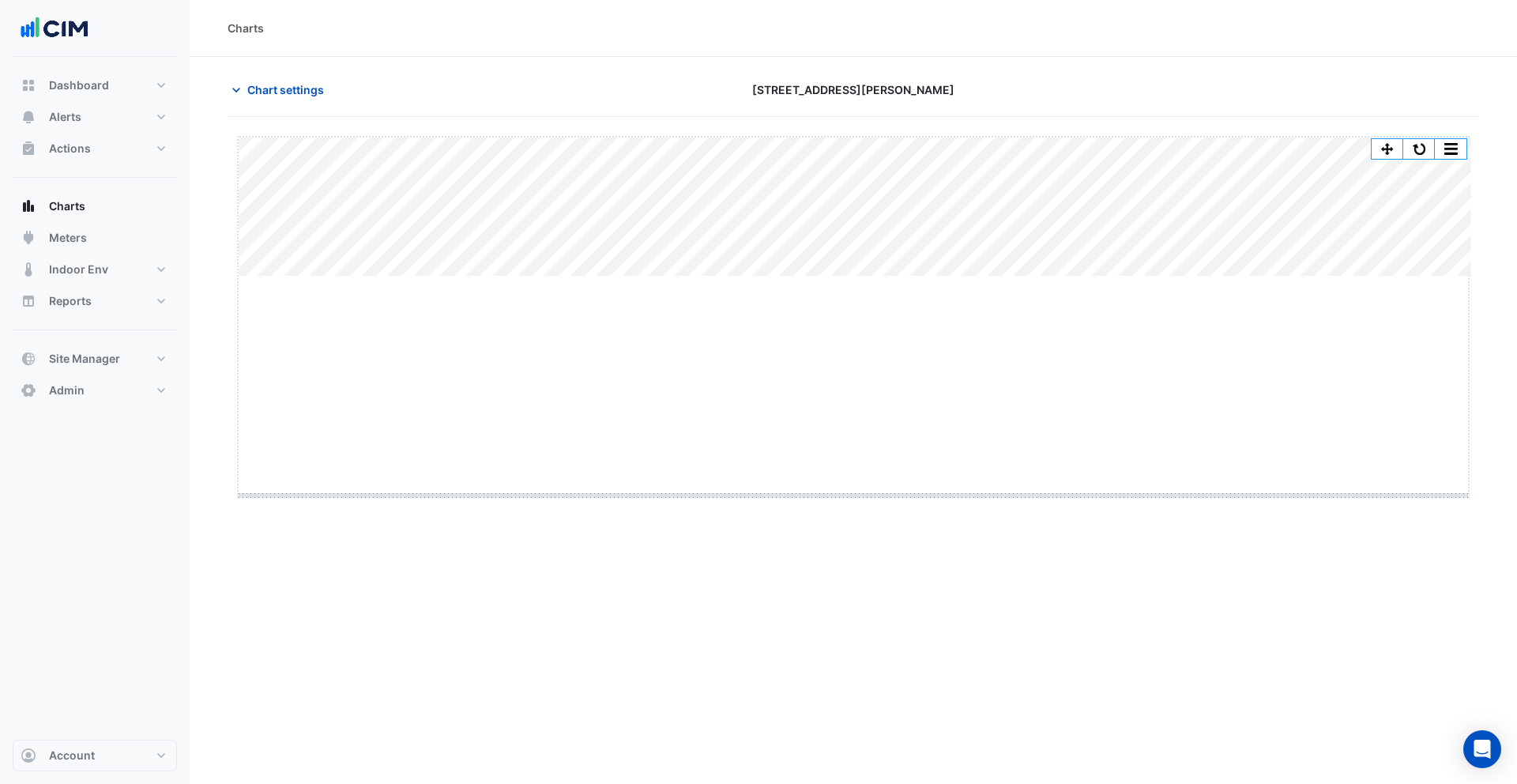
drag, startPoint x: 856, startPoint y: 275, endPoint x: 842, endPoint y: 495, distance: 220.4
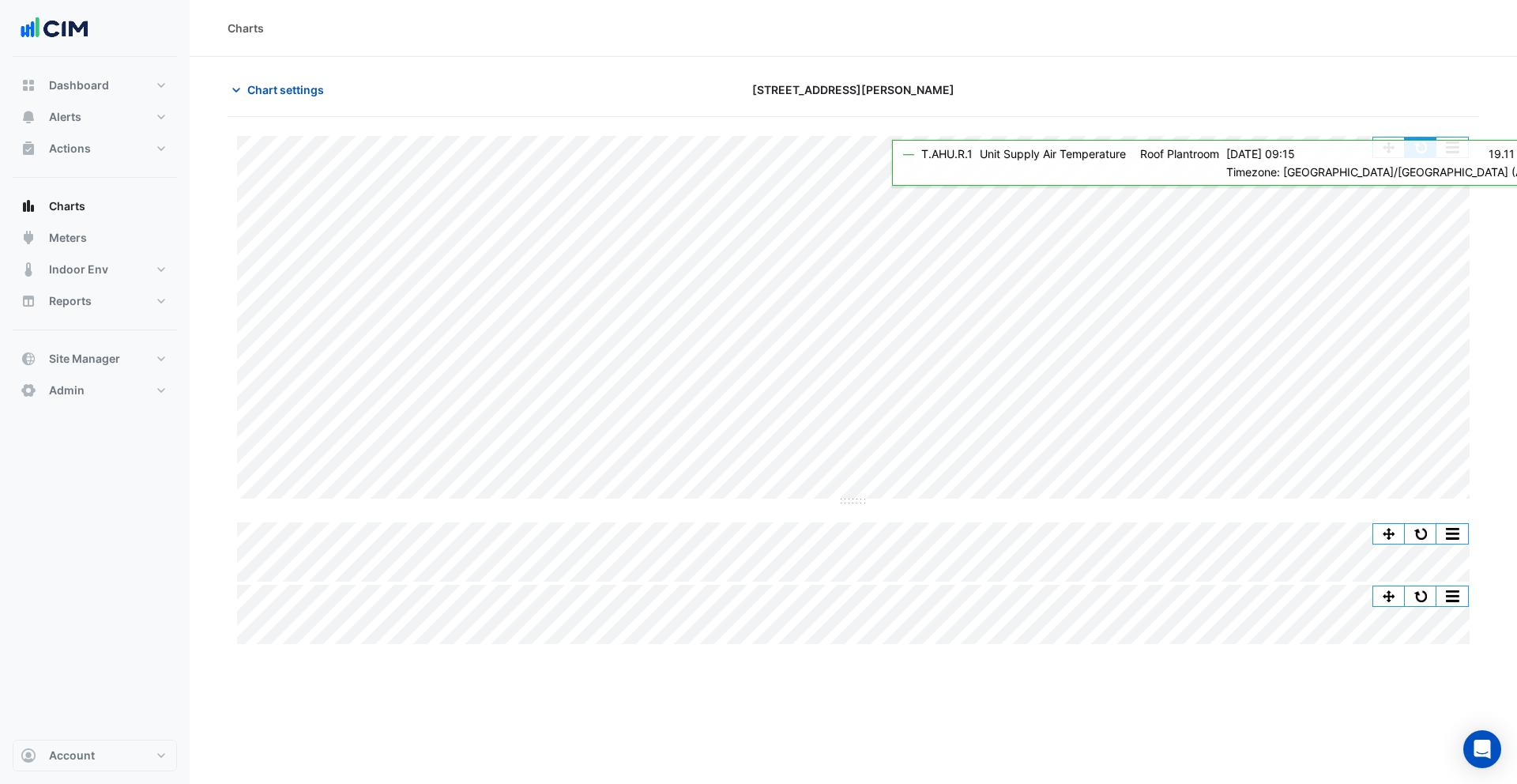
click at [1419, 149] on button "button" at bounding box center [1421, 148] width 32 height 20
